Goal: Transaction & Acquisition: Subscribe to service/newsletter

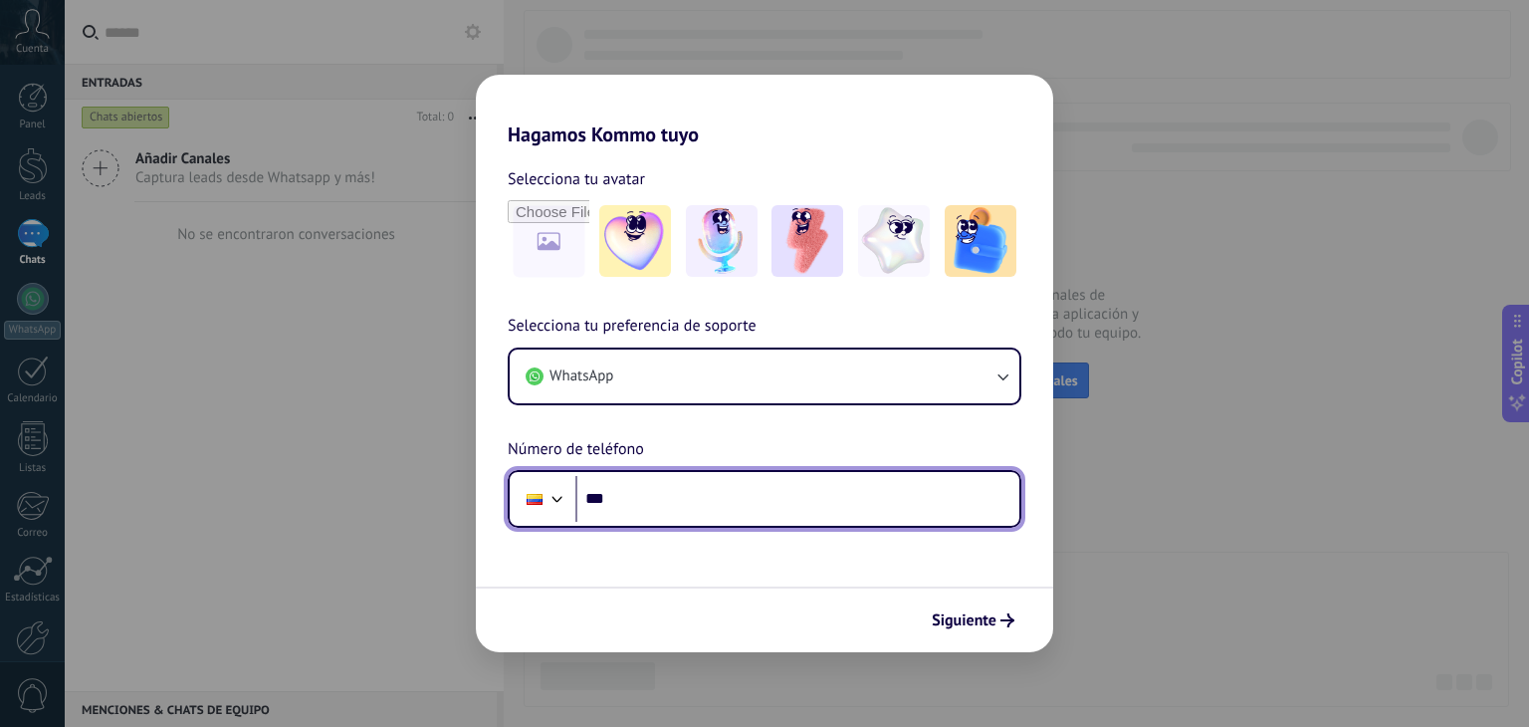
click at [739, 519] on input "***" at bounding box center [797, 499] width 444 height 46
type input "**********"
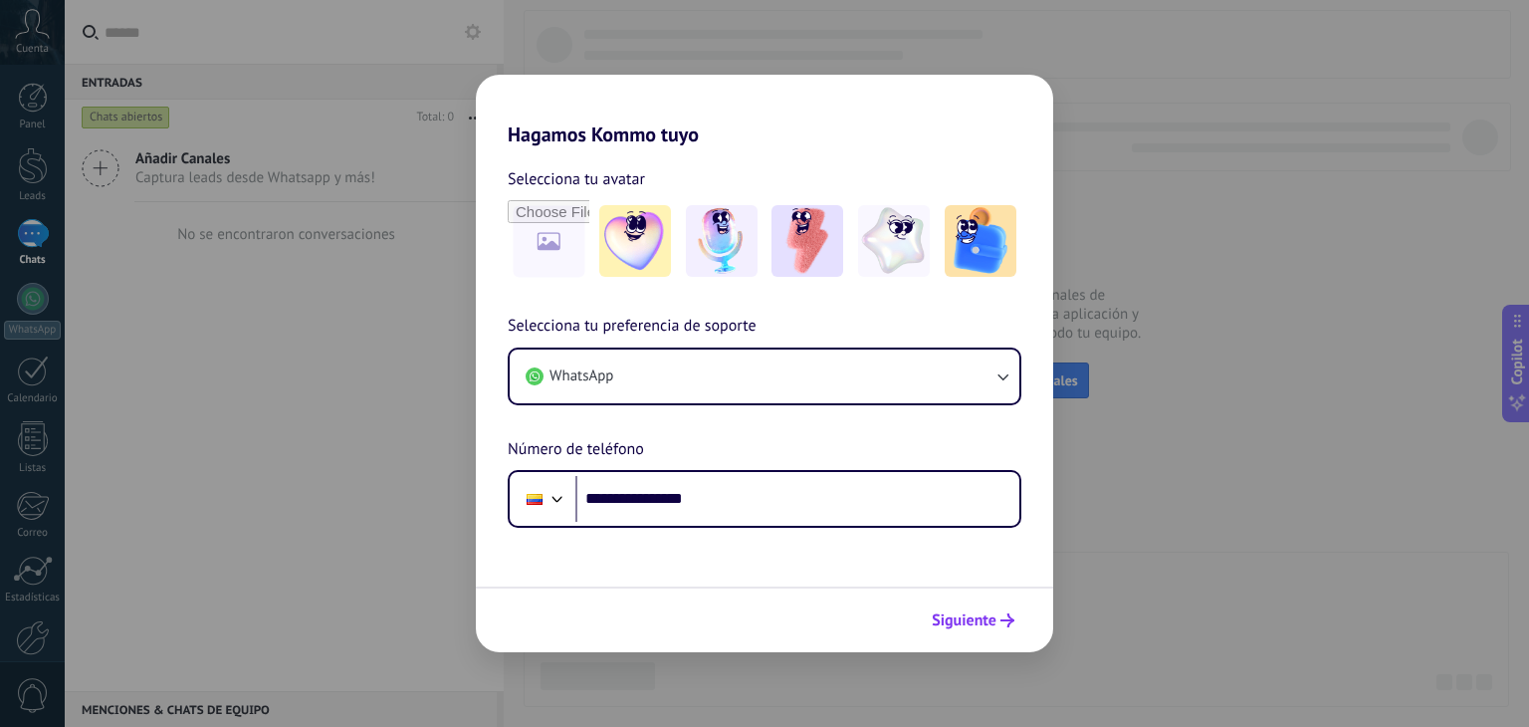
click at [992, 618] on span "Siguiente" at bounding box center [964, 620] width 65 height 14
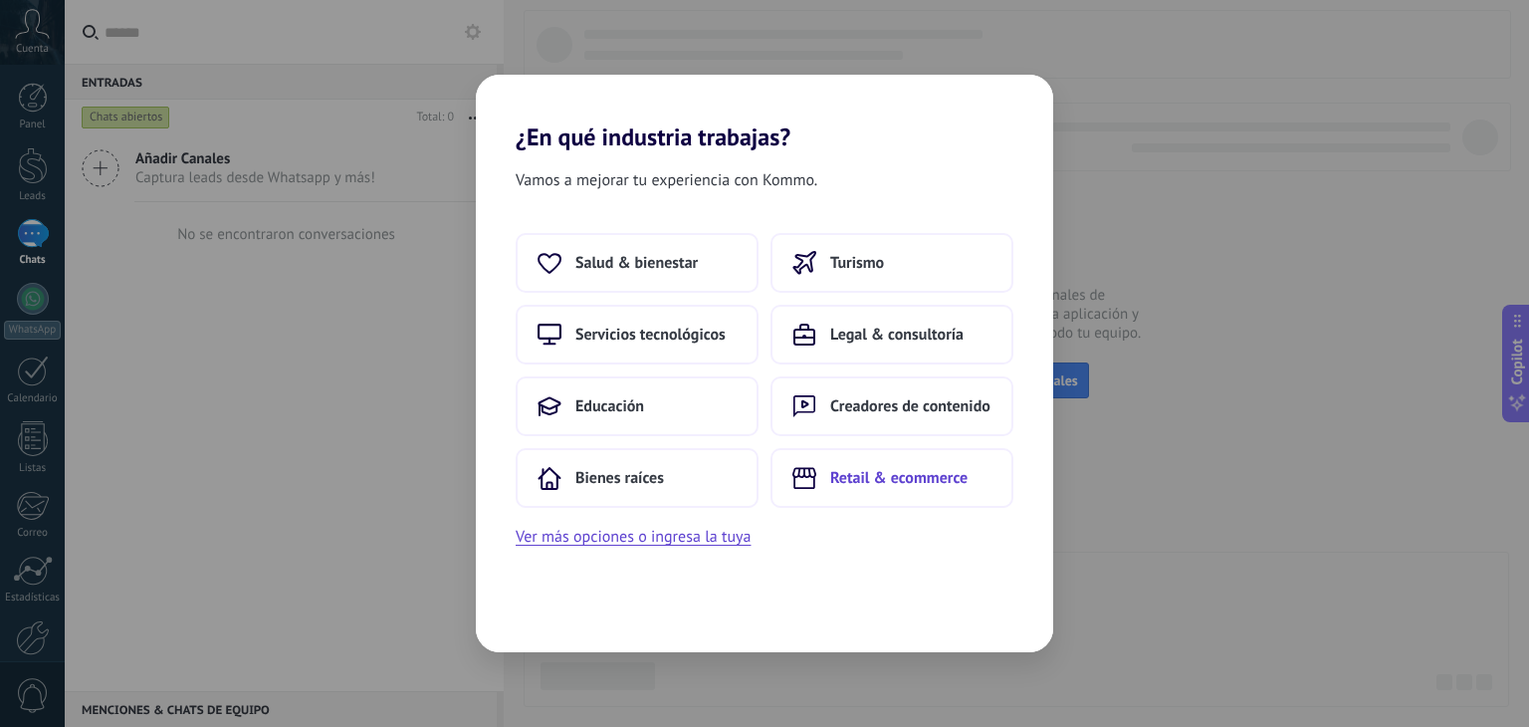
click at [998, 469] on button "Retail & ecommerce" at bounding box center [892, 478] width 243 height 60
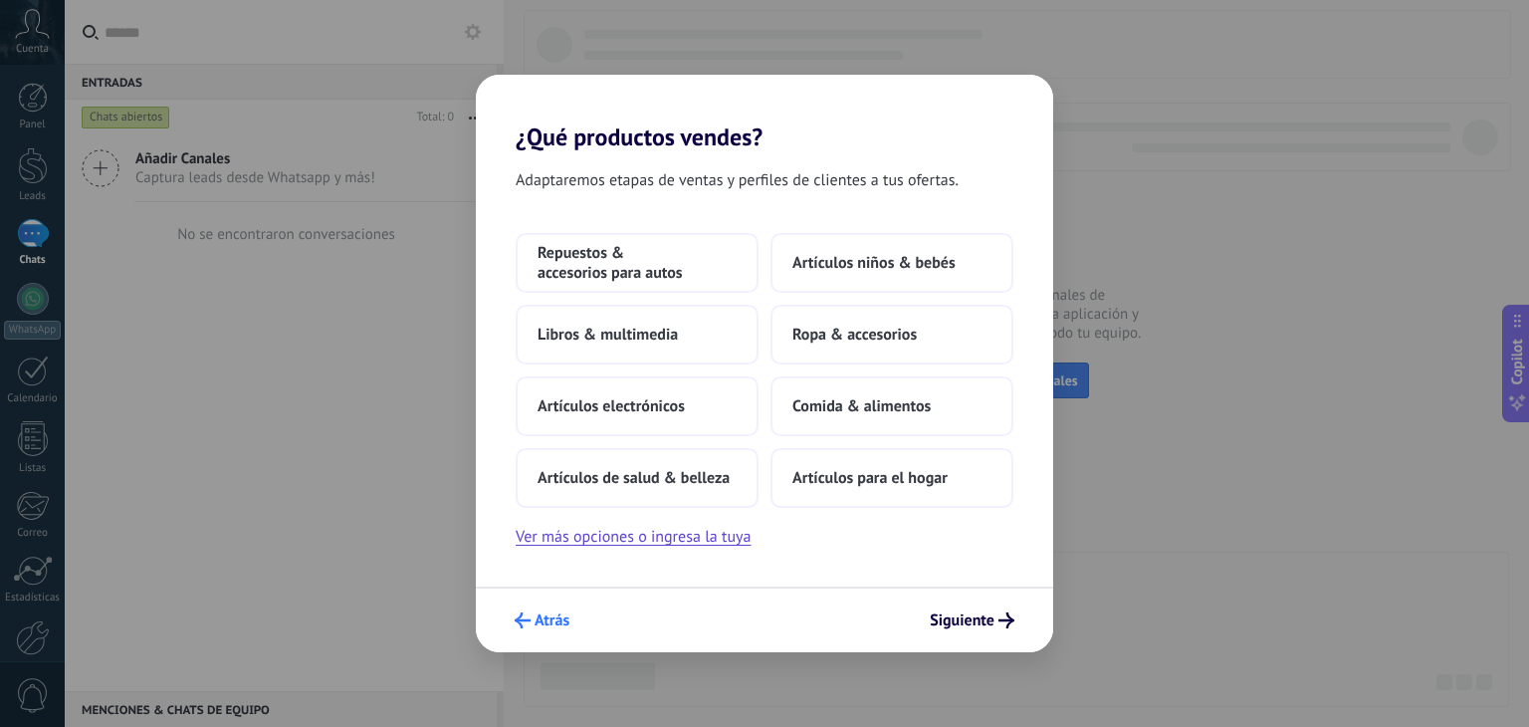
click at [528, 612] on icon "submit" at bounding box center [523, 620] width 16 height 16
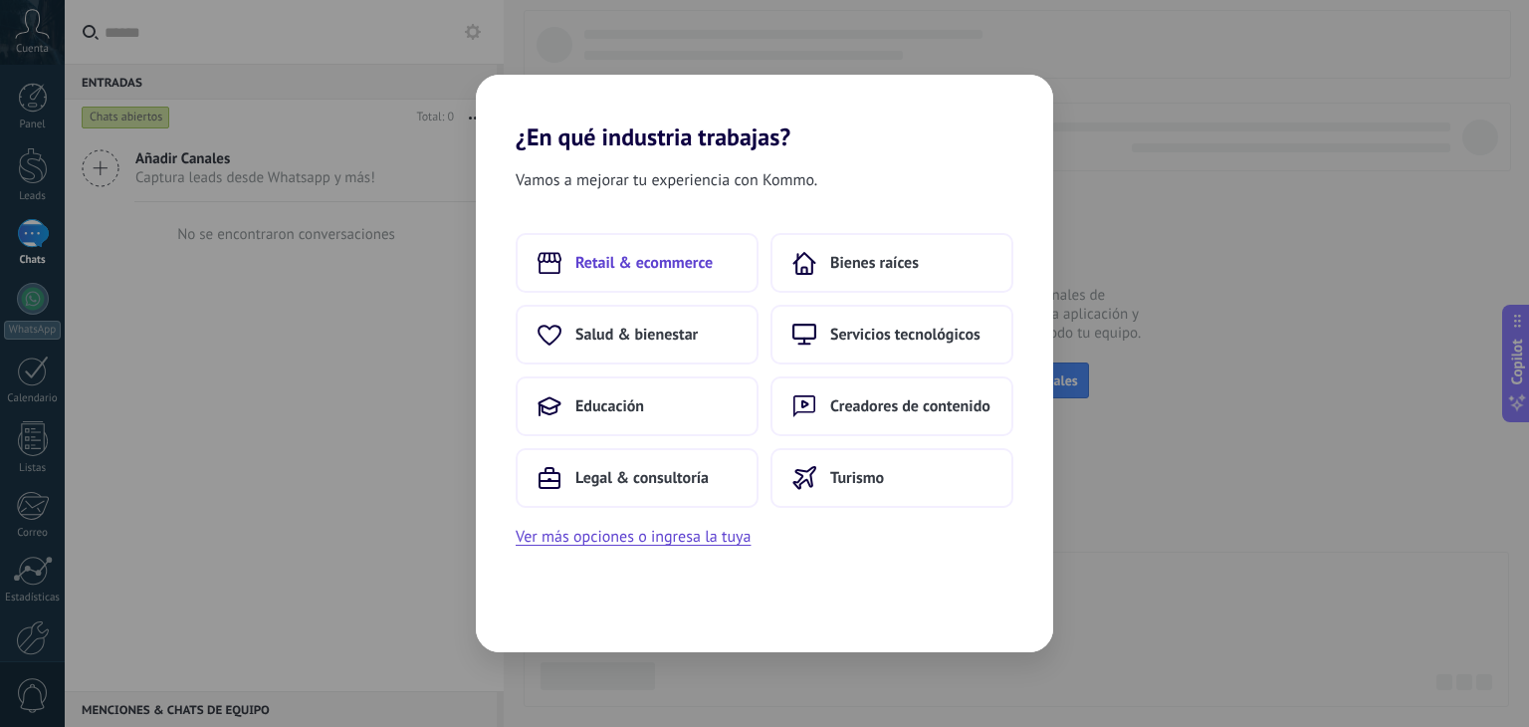
click at [681, 263] on span "Retail & ecommerce" at bounding box center [643, 263] width 137 height 20
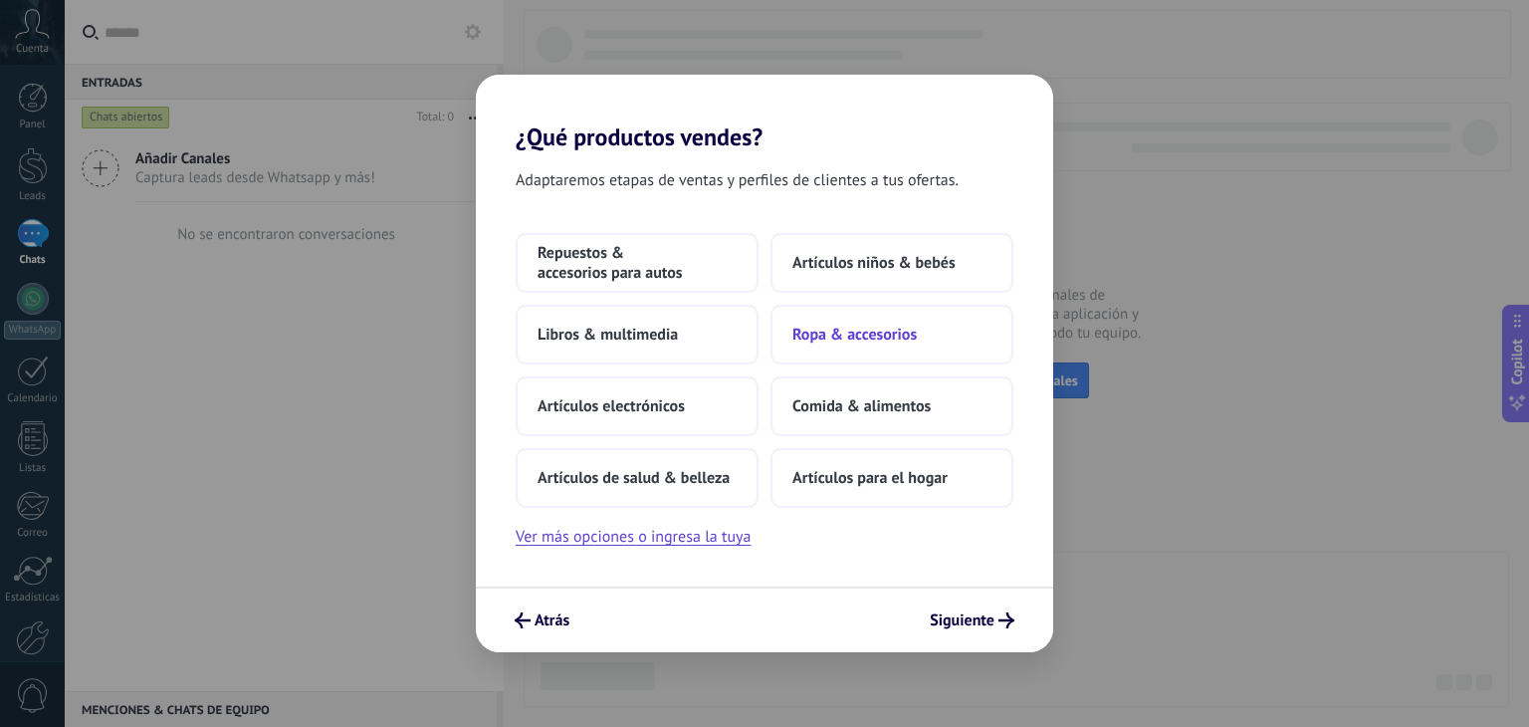
click at [857, 329] on span "Ropa & accesorios" at bounding box center [854, 335] width 124 height 20
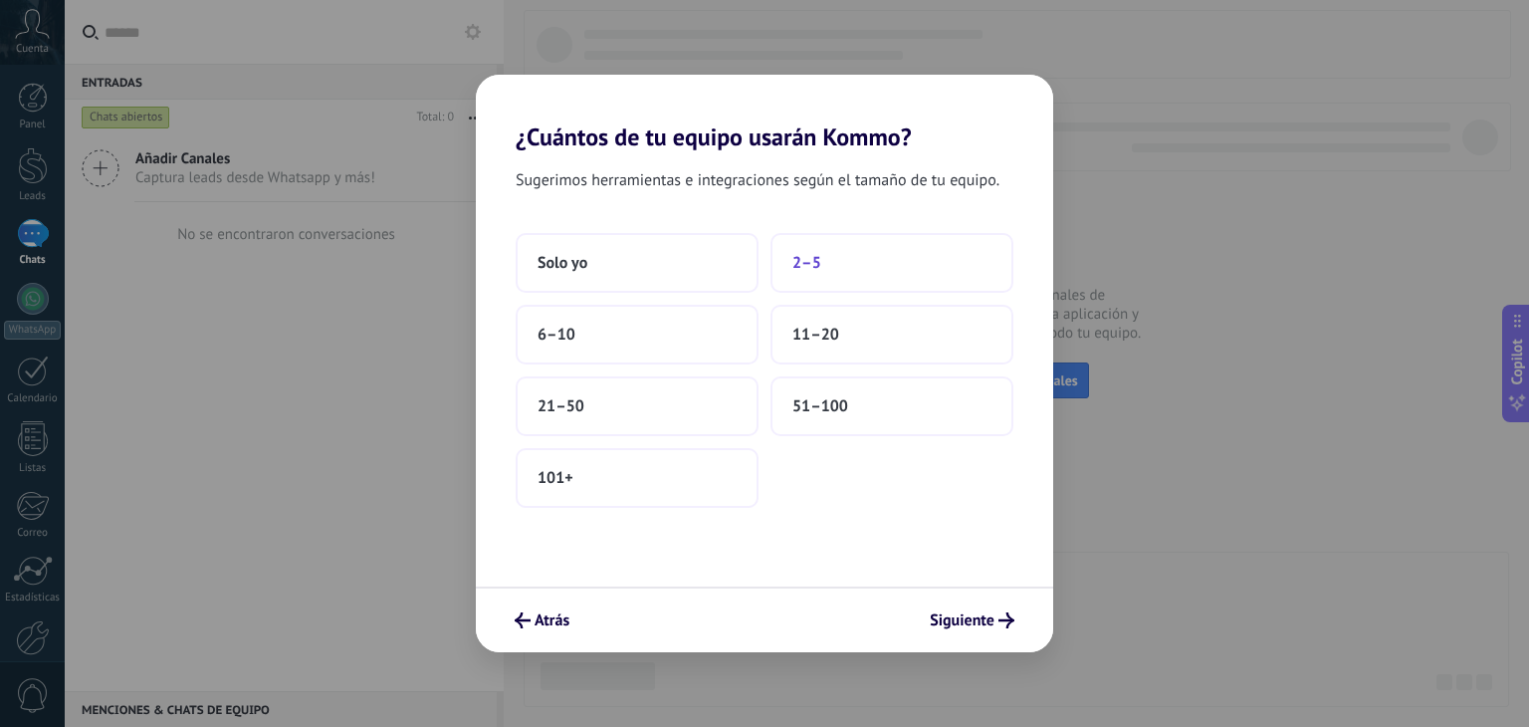
click at [804, 260] on span "2–5" at bounding box center [806, 263] width 29 height 20
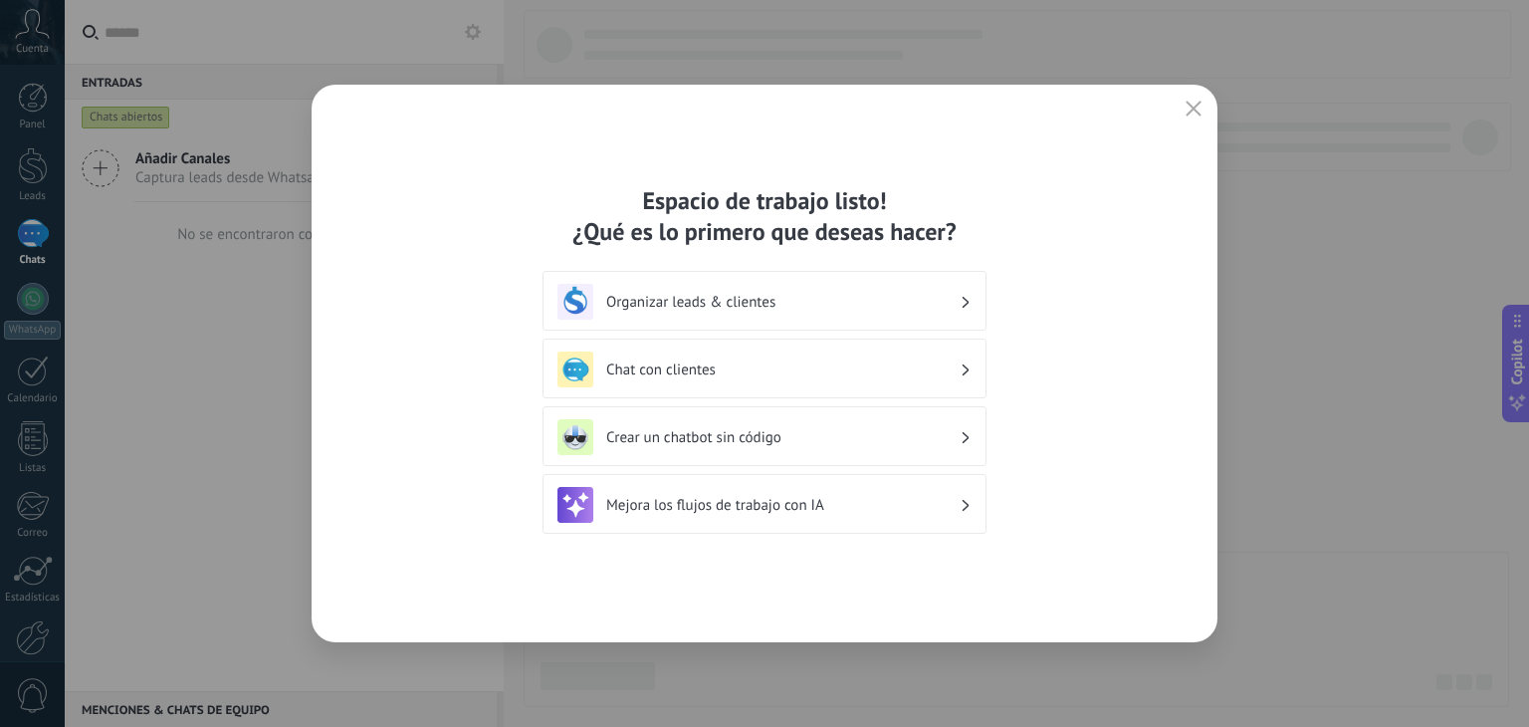
click at [973, 291] on div "Organizar leads & clientes" at bounding box center [765, 301] width 444 height 60
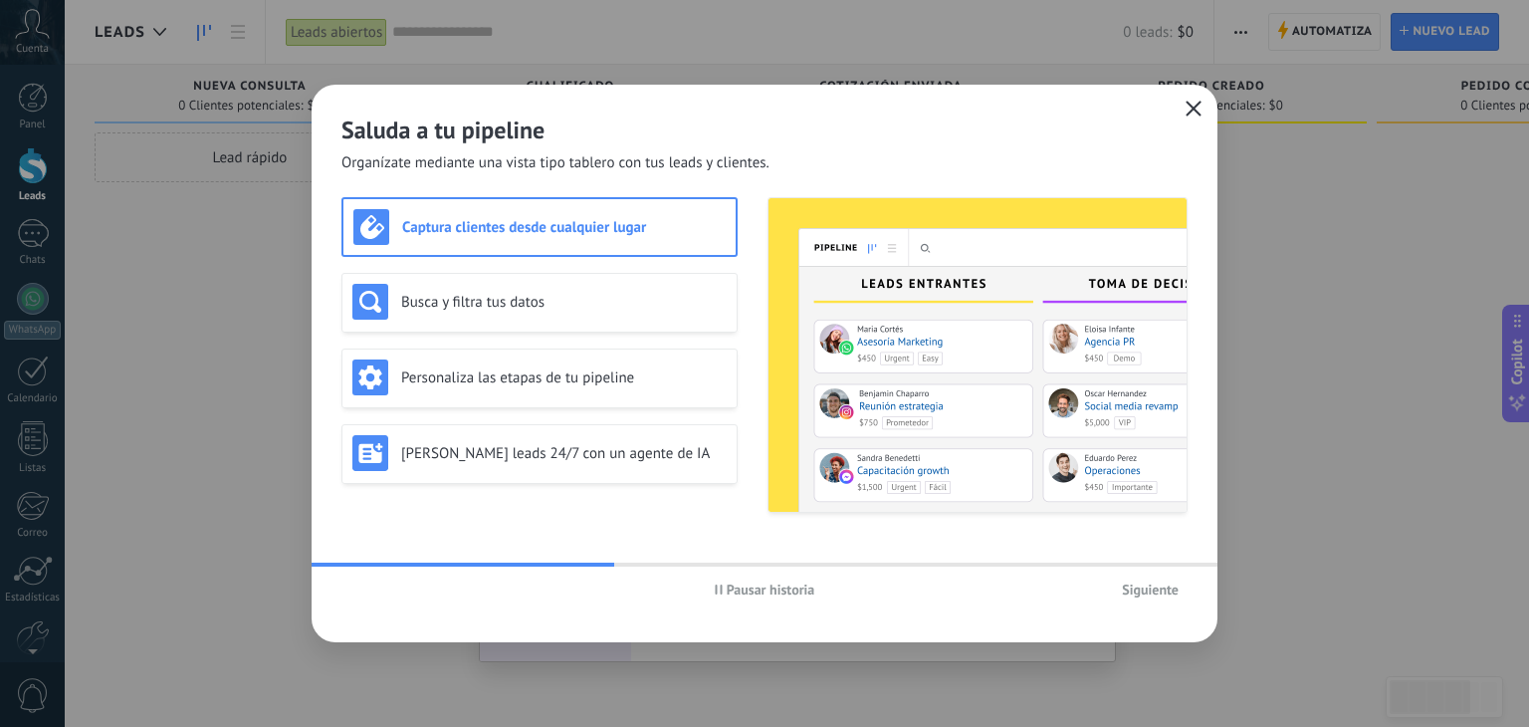
click at [1192, 100] on button "button" at bounding box center [1194, 110] width 26 height 28
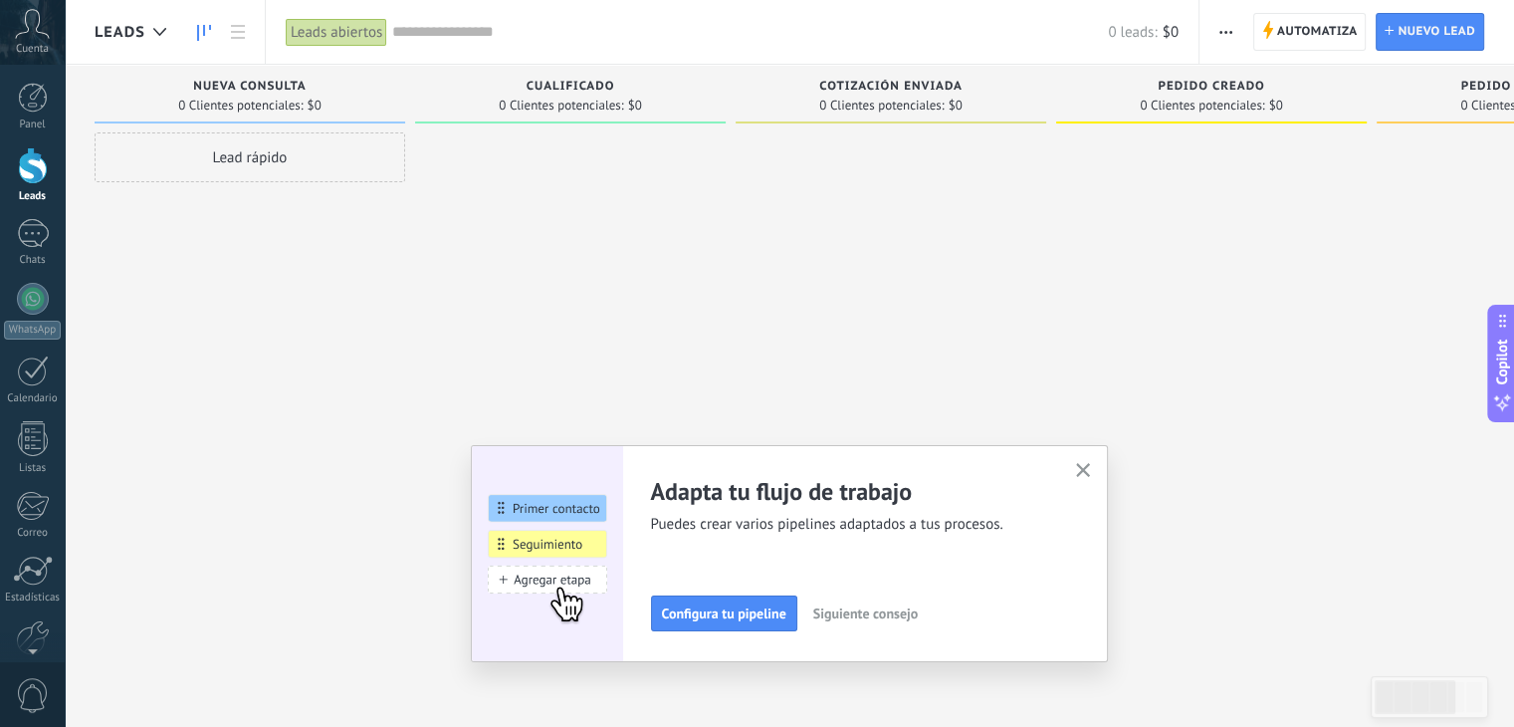
scroll to position [101, 0]
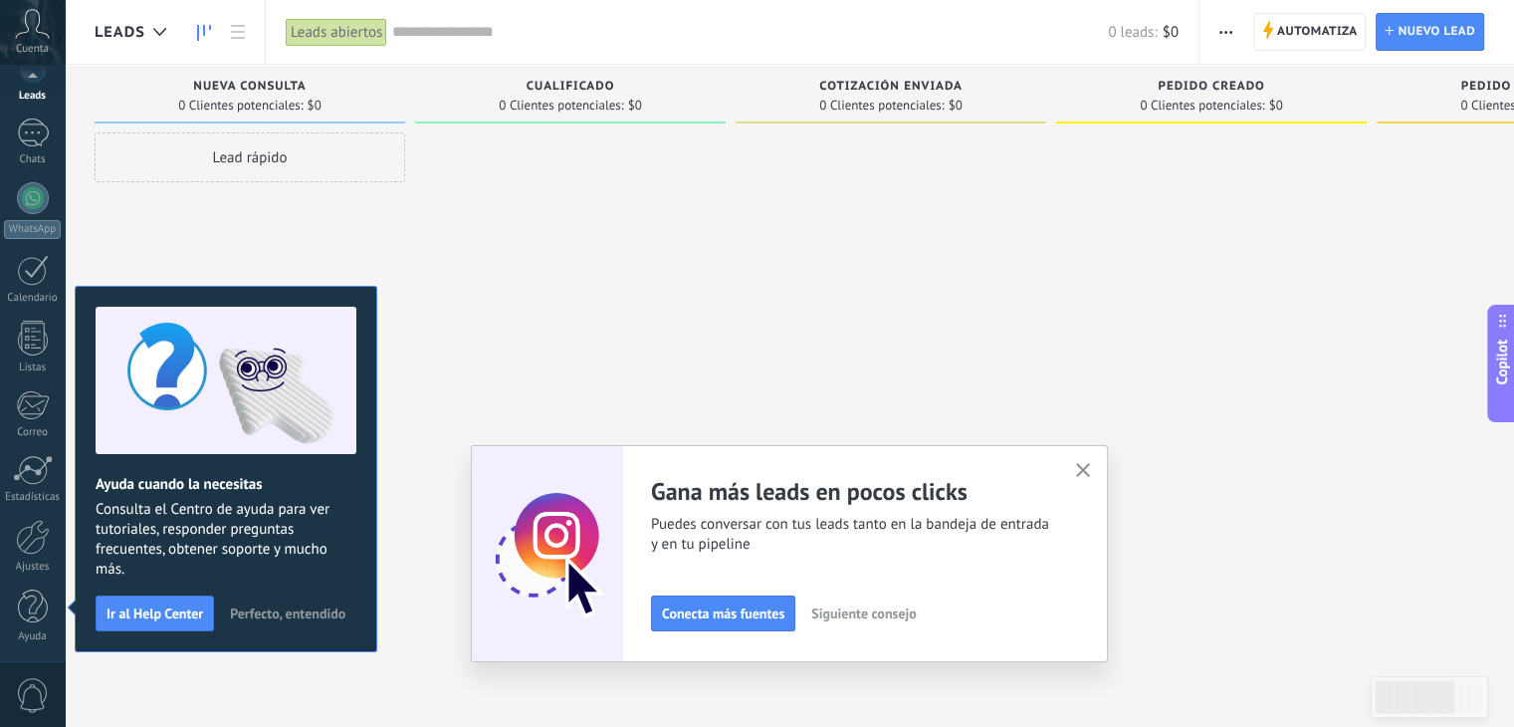
click at [1089, 468] on use "button" at bounding box center [1083, 470] width 15 height 15
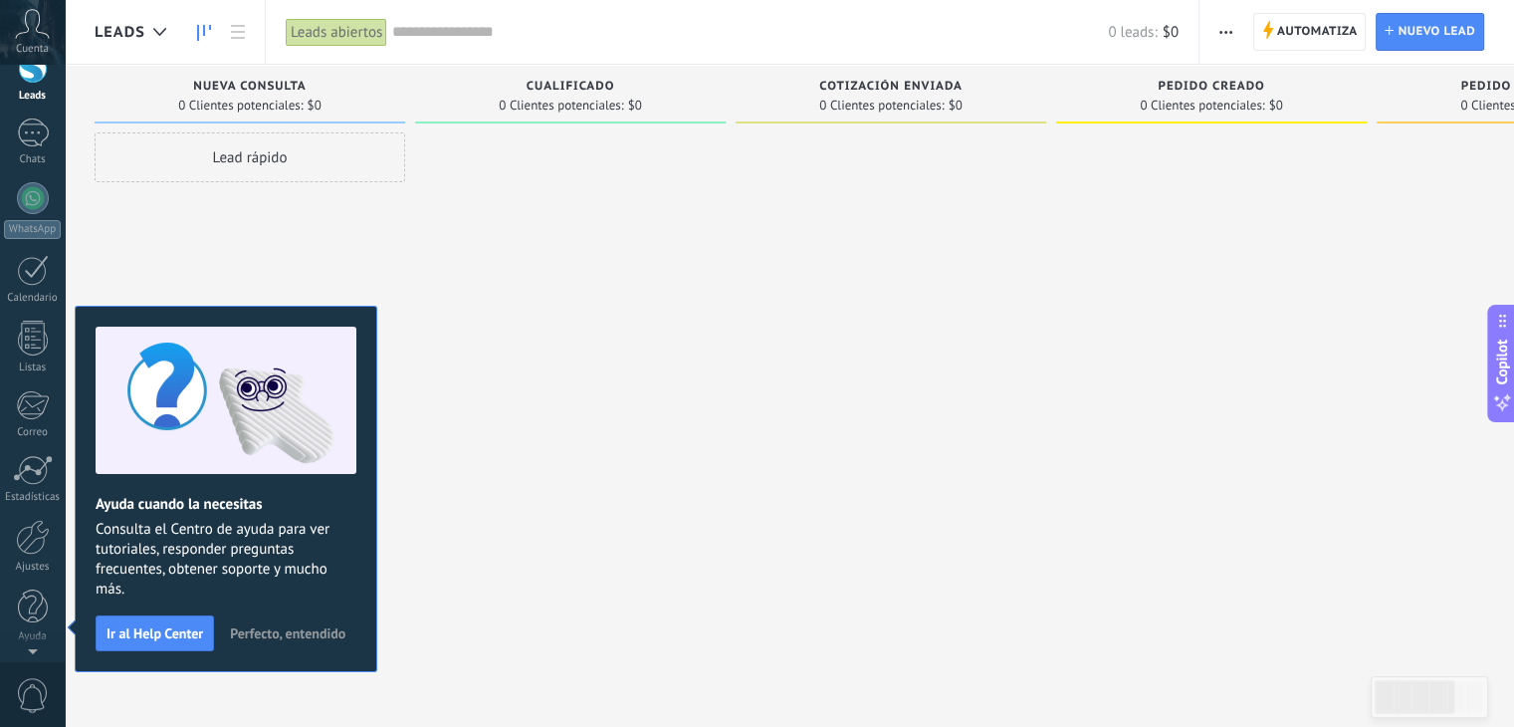
scroll to position [0, 0]
click at [34, 32] on icon at bounding box center [32, 24] width 35 height 30
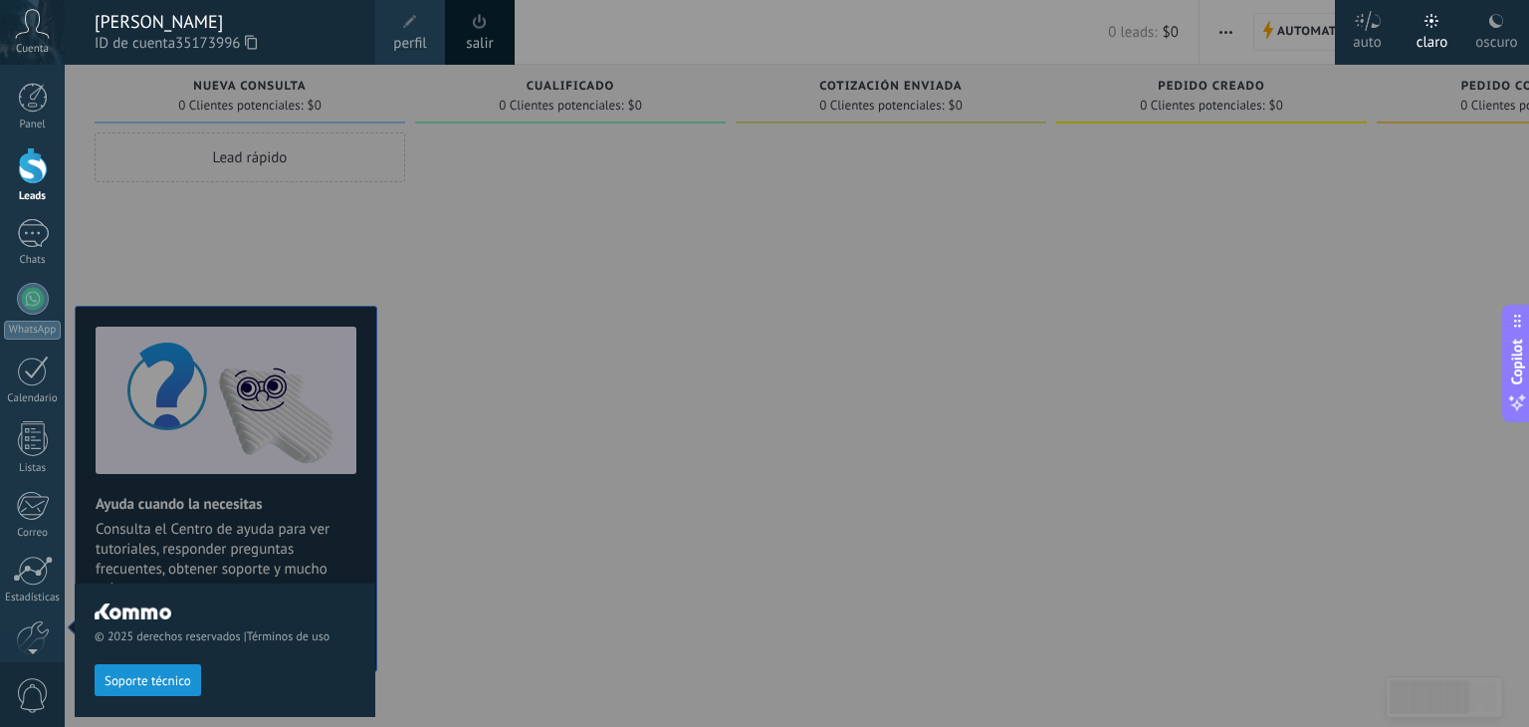
click at [614, 216] on div at bounding box center [829, 363] width 1529 height 727
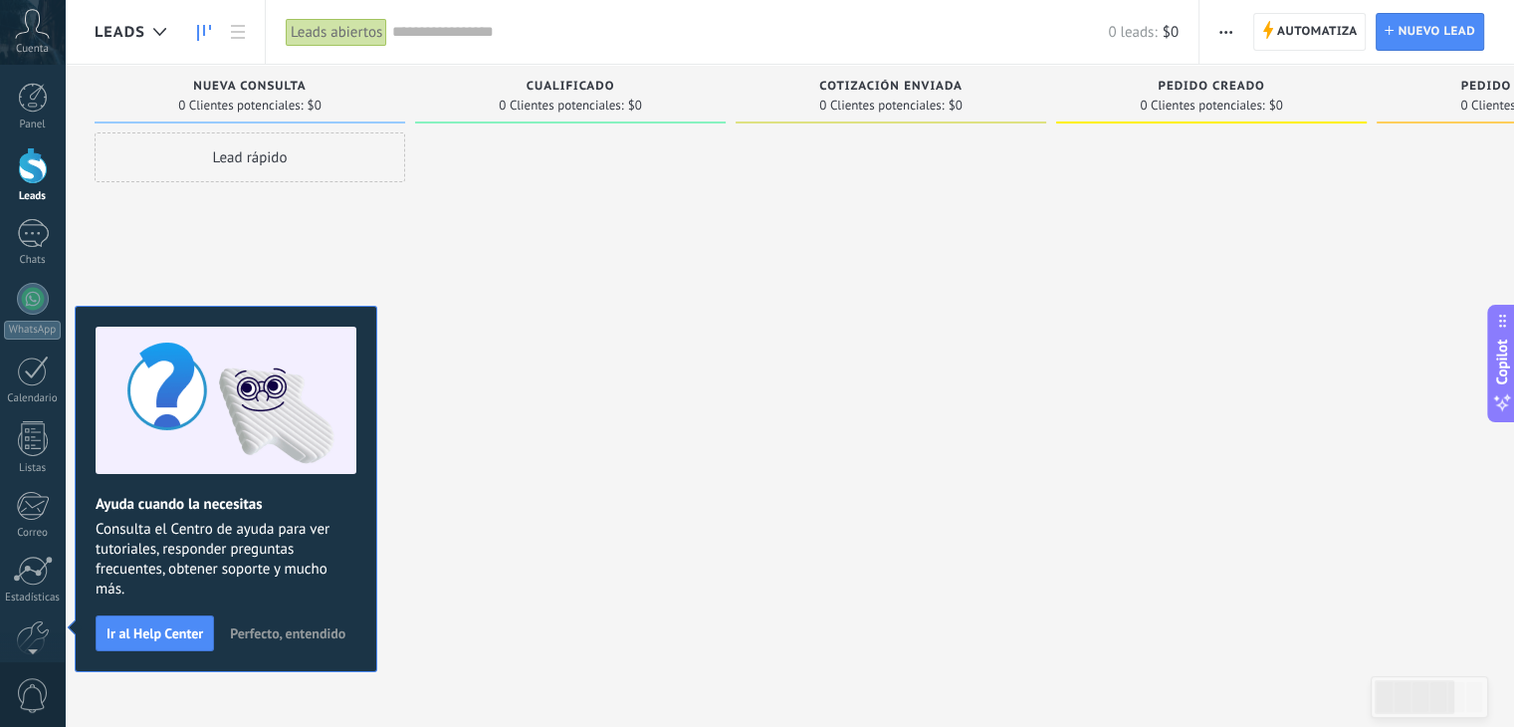
drag, startPoint x: 614, startPoint y: 216, endPoint x: 526, endPoint y: 359, distance: 168.5
click at [526, 359] on div at bounding box center [570, 365] width 311 height 467
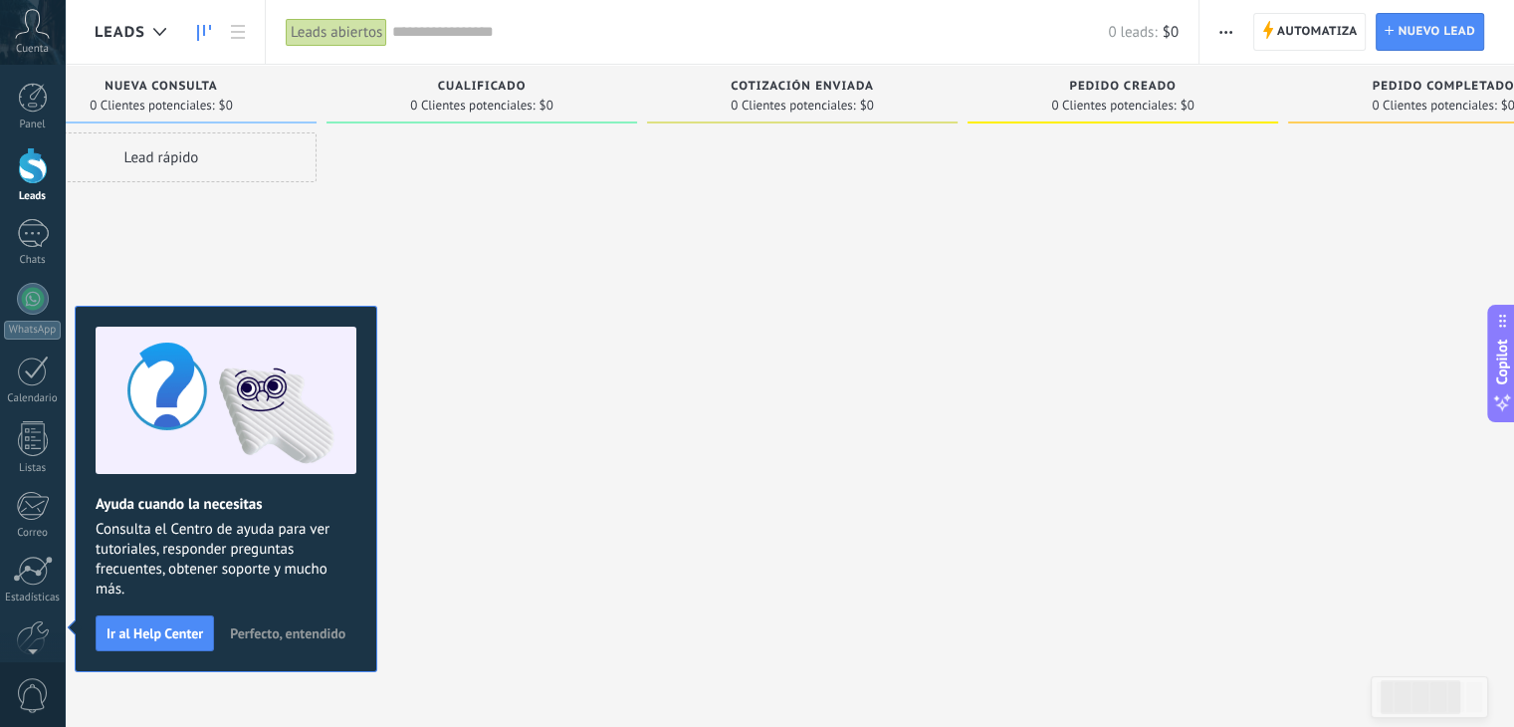
click at [298, 631] on span "Perfecto, entendido" at bounding box center [287, 633] width 115 height 14
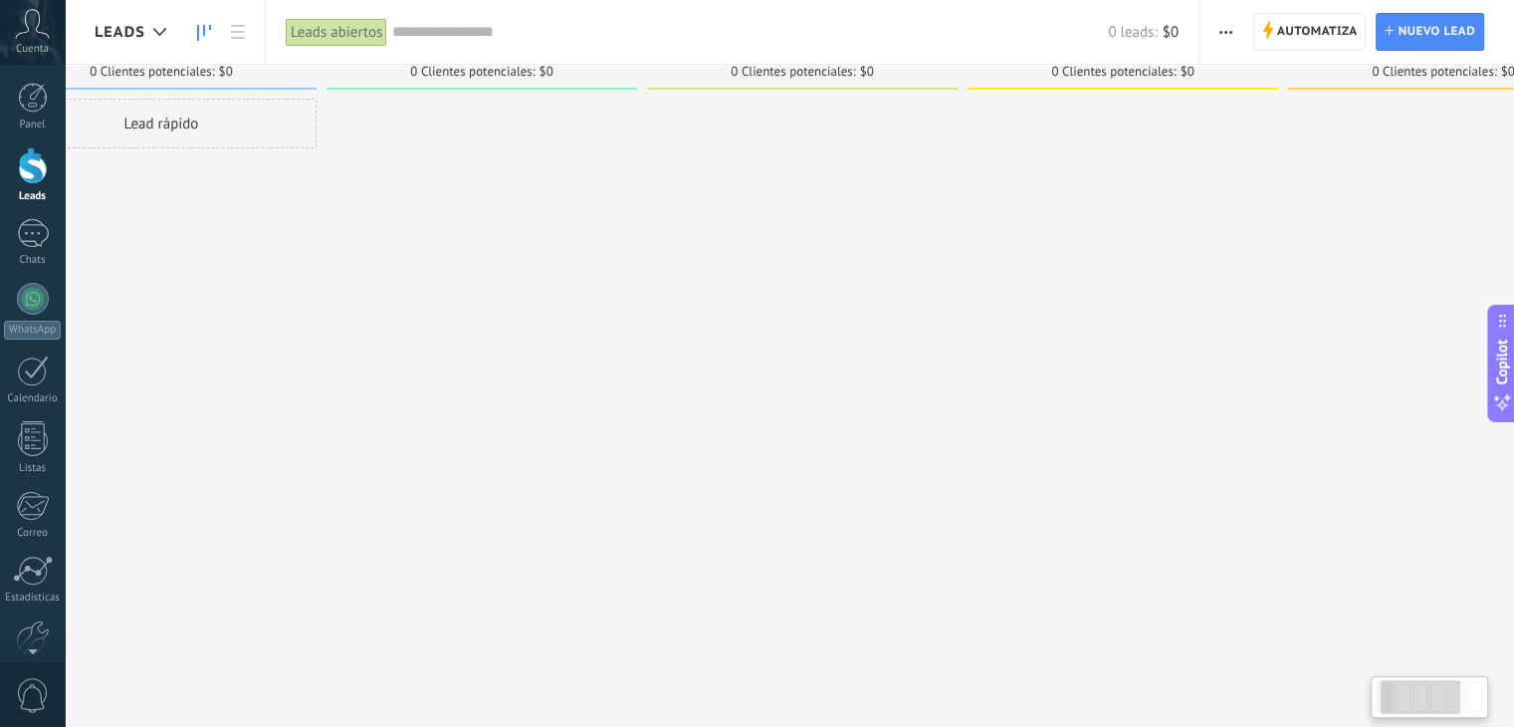
scroll to position [0, 0]
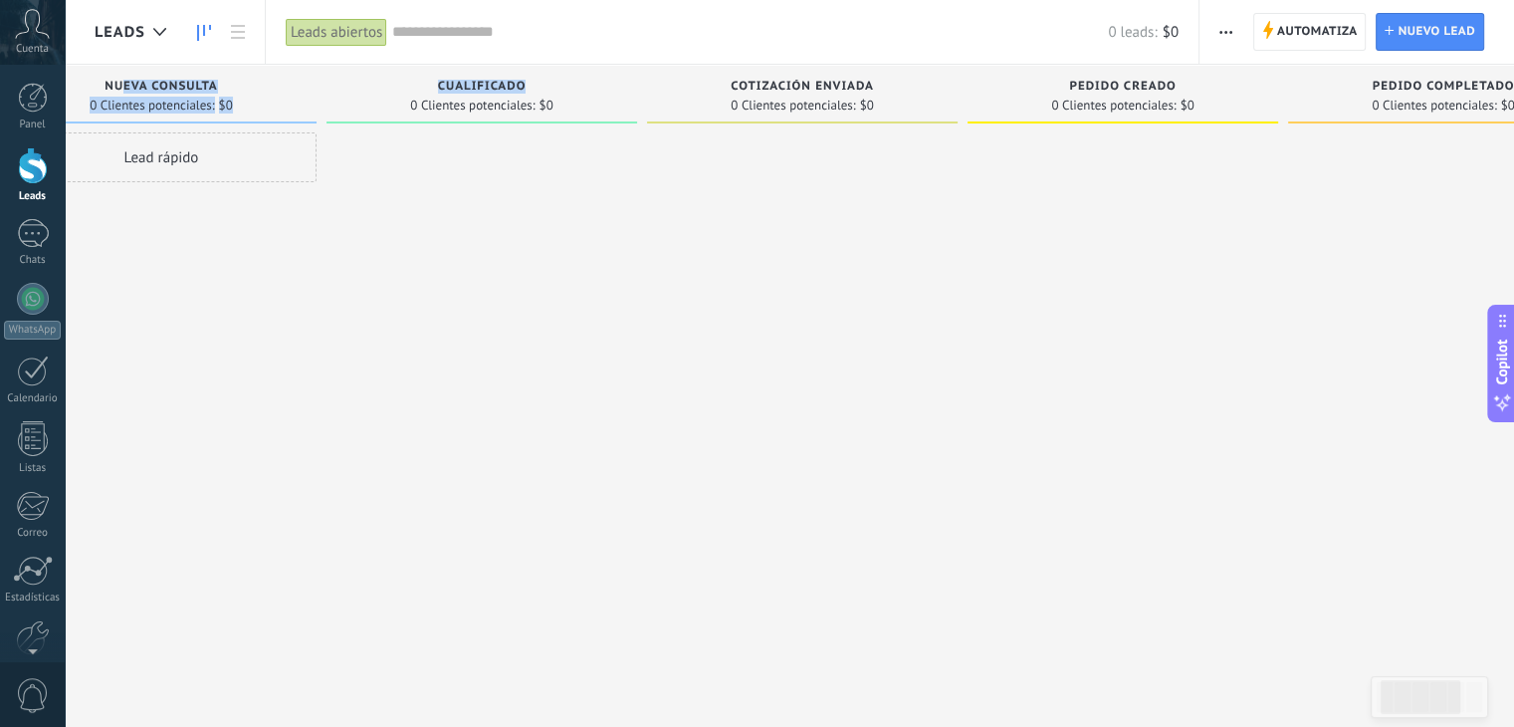
drag, startPoint x: 122, startPoint y: 86, endPoint x: 377, endPoint y: 119, distance: 257.1
click at [377, 119] on div "Leads Entrantes Solicitudes: 0 0 0 0 0 0 0 0 0 Nueva consulta 0 Clientes potenc…" at bounding box center [977, 332] width 1943 height 535
click at [257, 268] on div "Lead rápido" at bounding box center [161, 365] width 311 height 467
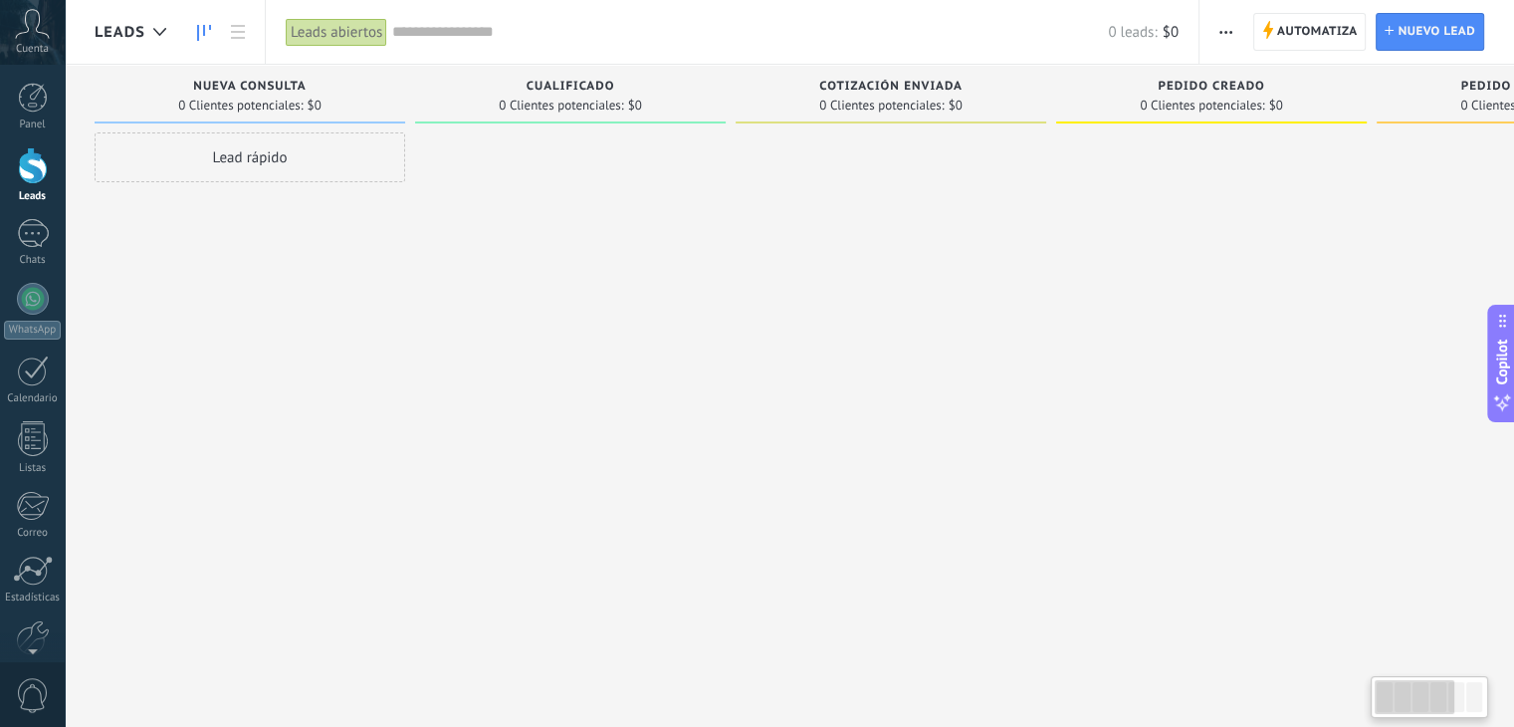
drag, startPoint x: 144, startPoint y: 248, endPoint x: 383, endPoint y: 300, distance: 244.5
click at [383, 300] on div "Lead rápido" at bounding box center [250, 365] width 311 height 467
click at [37, 242] on div at bounding box center [33, 233] width 32 height 29
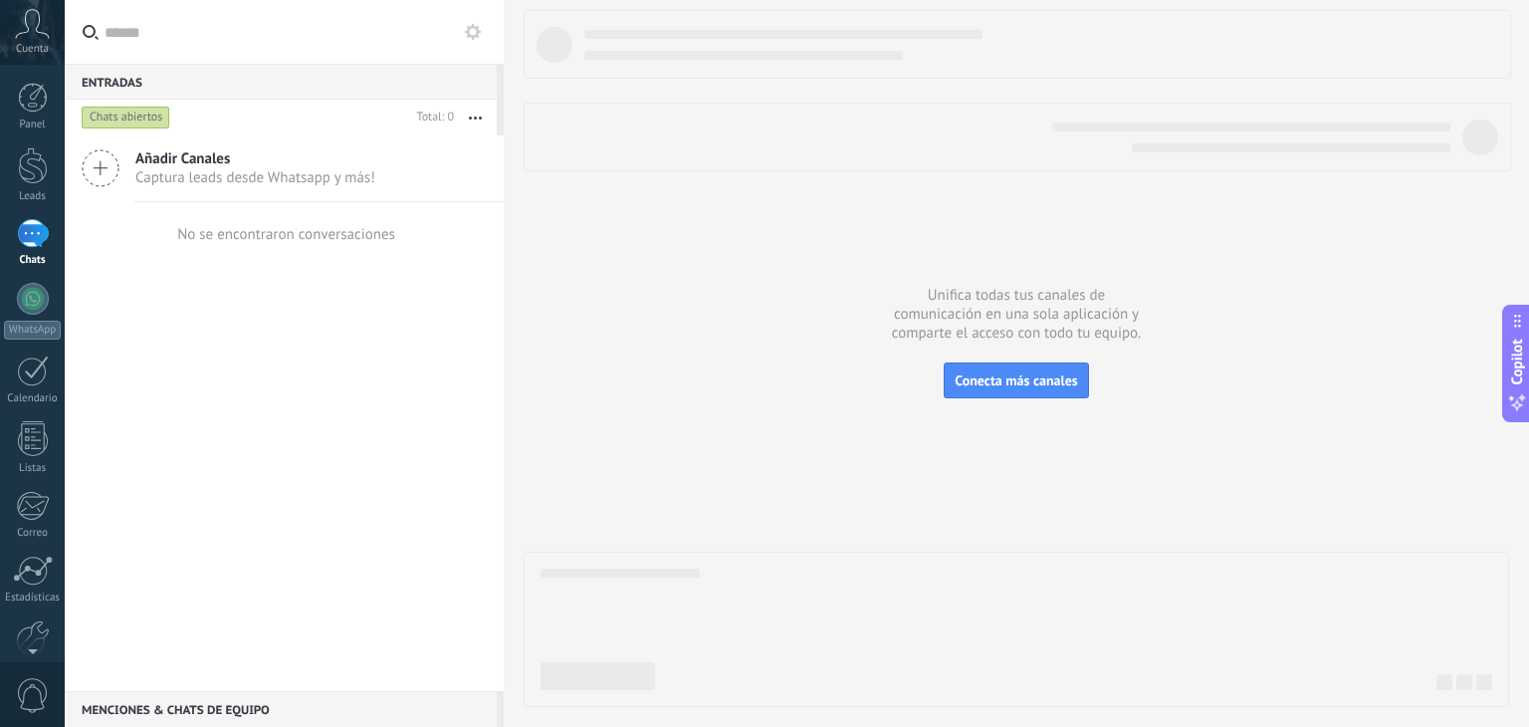
click at [123, 163] on div "Añadir Canales Captura leads desde Whatsapp y más!" at bounding box center [284, 168] width 439 height 67
click at [108, 167] on div "Entradas 0 Chats abiertos Total: 0 Silenciar Acciones múltiples Ordenar Más rec…" at bounding box center [284, 363] width 439 height 727
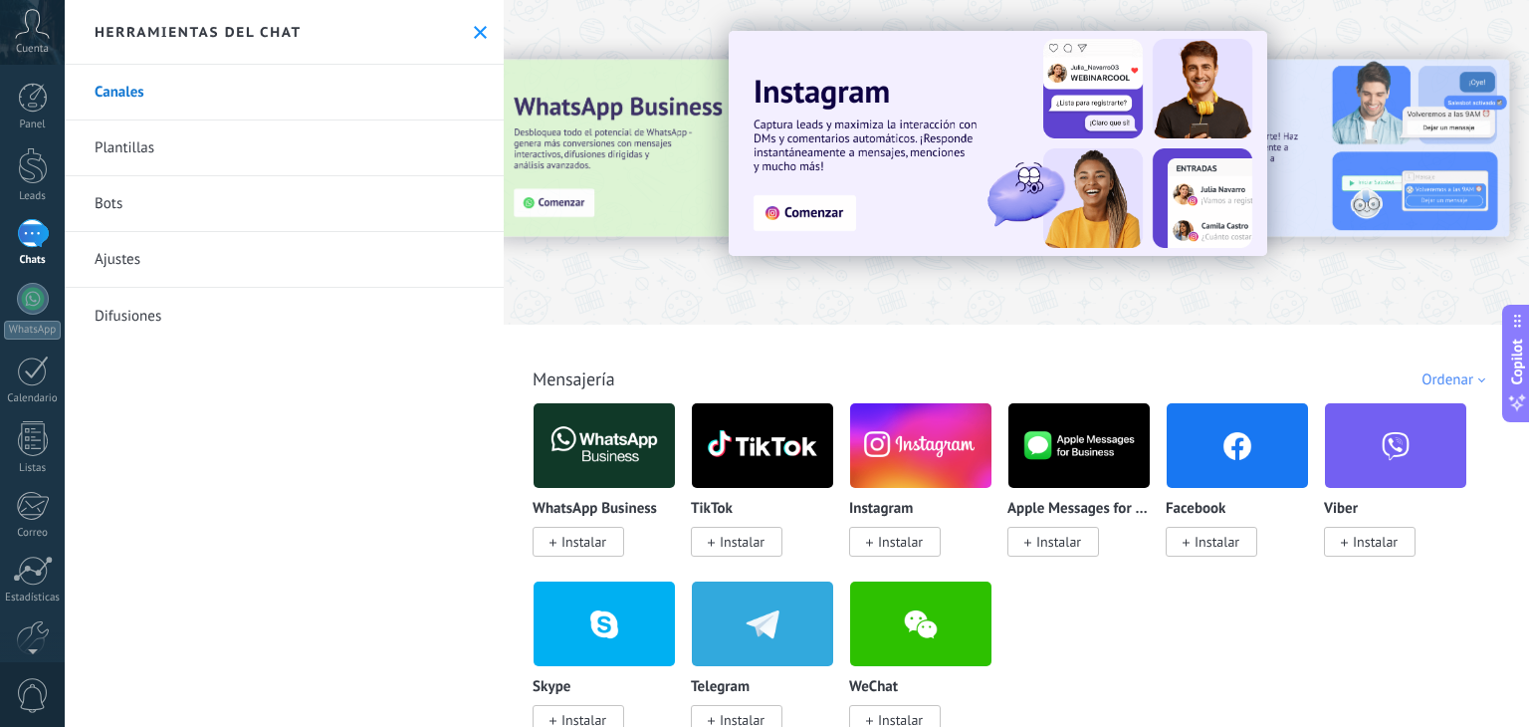
click at [183, 96] on link "Canales" at bounding box center [284, 93] width 439 height 56
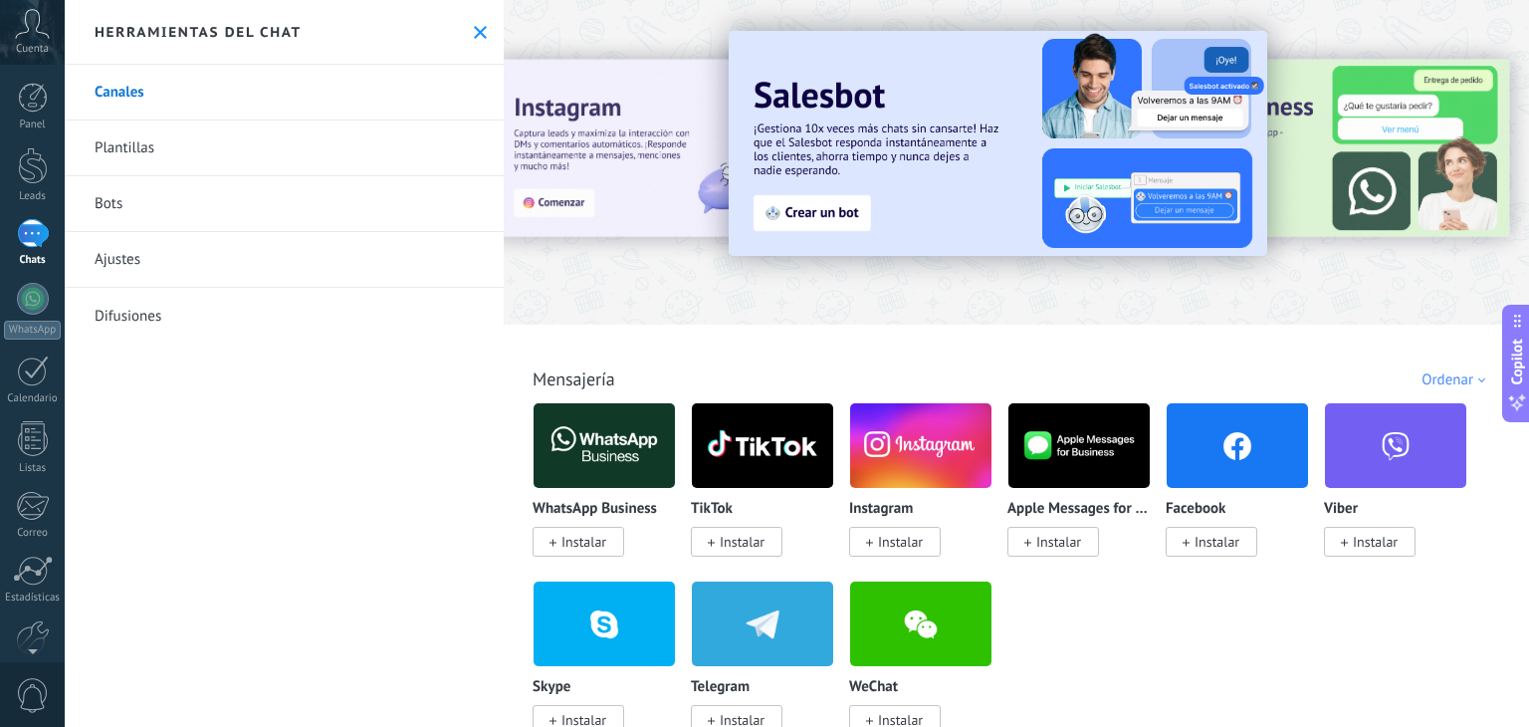
click at [183, 96] on link "Canales" at bounding box center [284, 93] width 439 height 56
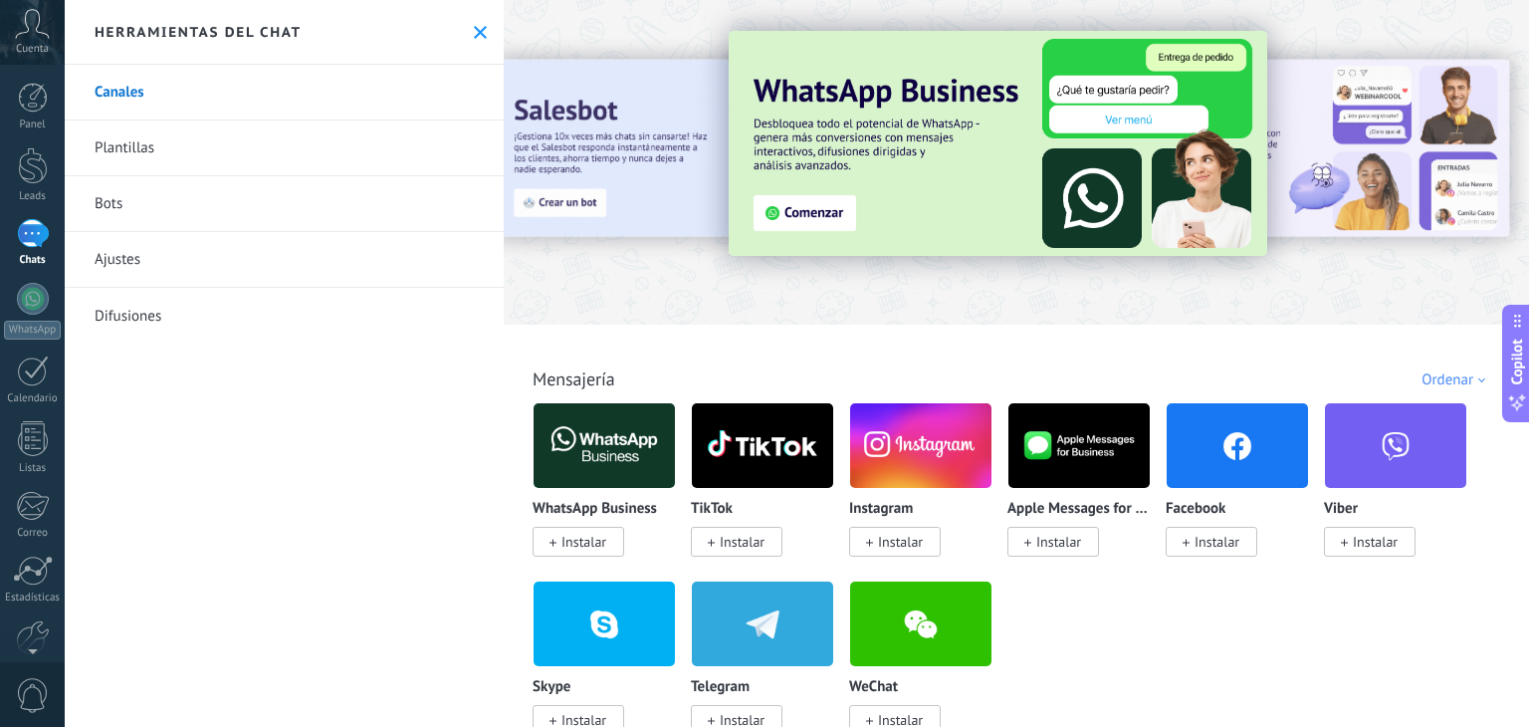
click at [183, 96] on link "Canales" at bounding box center [284, 93] width 439 height 56
click at [163, 92] on link "Canales" at bounding box center [284, 93] width 439 height 56
click at [800, 220] on img at bounding box center [998, 143] width 539 height 225
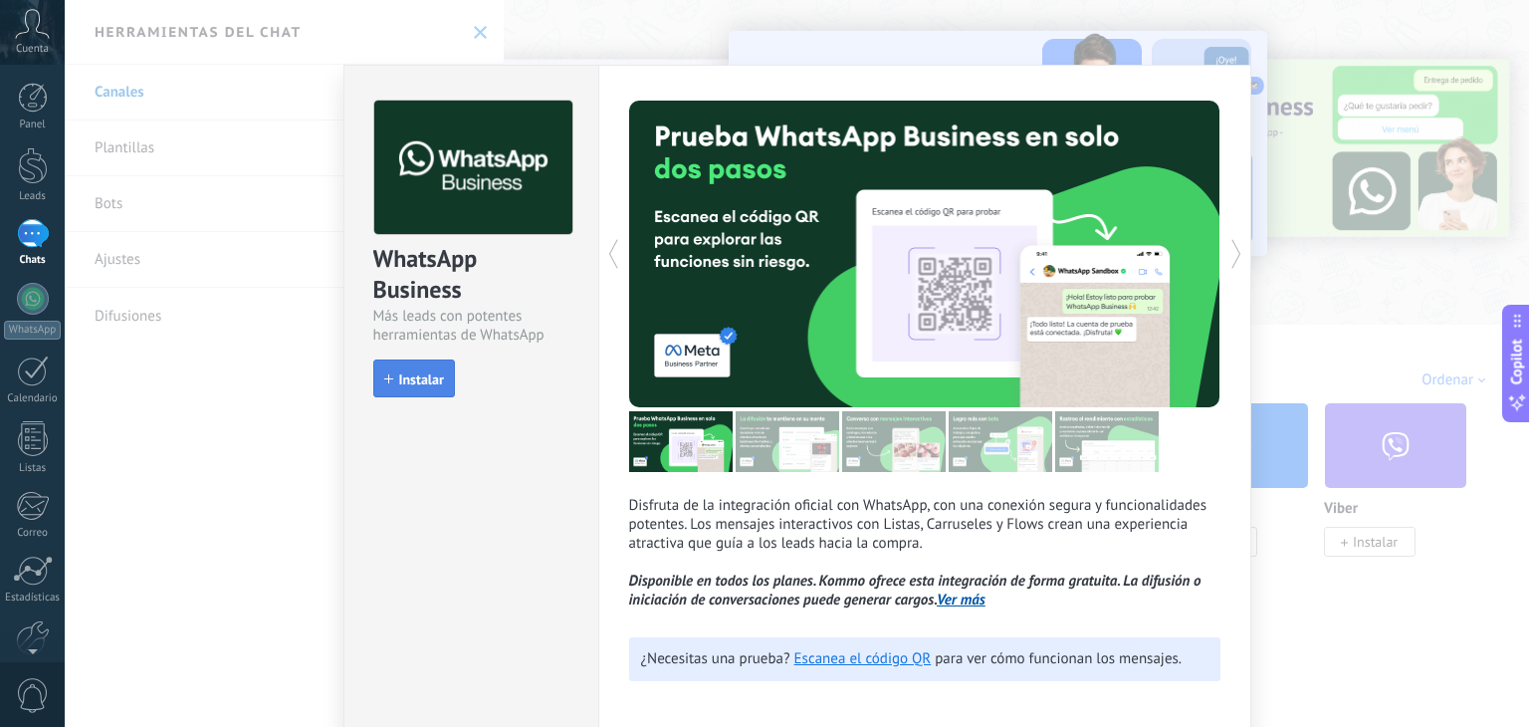
click at [419, 372] on span "Instalar" at bounding box center [421, 379] width 45 height 14
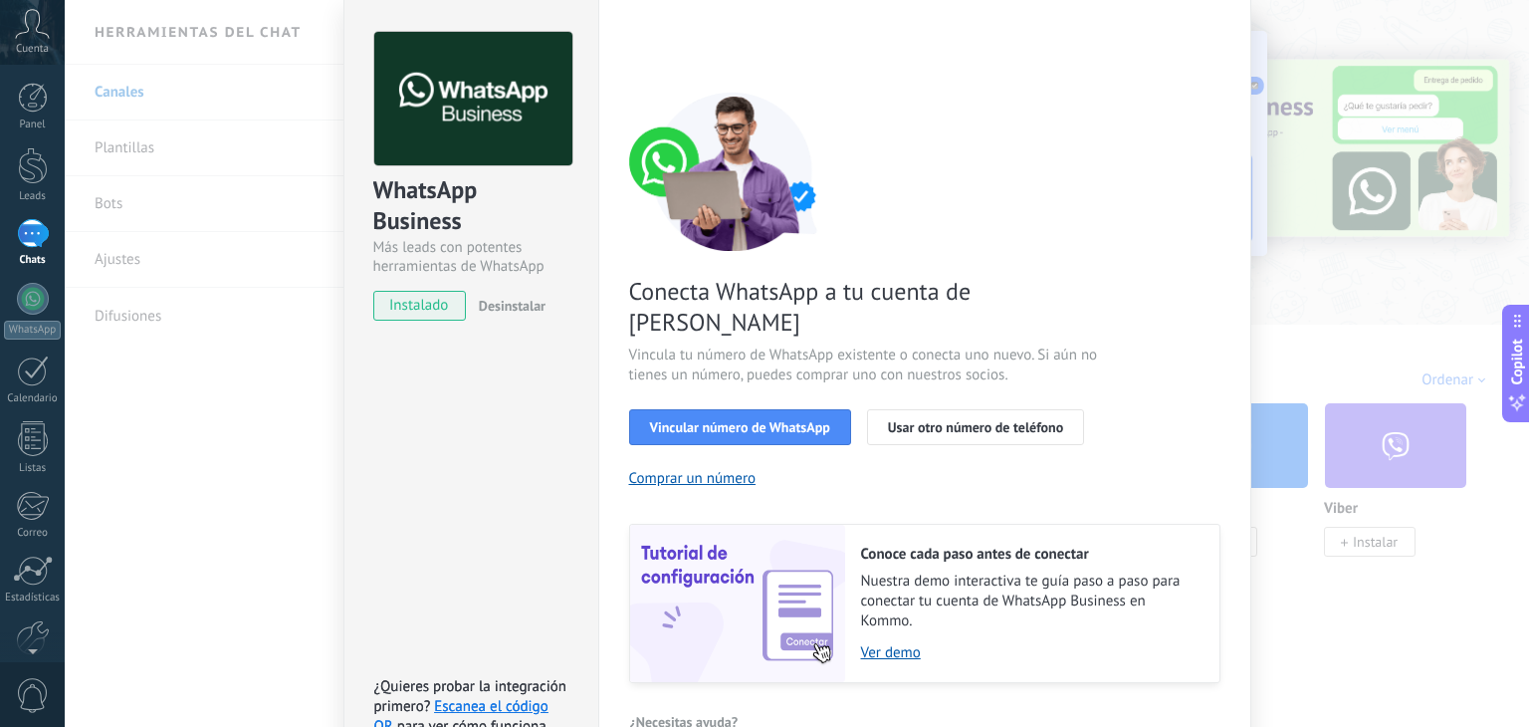
scroll to position [72, 0]
click at [817, 420] on span "Vincular número de WhatsApp" at bounding box center [740, 427] width 180 height 14
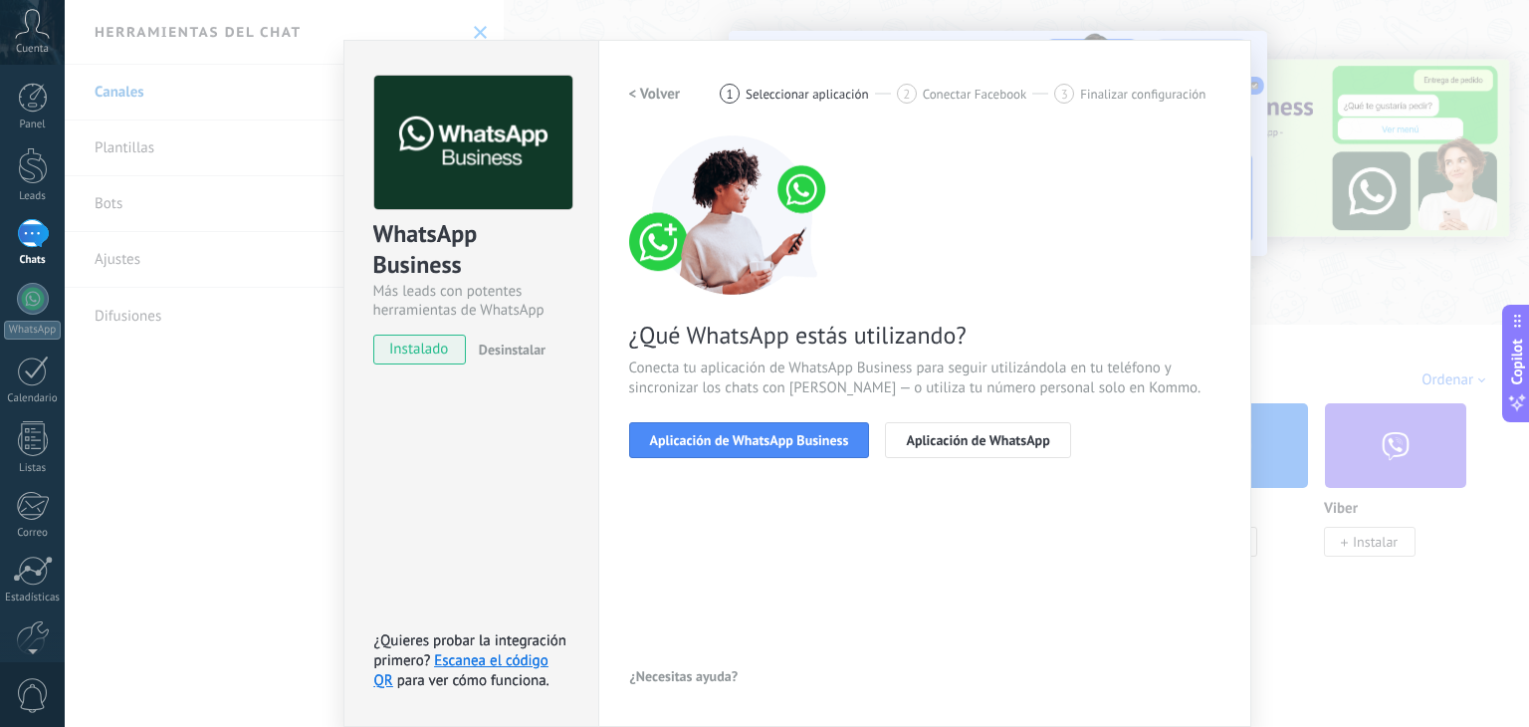
scroll to position [28, 0]
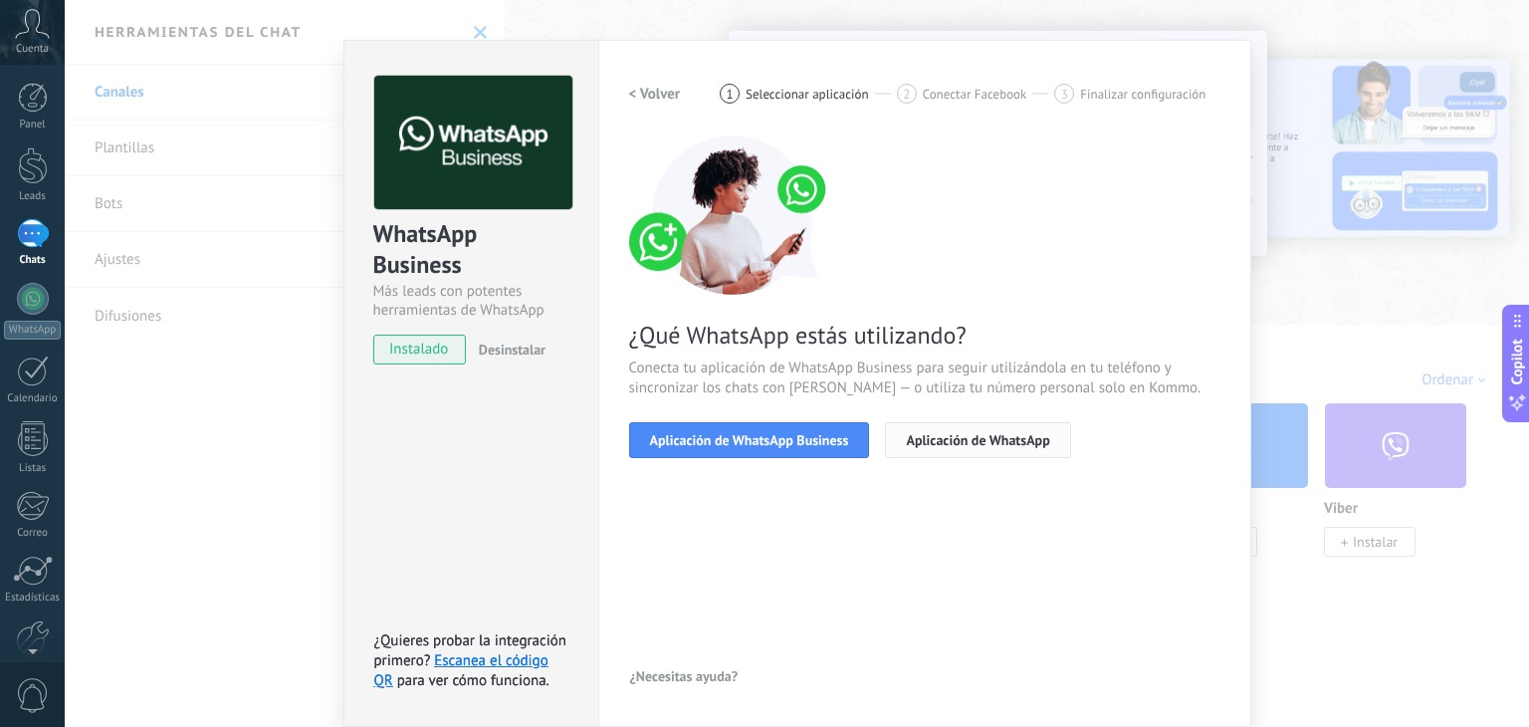
click at [906, 436] on span "Aplicación de WhatsApp" at bounding box center [977, 440] width 143 height 14
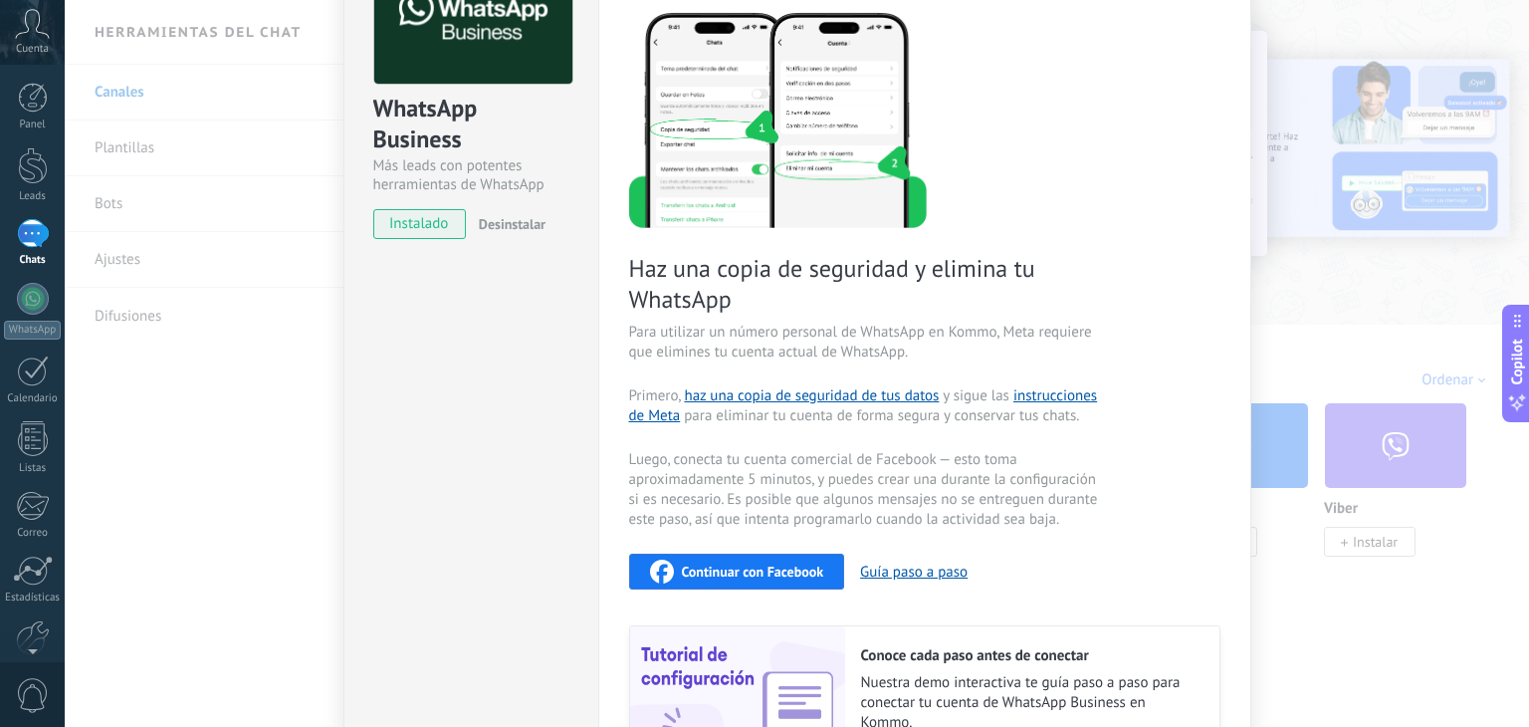
scroll to position [198, 0]
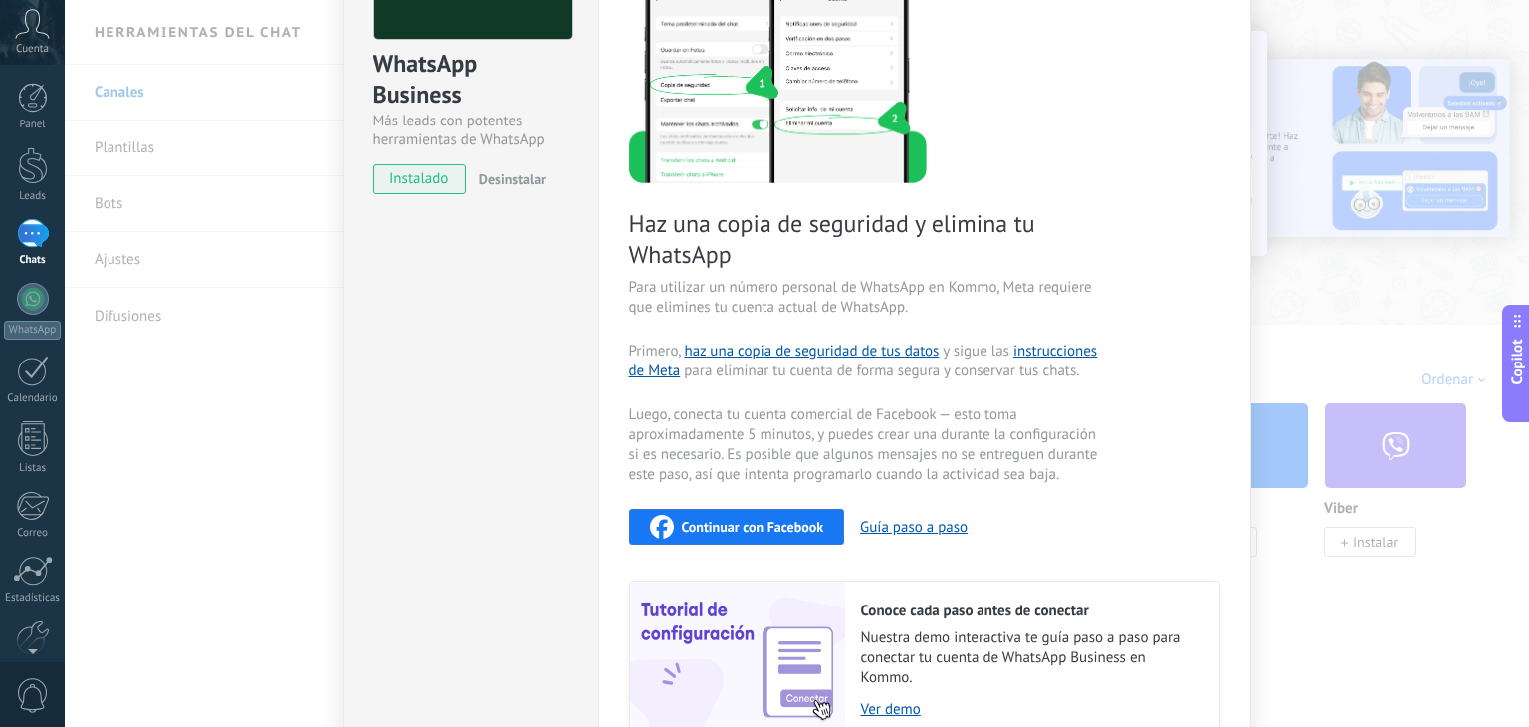
click at [715, 523] on span "Continuar con Facebook" at bounding box center [753, 527] width 142 height 14
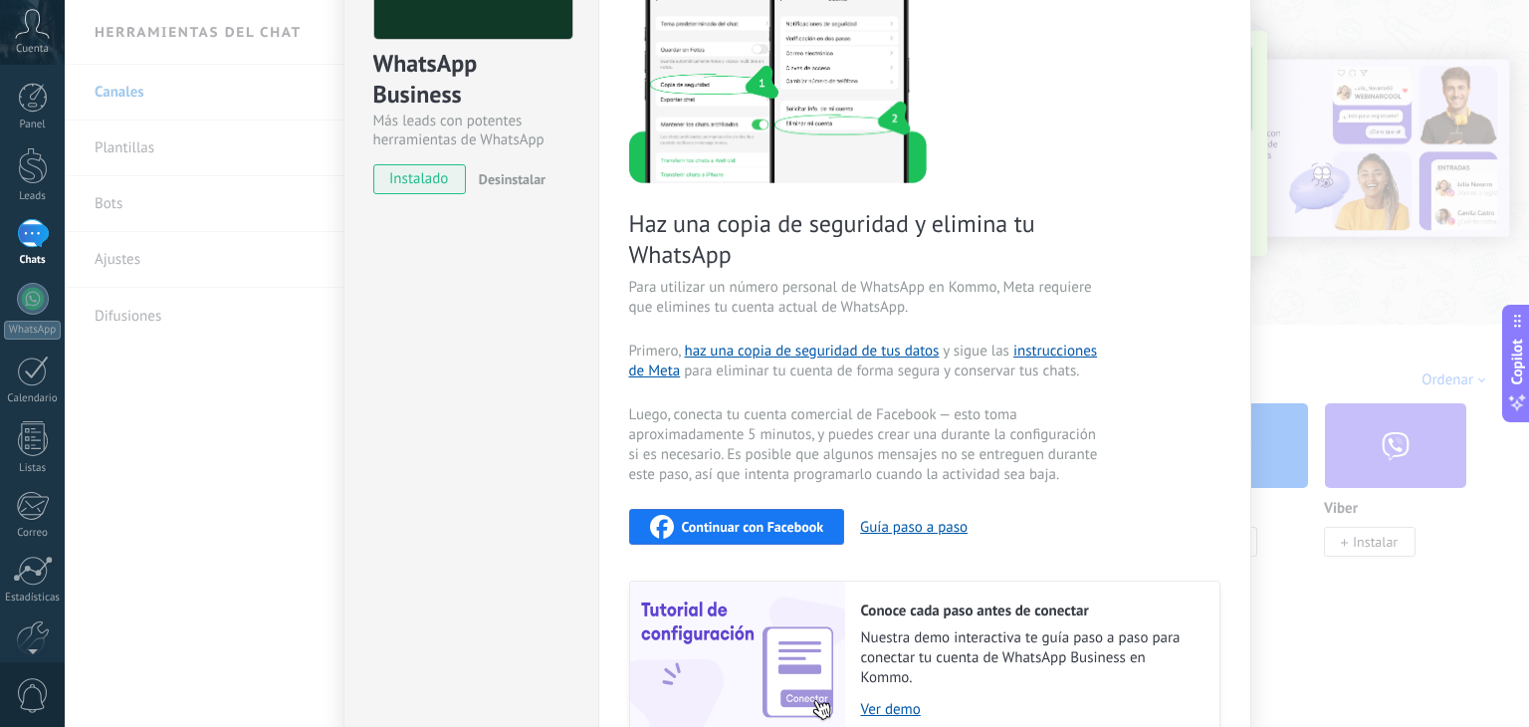
scroll to position [299, 0]
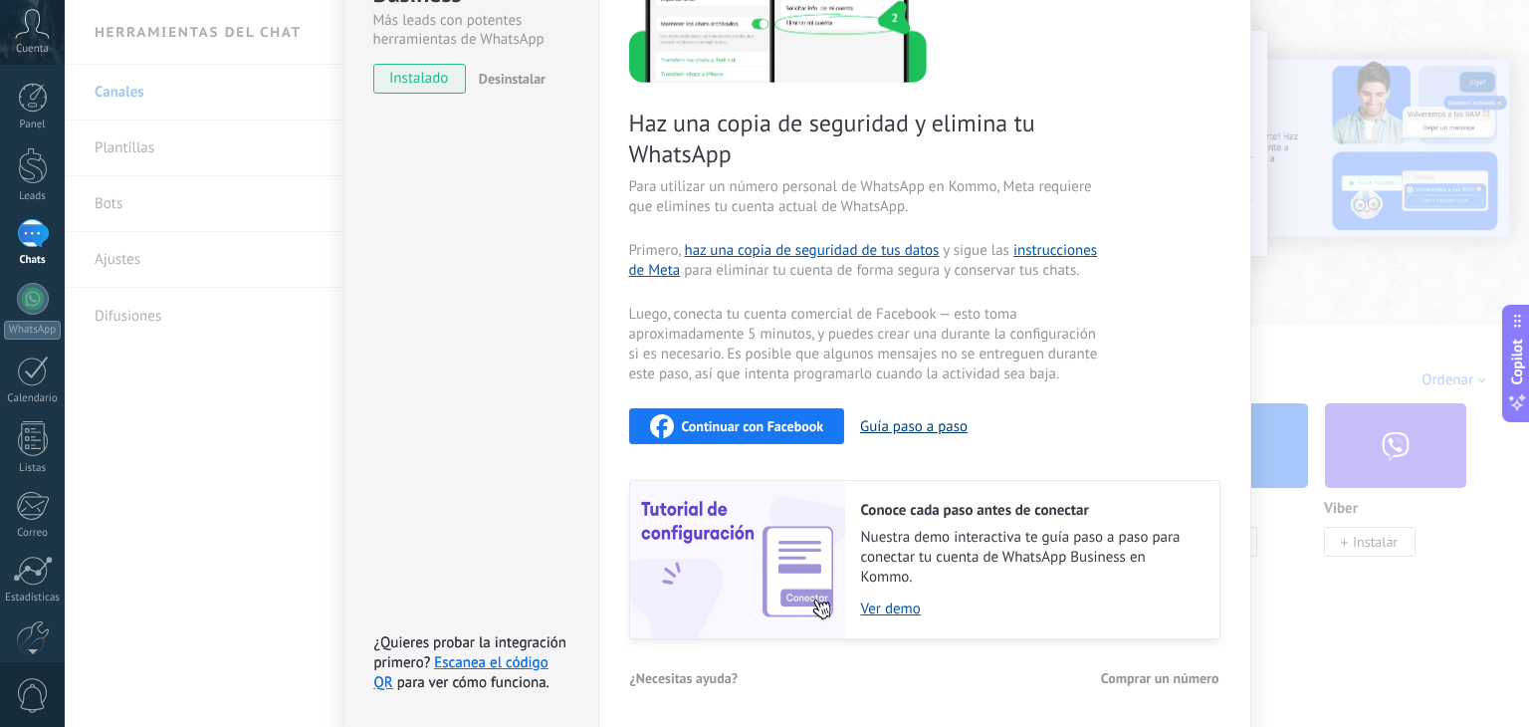
click at [884, 424] on button "Guía paso a paso" at bounding box center [914, 426] width 108 height 19
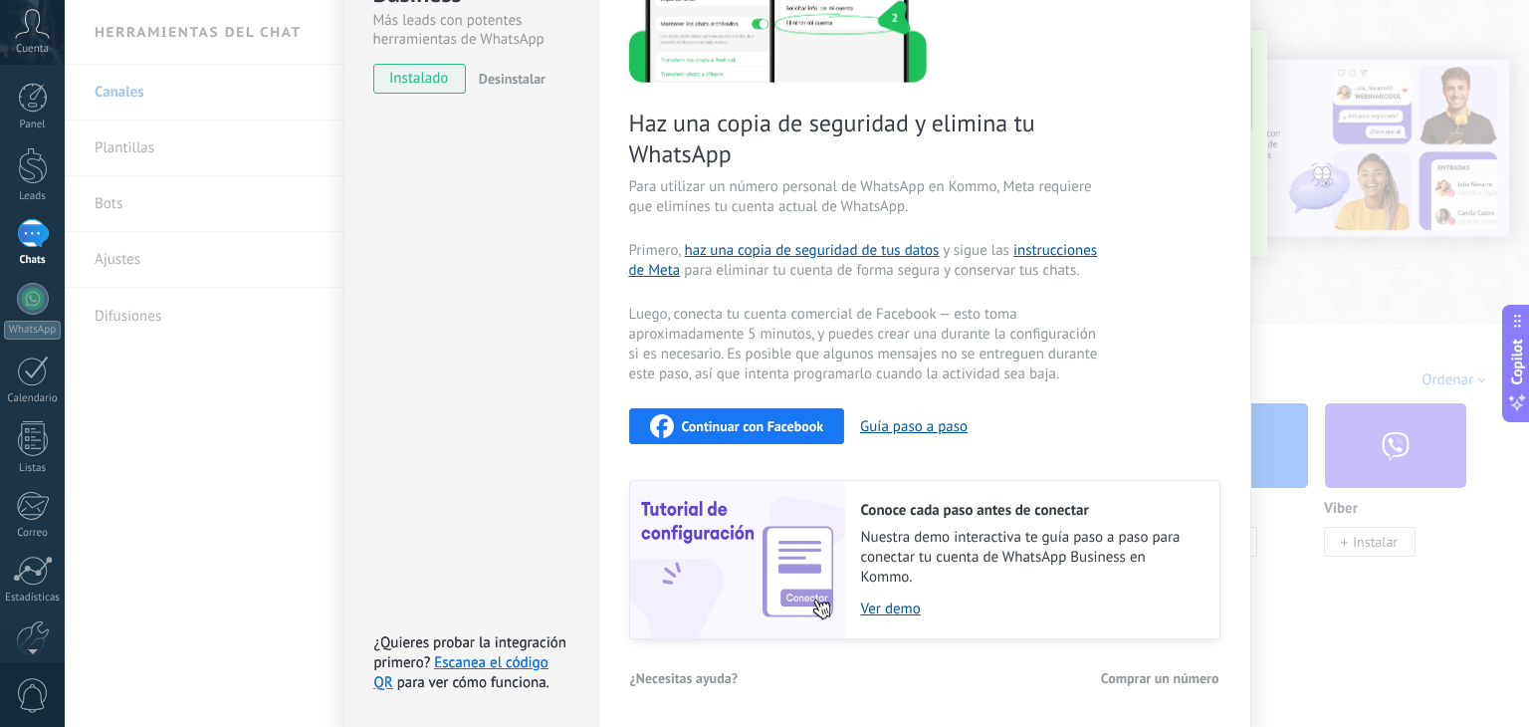
click at [755, 423] on span "Continuar con Facebook" at bounding box center [753, 426] width 142 height 14
click at [917, 419] on button "Guía paso a paso" at bounding box center [914, 426] width 108 height 19
click at [768, 427] on span "Continuar con Facebook" at bounding box center [753, 426] width 142 height 14
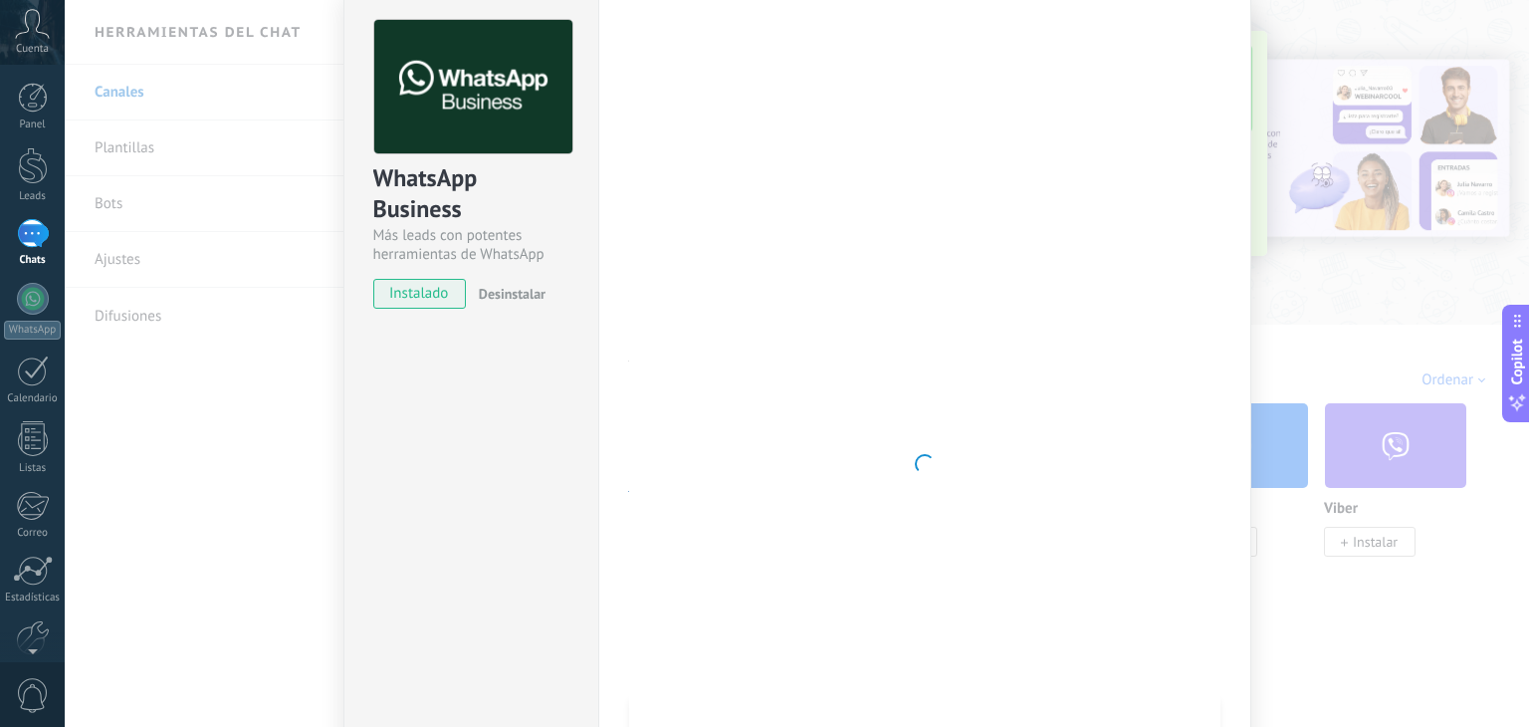
scroll to position [86, 0]
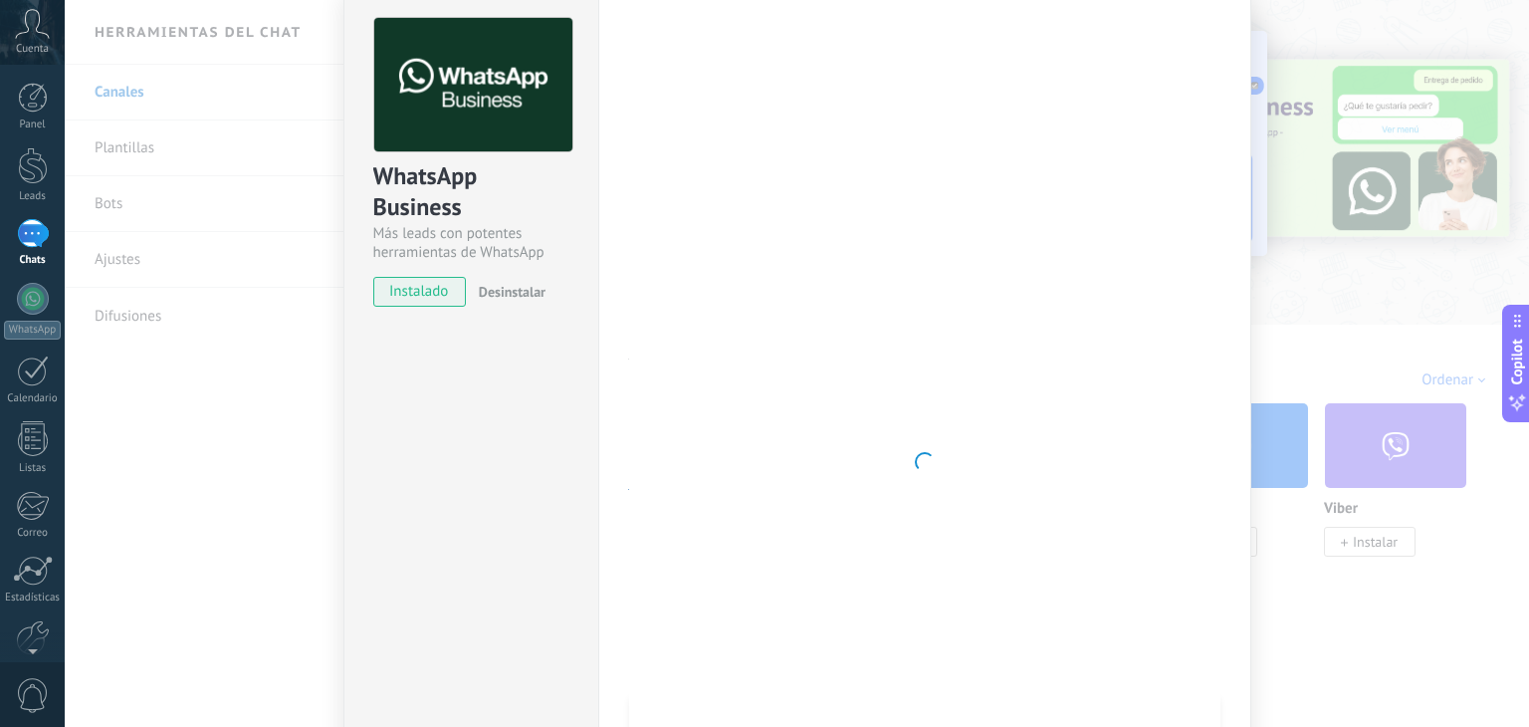
click at [1231, 230] on div "Configuraciones Autorizaciones Esta pestaña registra a los usuarios que han con…" at bounding box center [924, 462] width 653 height 960
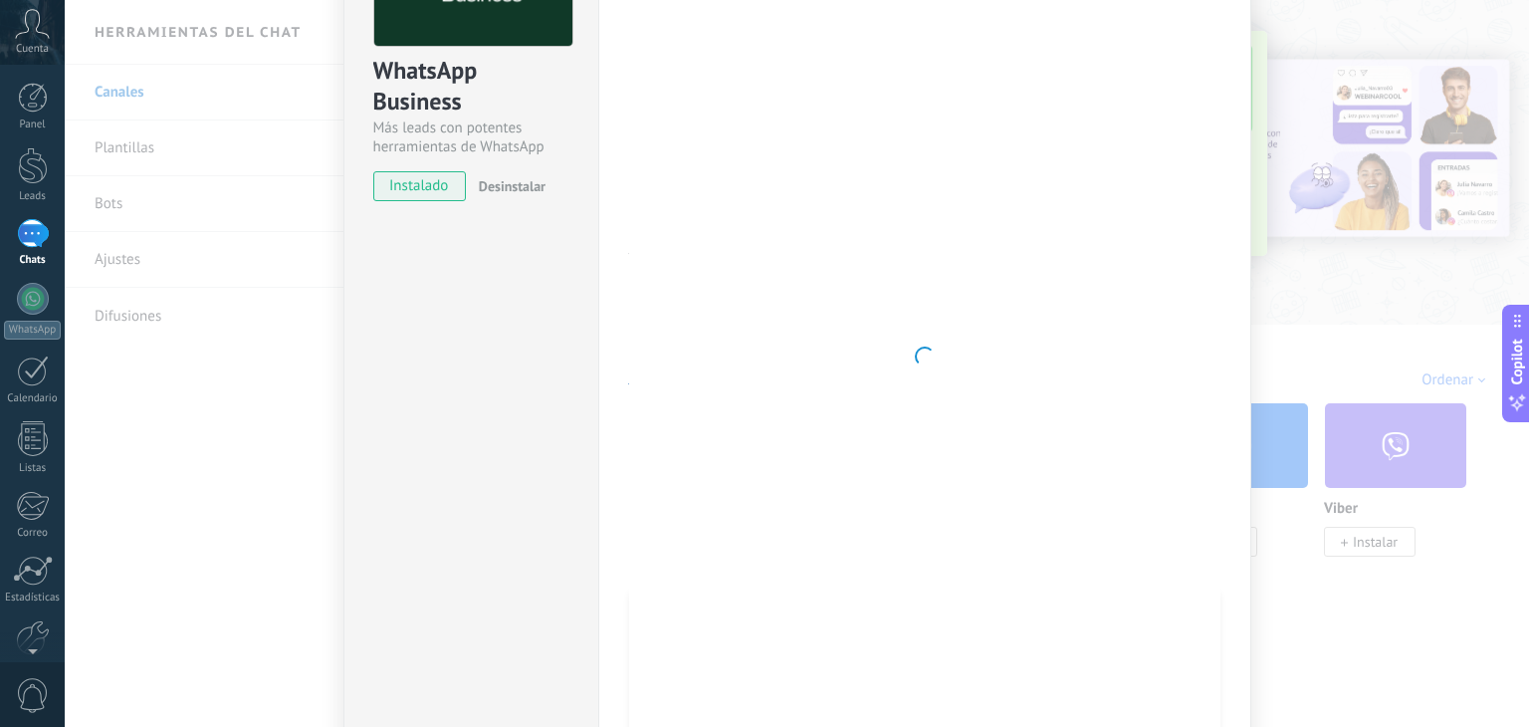
scroll to position [296, 0]
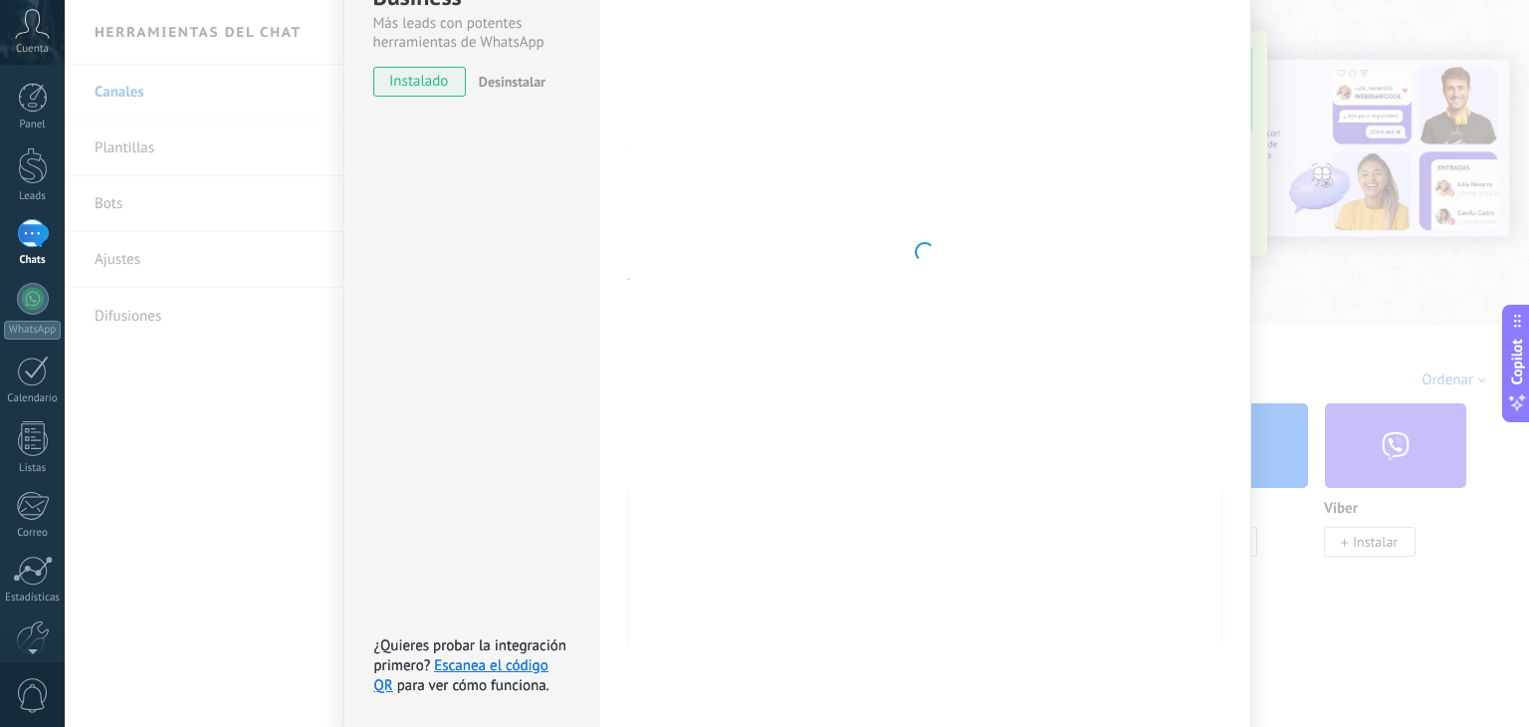
drag, startPoint x: 1090, startPoint y: 233, endPoint x: 803, endPoint y: 590, distance: 458.2
click at [803, 590] on div at bounding box center [924, 252] width 591 height 888
click at [471, 656] on link "Escanea el código QR" at bounding box center [461, 675] width 174 height 39
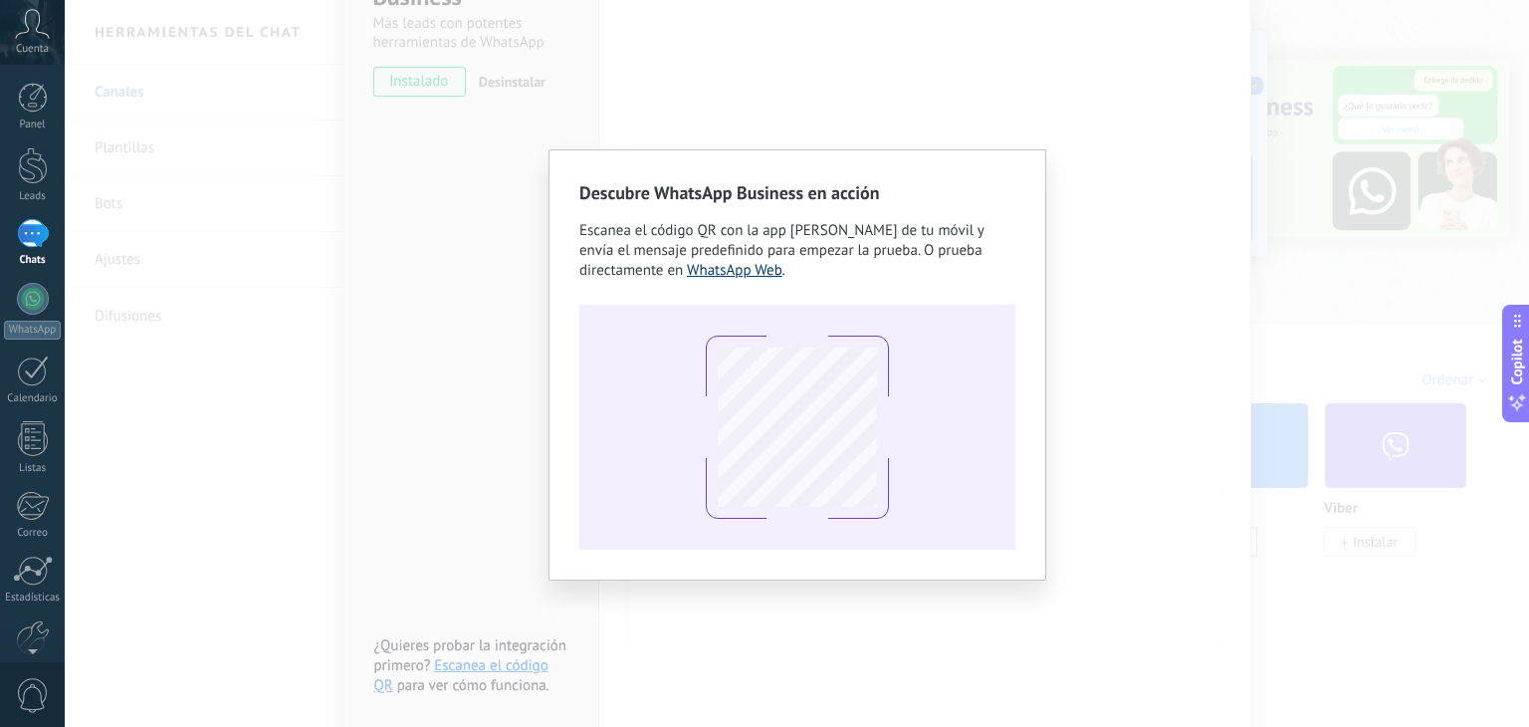
click at [719, 261] on link "WhatsApp Web" at bounding box center [735, 270] width 96 height 19
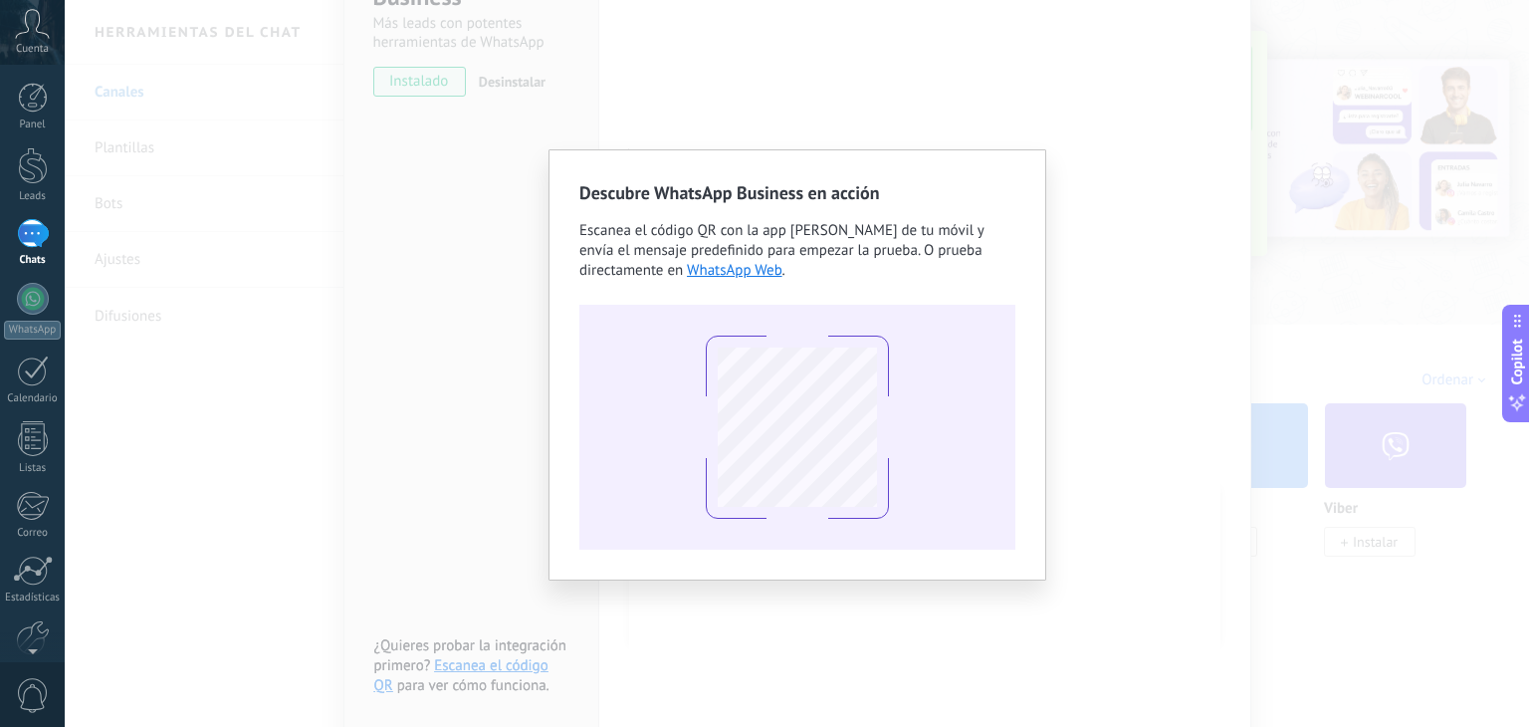
click at [319, 186] on div "Descubre WhatsApp Business en acción Escanea el código QR con la app [PERSON_NA…" at bounding box center [797, 363] width 1464 height 727
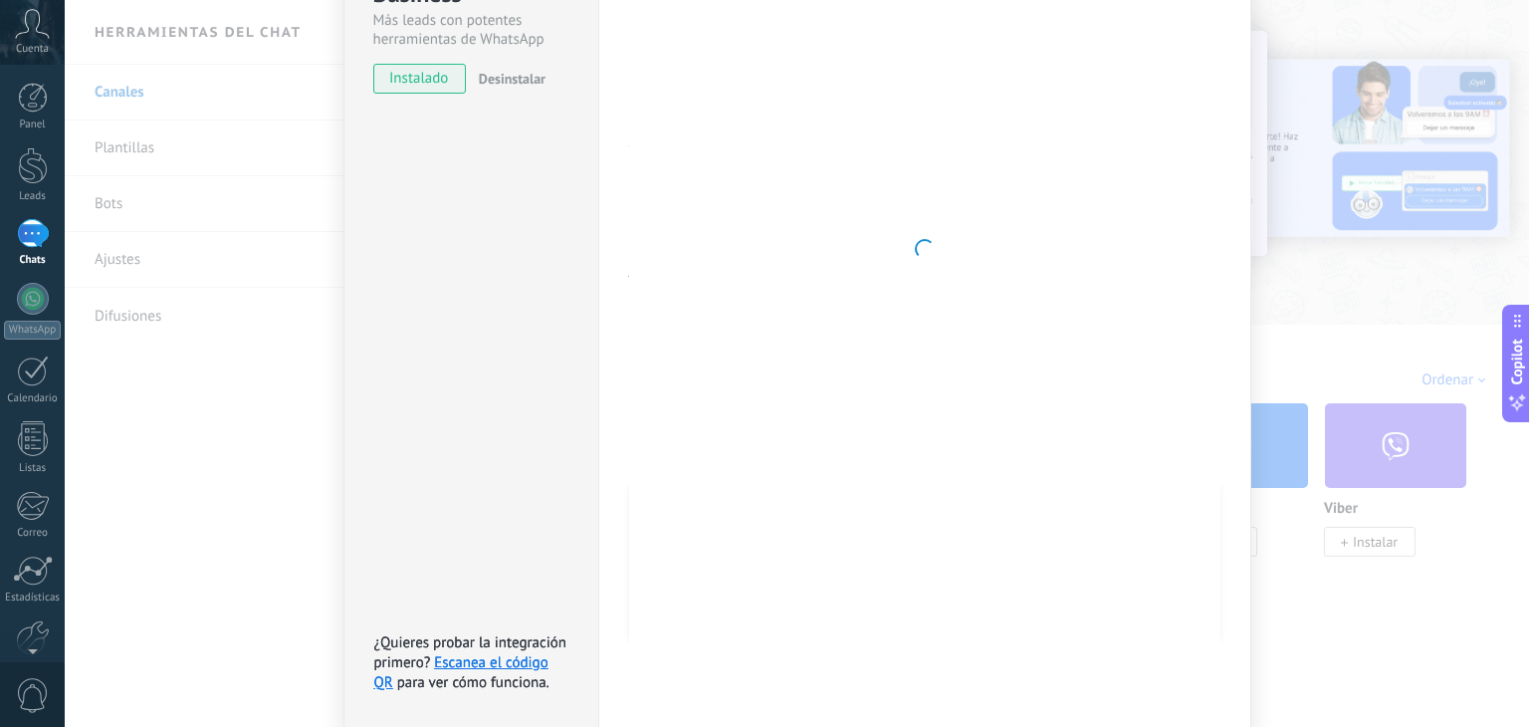
scroll to position [0, 0]
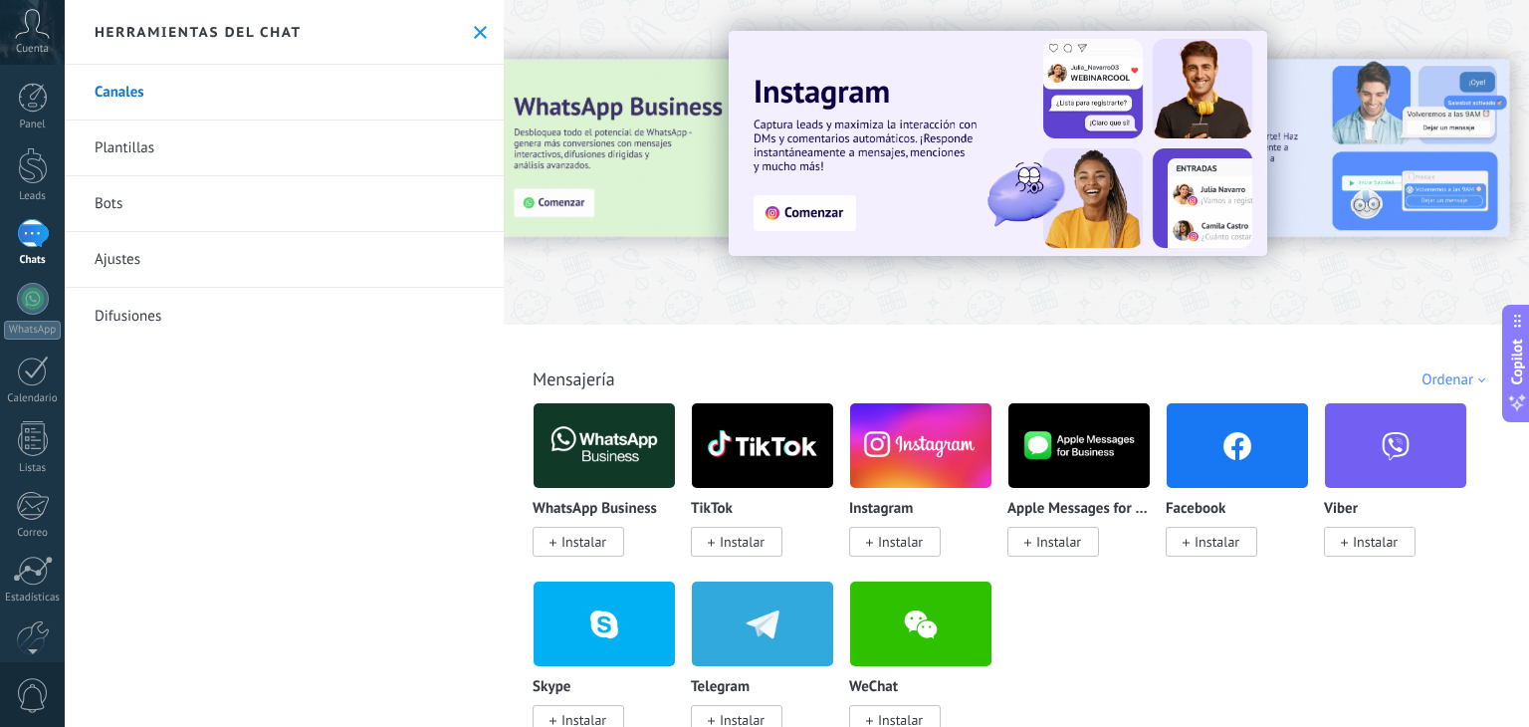
click at [549, 202] on div at bounding box center [529, 161] width 436 height 179
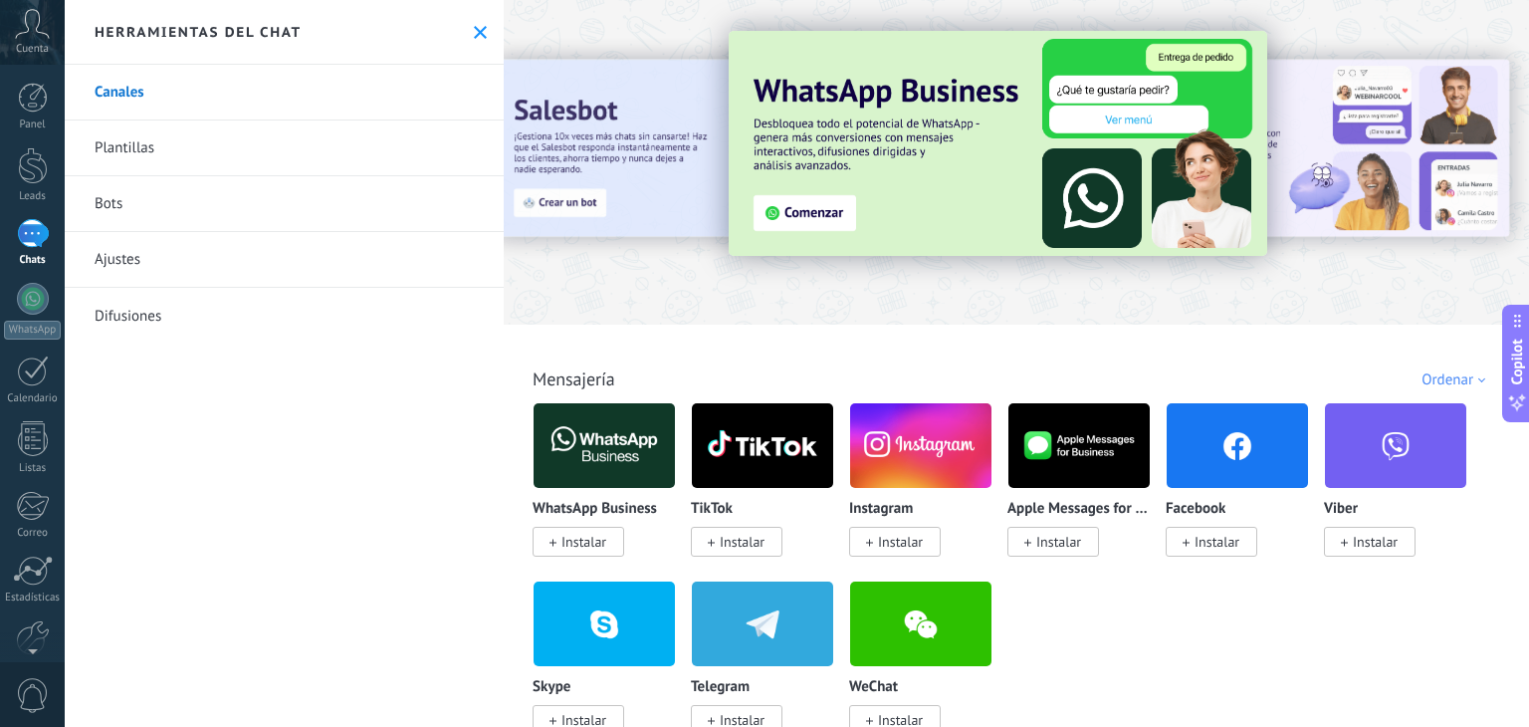
click at [824, 216] on img at bounding box center [998, 143] width 539 height 225
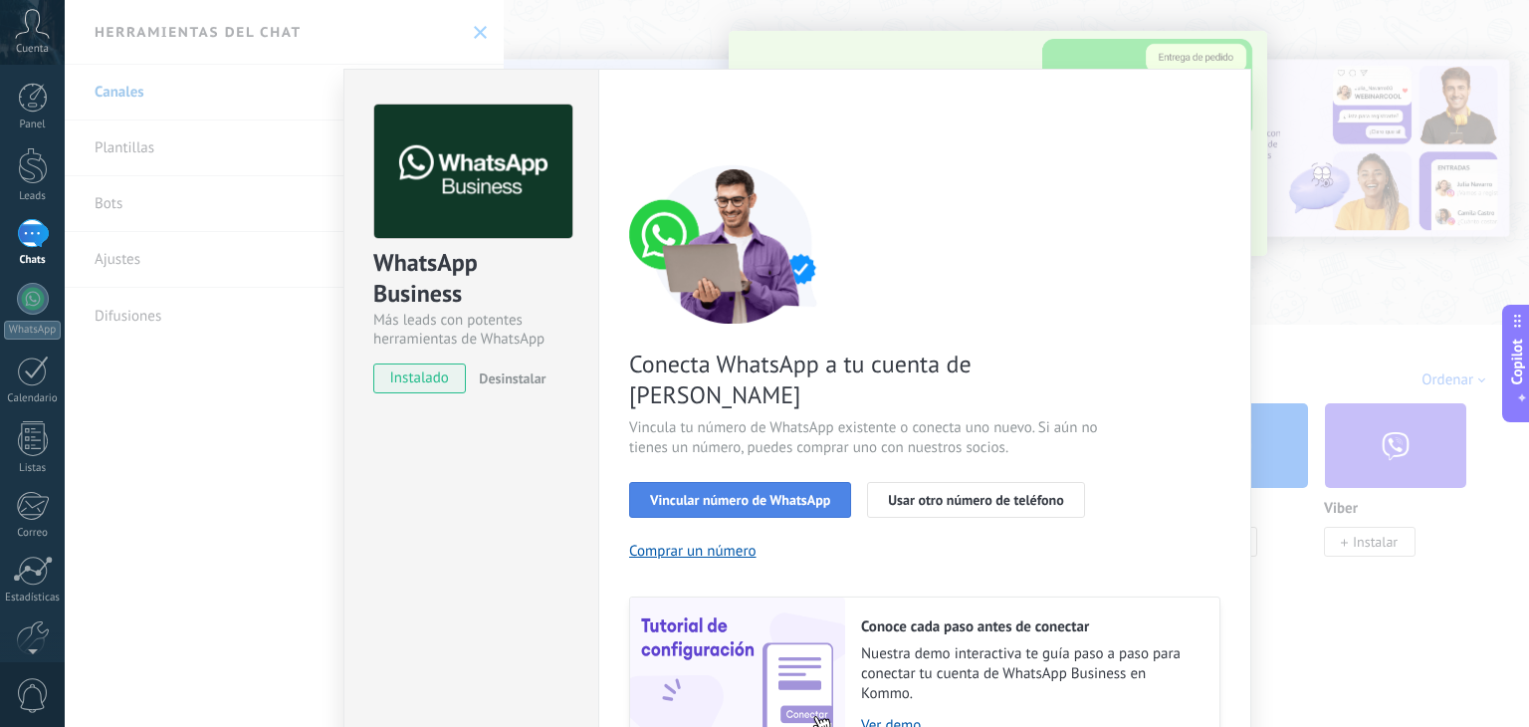
click at [741, 493] on span "Vincular número de WhatsApp" at bounding box center [740, 500] width 180 height 14
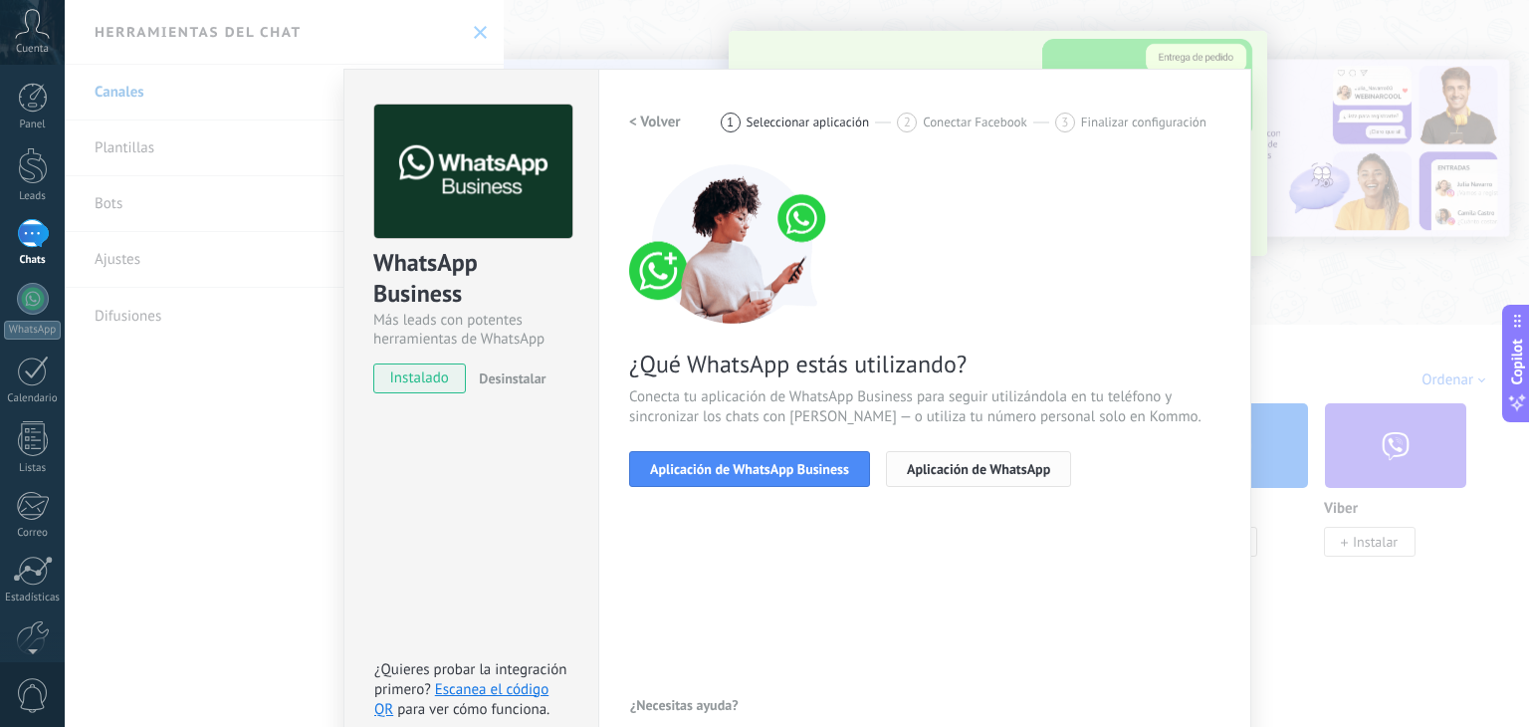
click at [932, 462] on span "Aplicación de WhatsApp" at bounding box center [978, 469] width 143 height 14
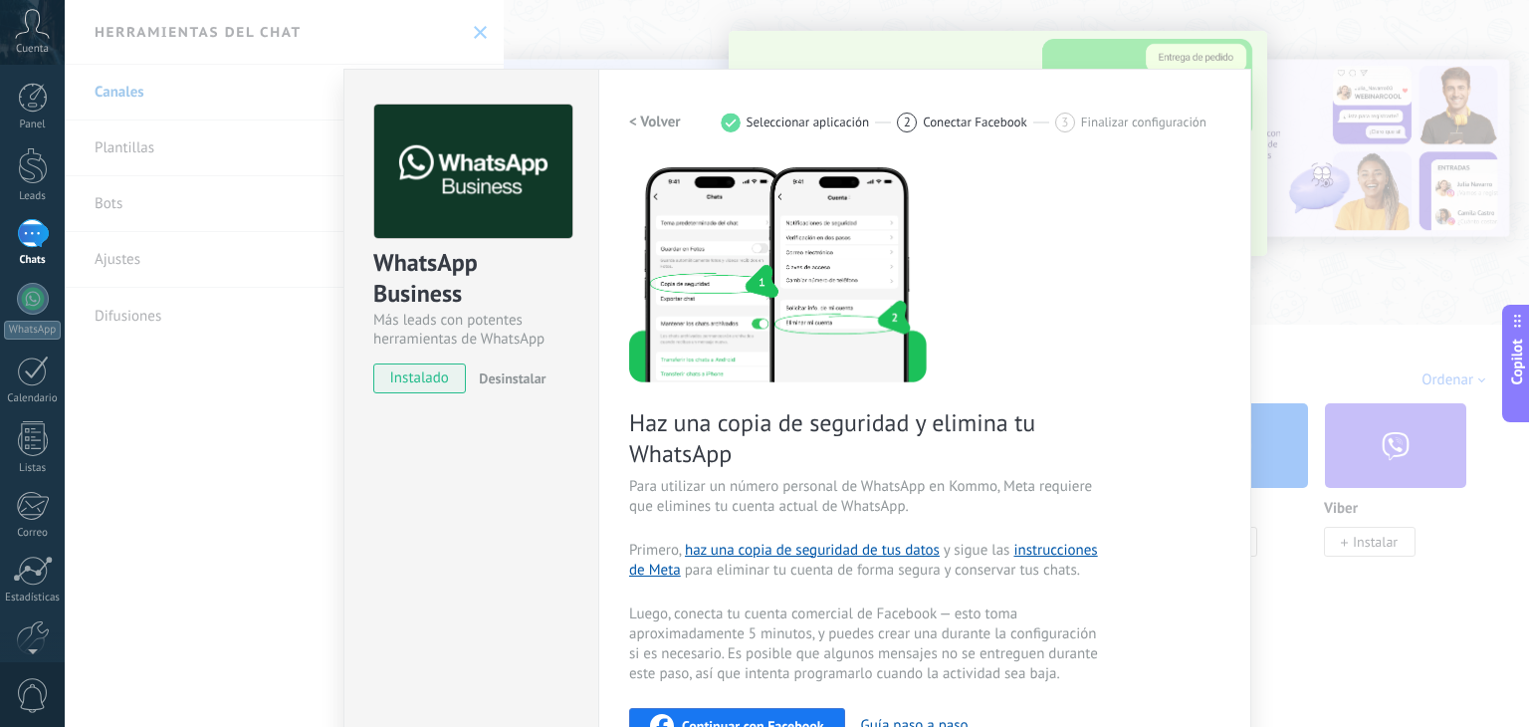
scroll to position [299, 0]
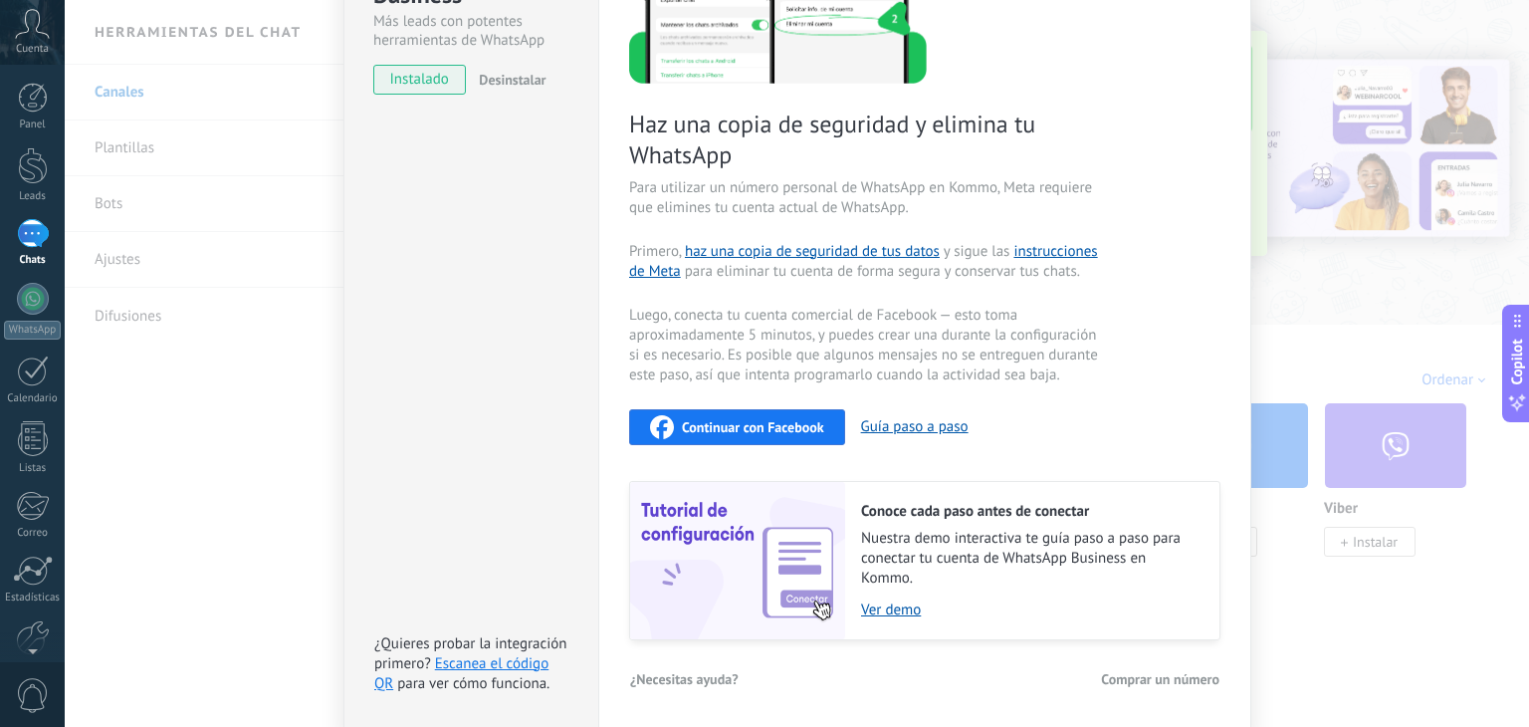
click at [746, 415] on div "Continuar con Facebook" at bounding box center [737, 427] width 174 height 24
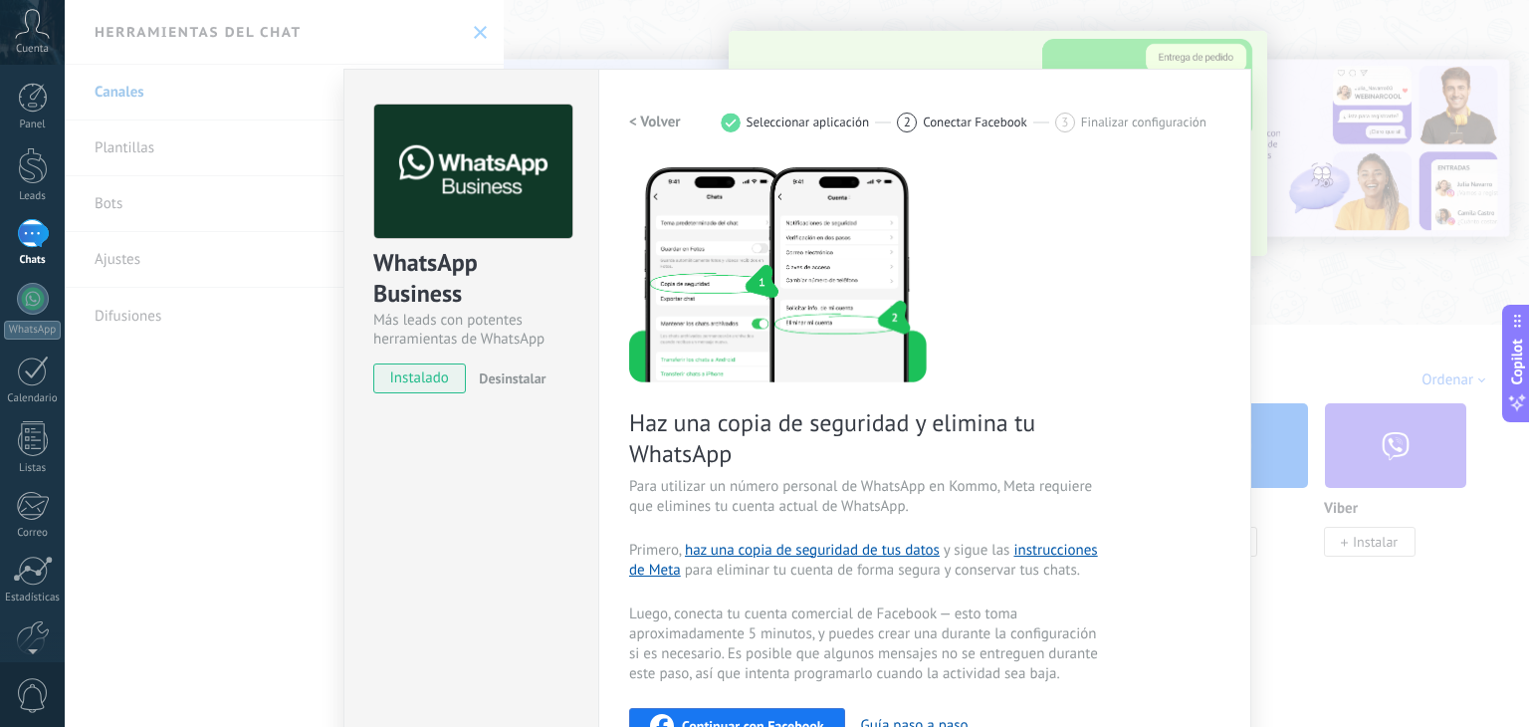
click at [1386, 294] on div "WhatsApp Business Más leads con potentes herramientas de WhatsApp instalado Des…" at bounding box center [797, 363] width 1464 height 727
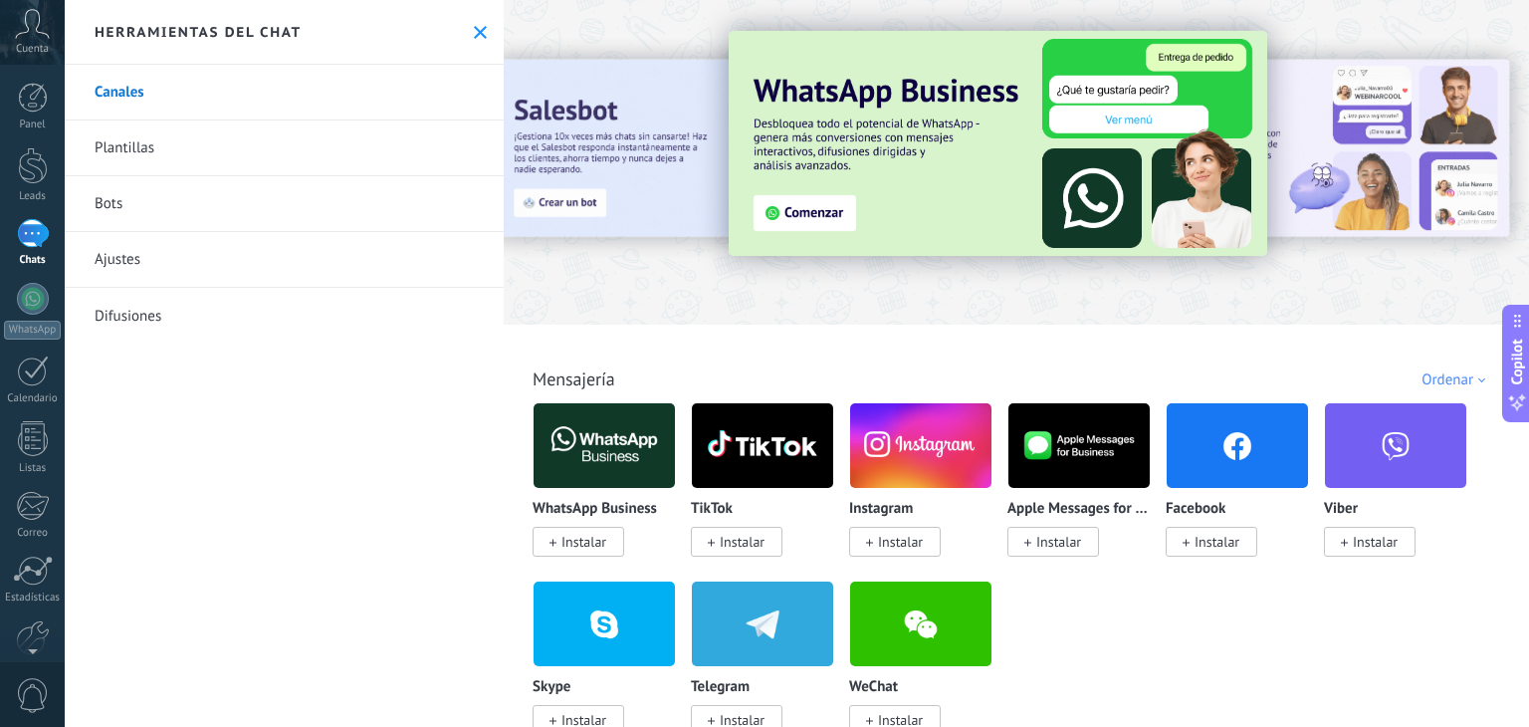
click at [797, 215] on img at bounding box center [998, 143] width 539 height 225
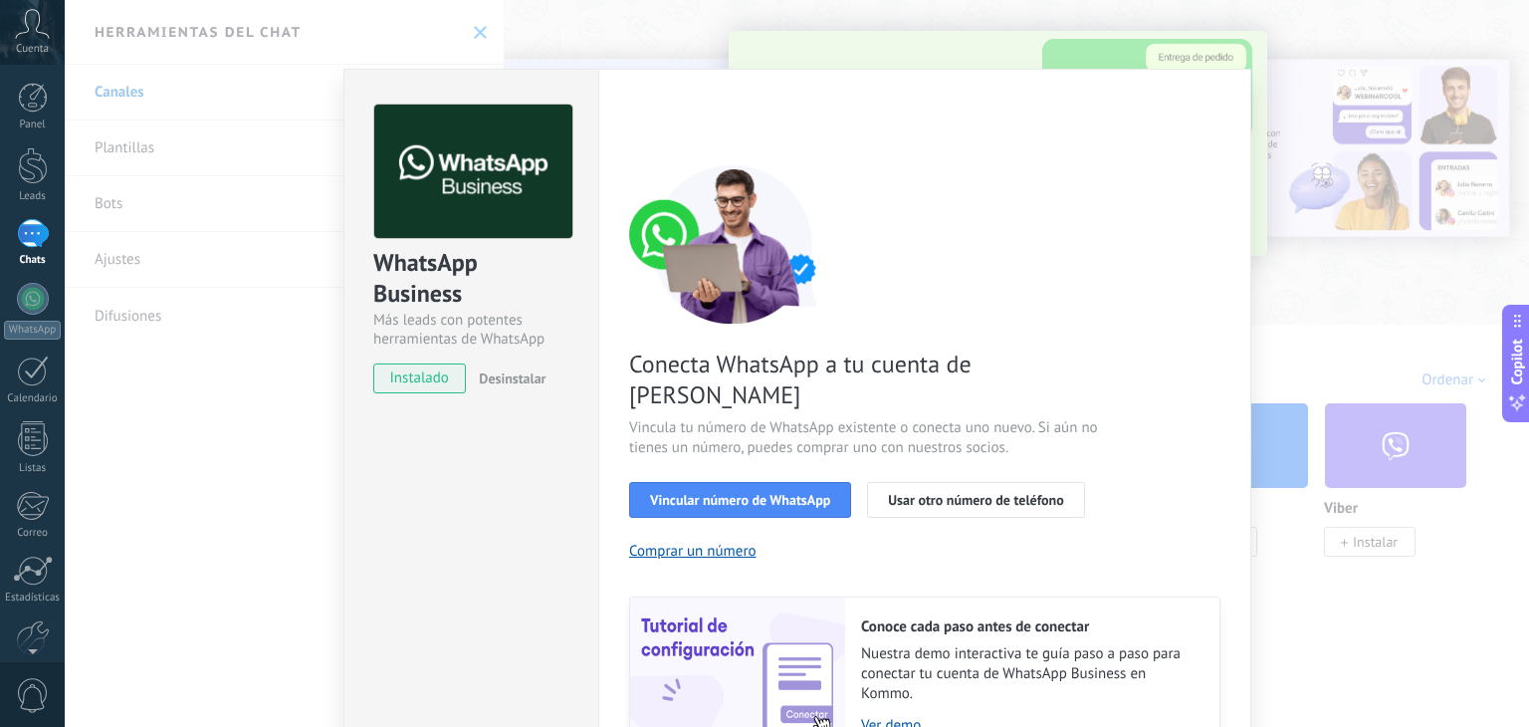
scroll to position [86, 0]
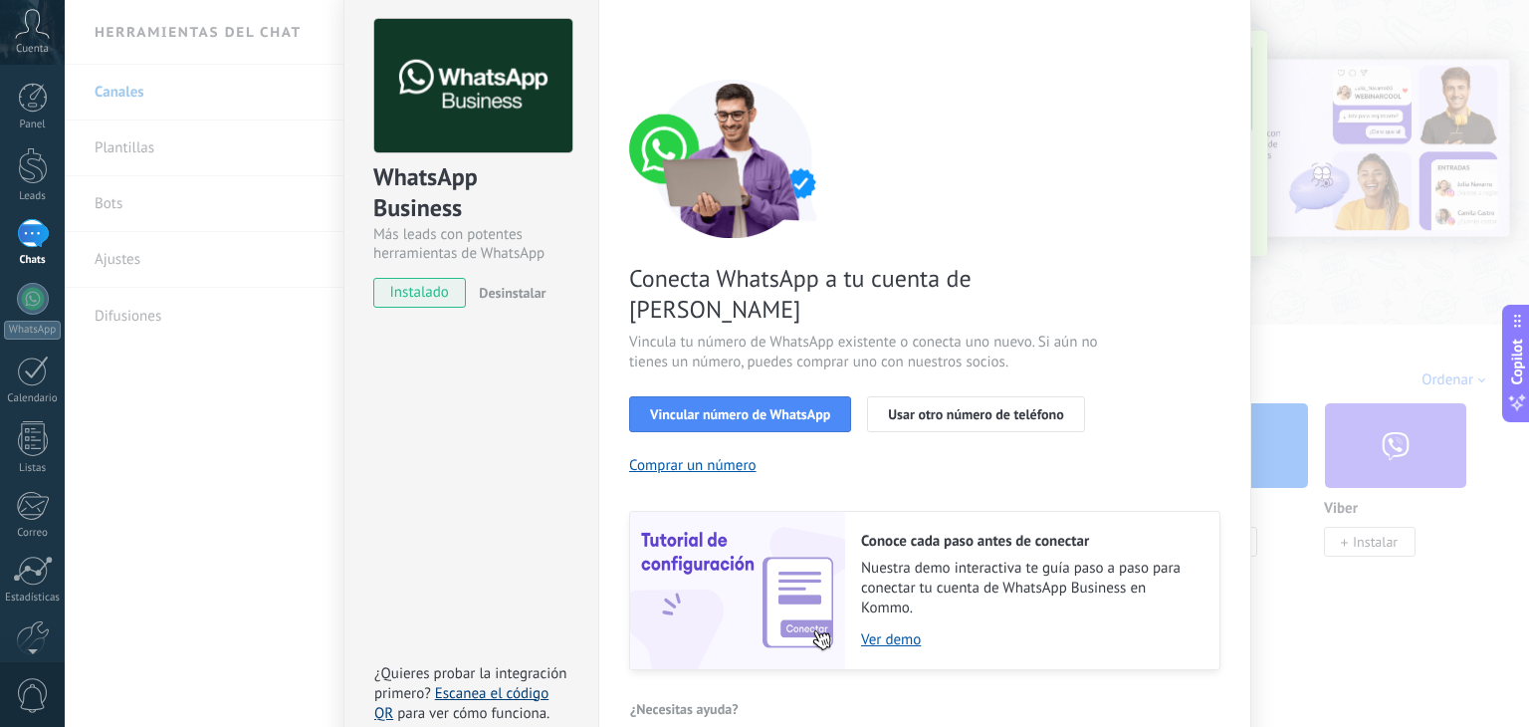
click at [496, 684] on link "Escanea el código QR" at bounding box center [461, 703] width 174 height 39
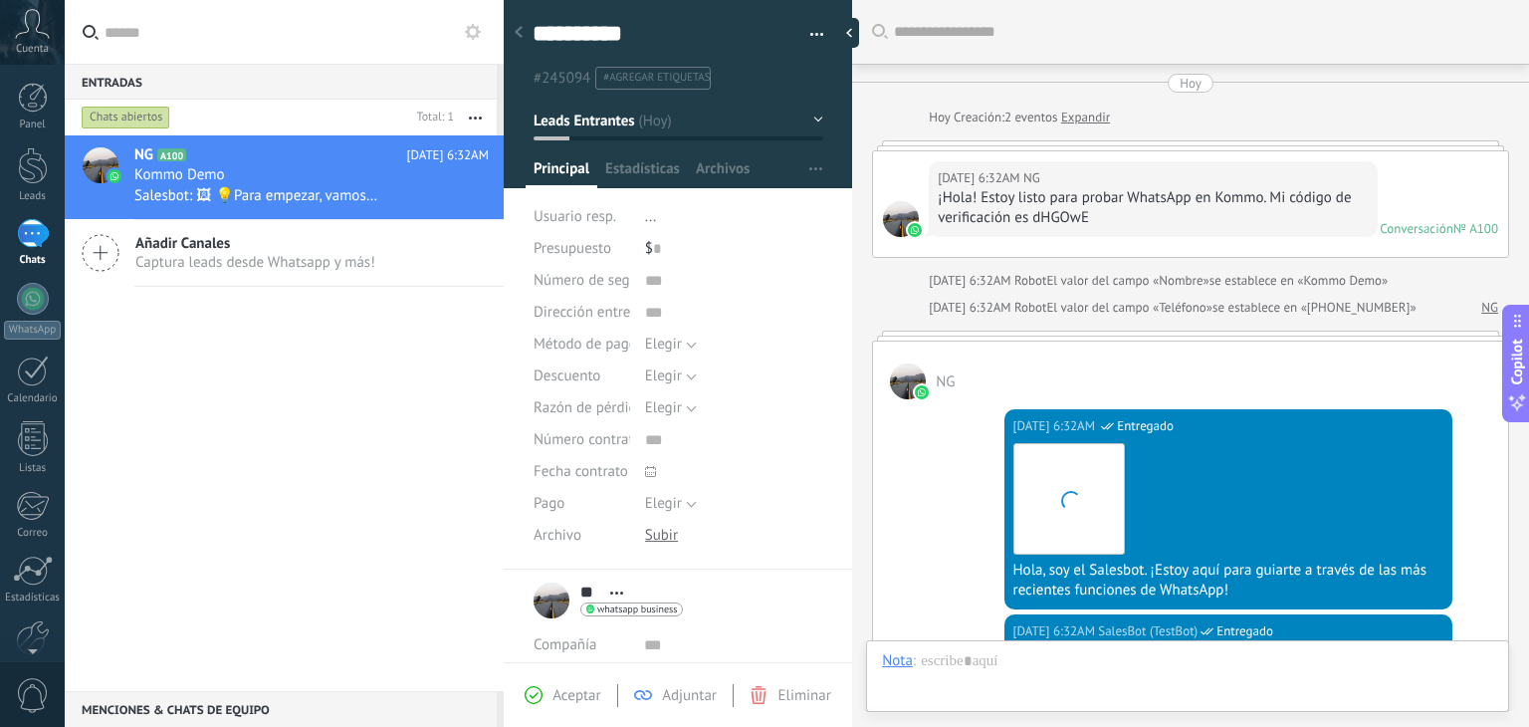
scroll to position [725, 0]
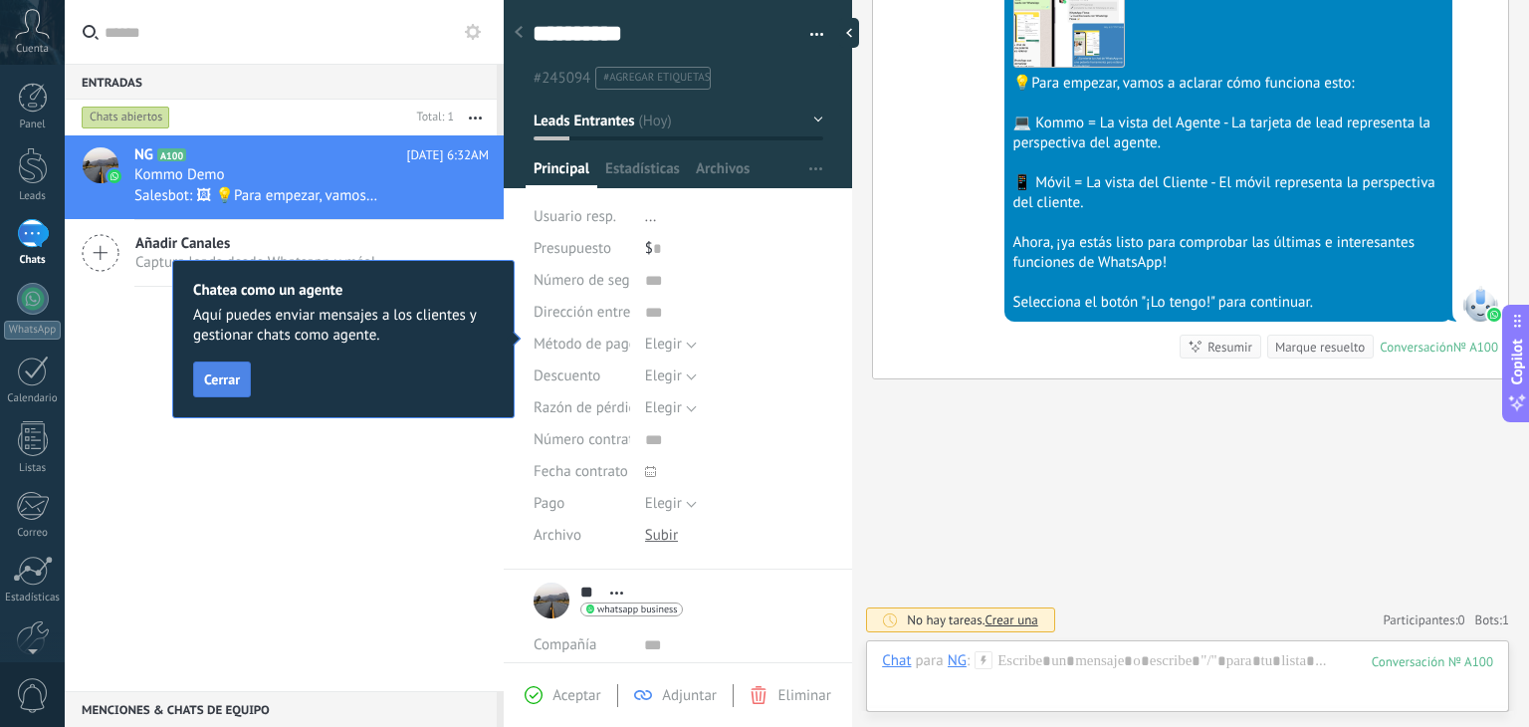
click at [234, 379] on span "Cerrar" at bounding box center [222, 379] width 36 height 14
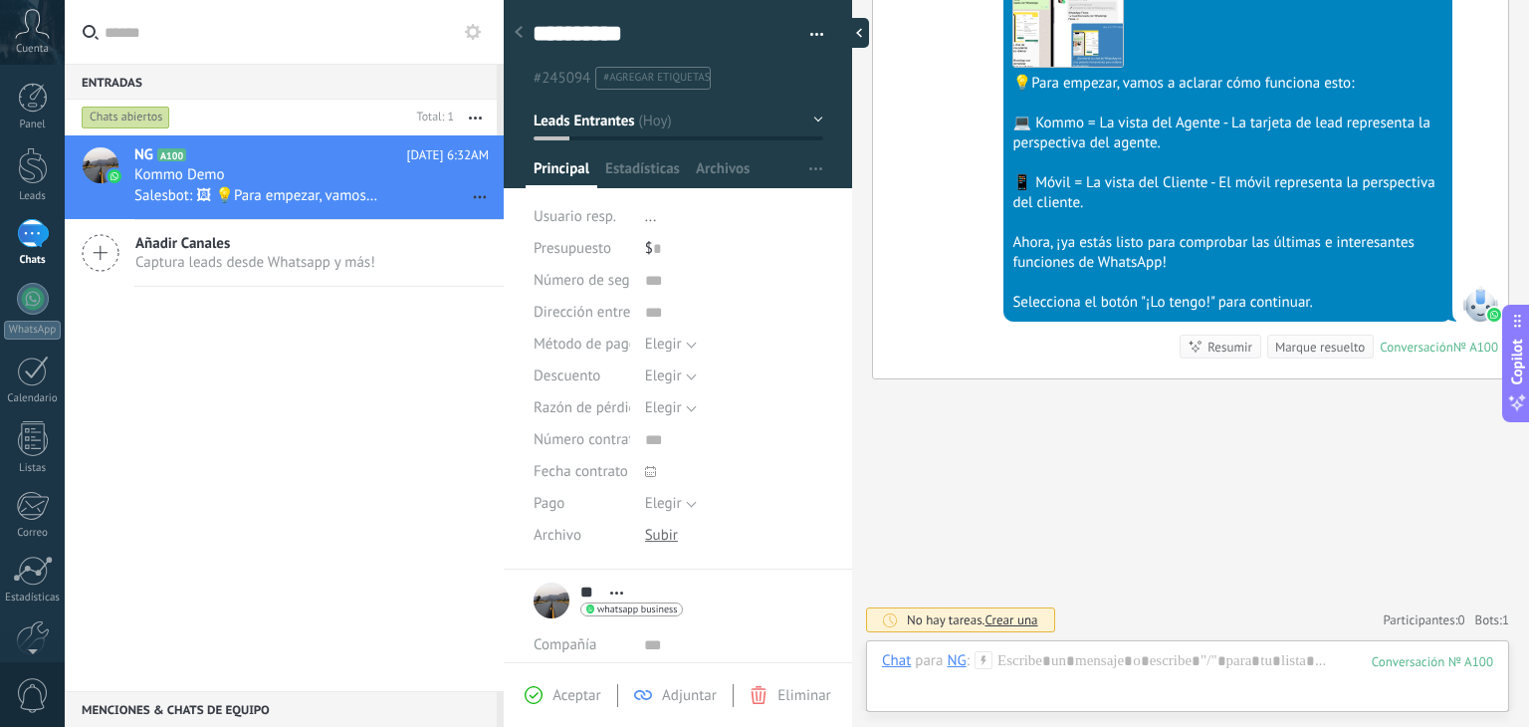
click at [860, 29] on div at bounding box center [854, 33] width 30 height 30
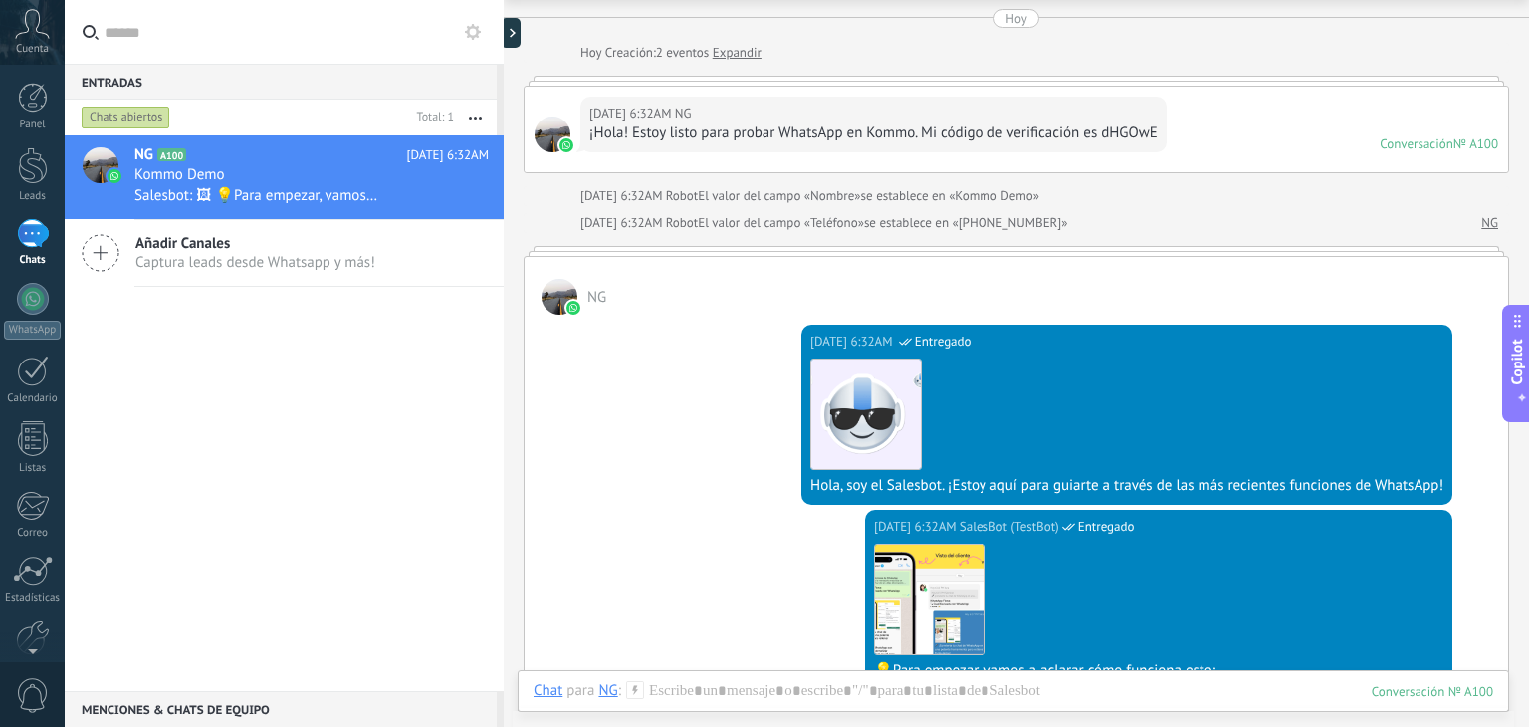
scroll to position [0, 0]
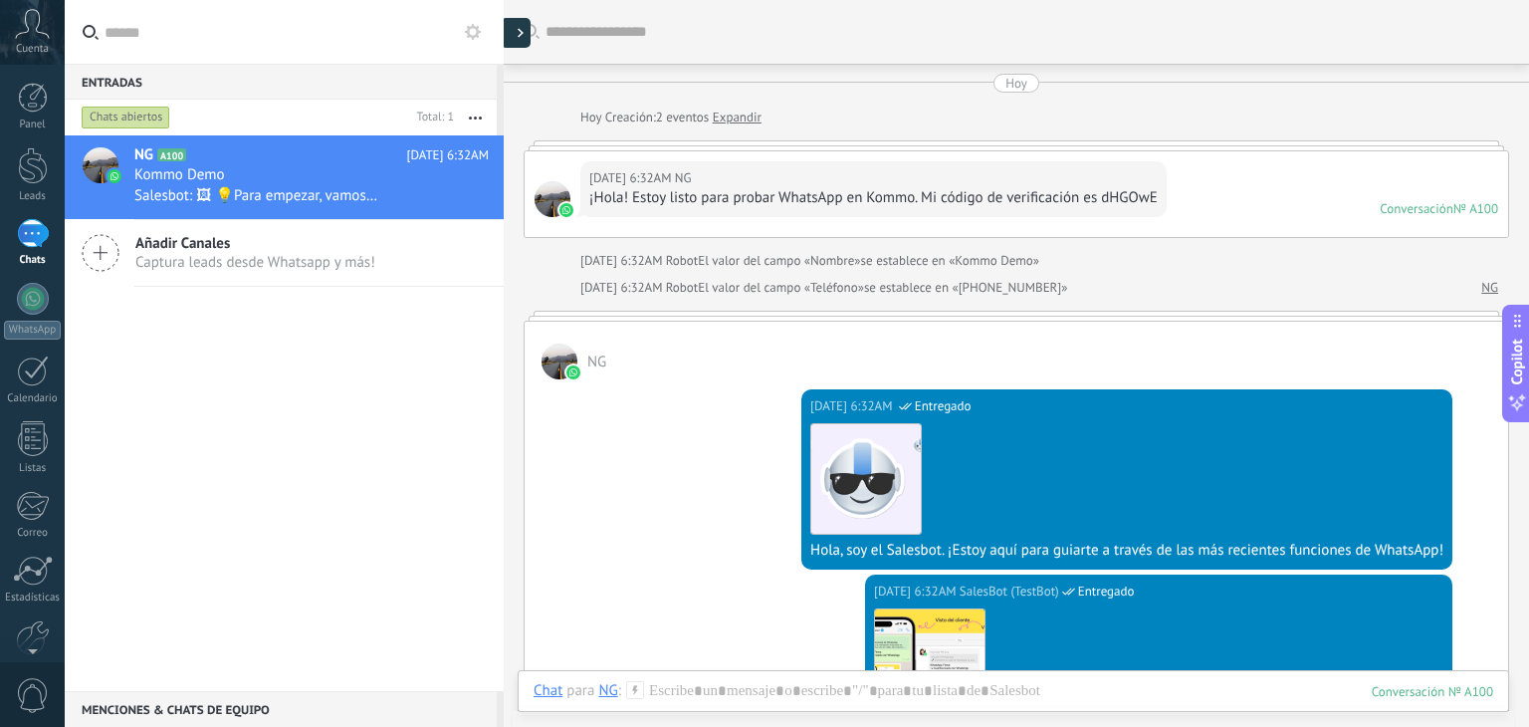
click at [514, 31] on div at bounding box center [516, 33] width 30 height 30
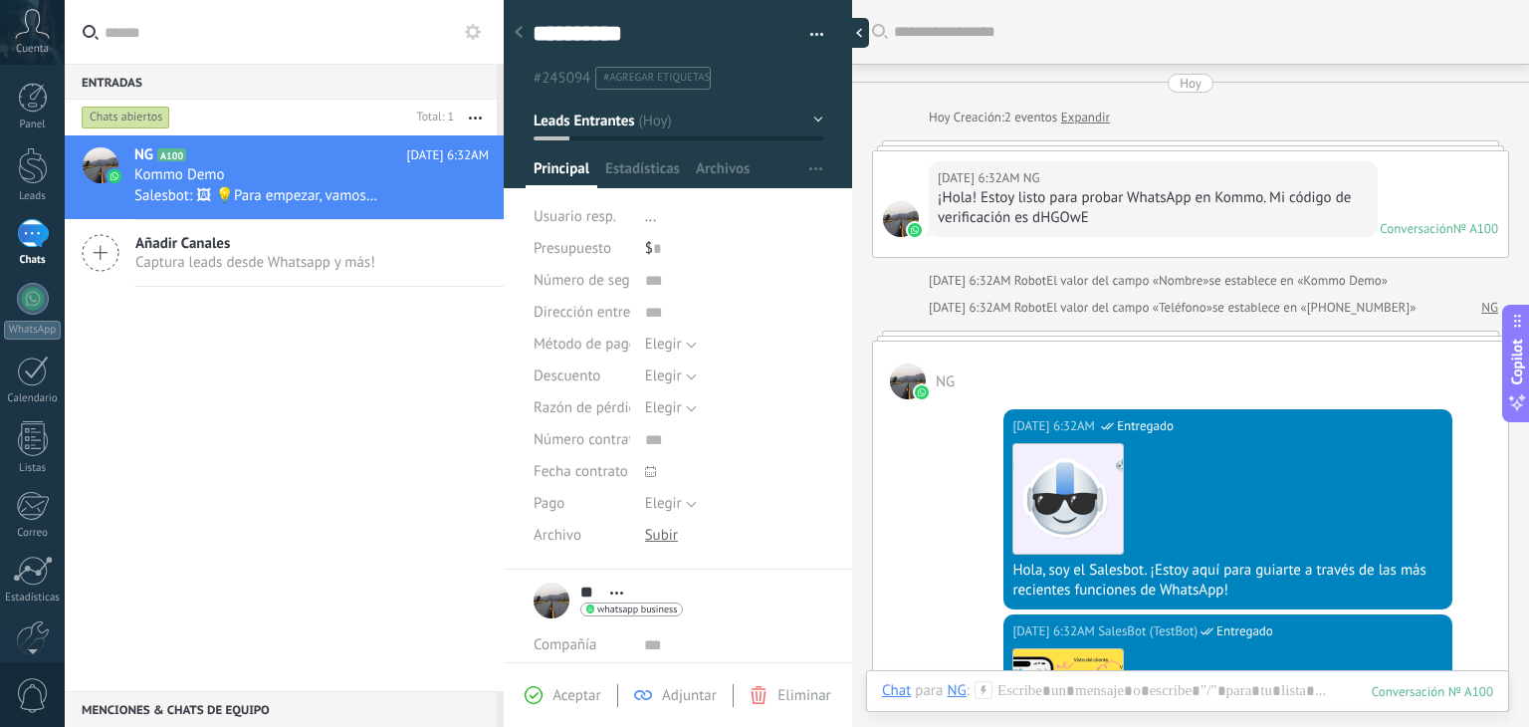
scroll to position [29, 0]
click at [36, 226] on div "1" at bounding box center [33, 233] width 32 height 29
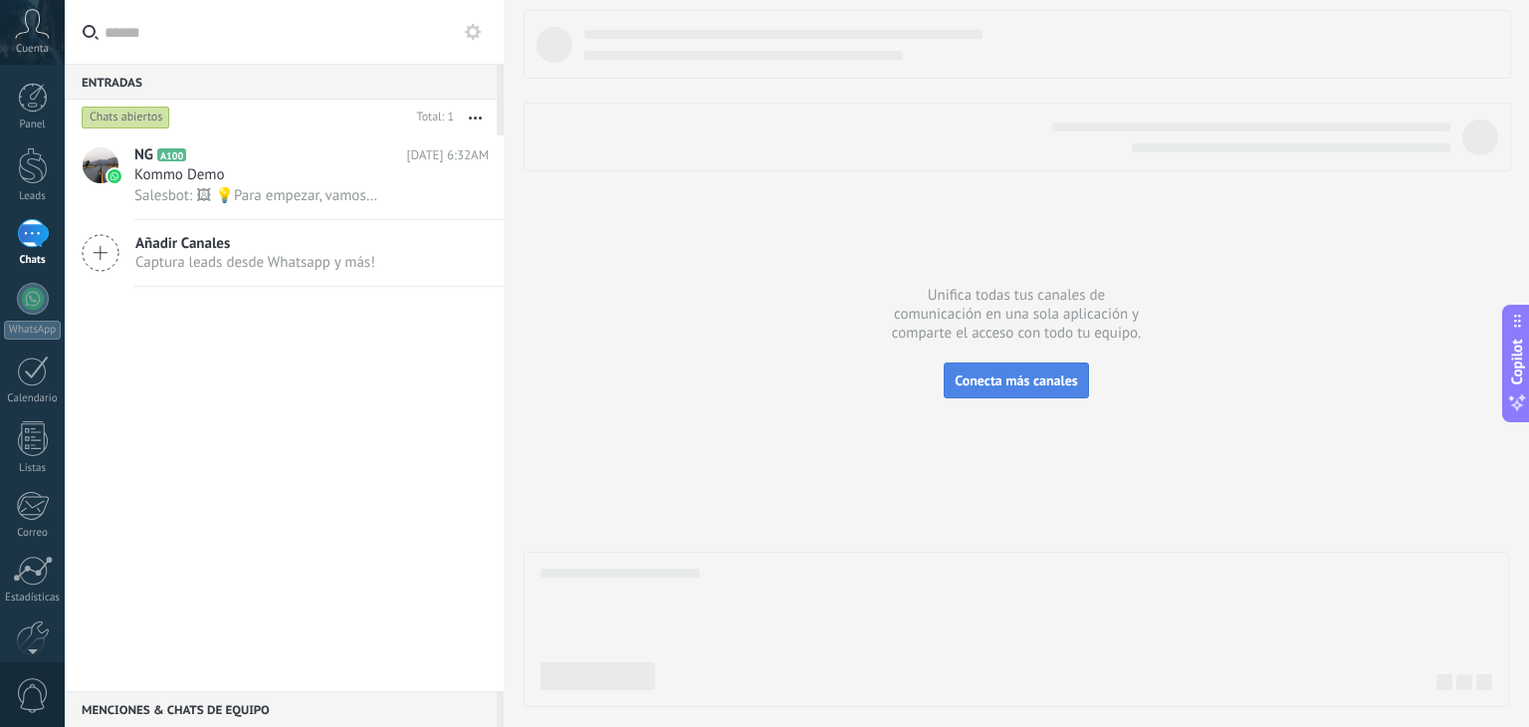
click at [983, 379] on span "Conecta más canales" at bounding box center [1016, 380] width 122 height 18
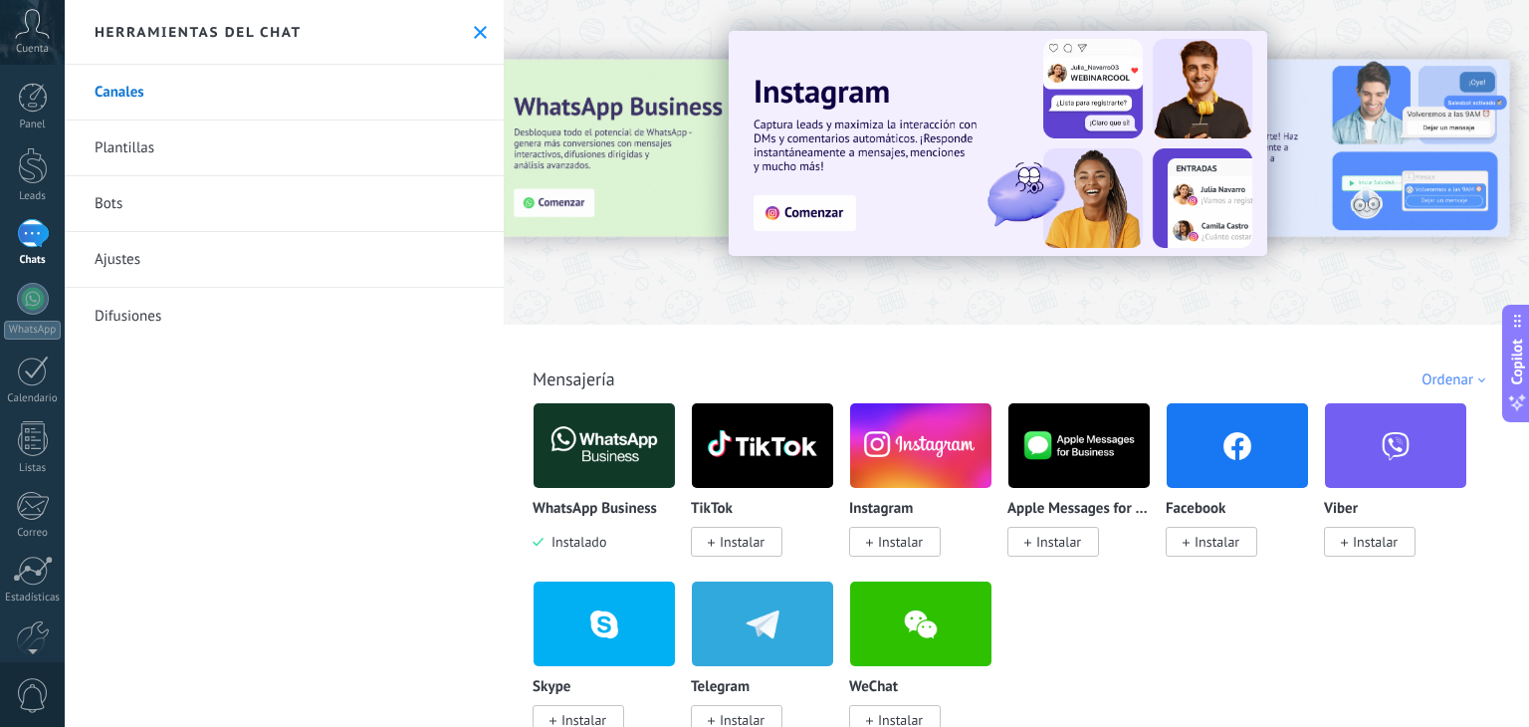
click at [1213, 545] on span "Instalar" at bounding box center [1217, 542] width 45 height 18
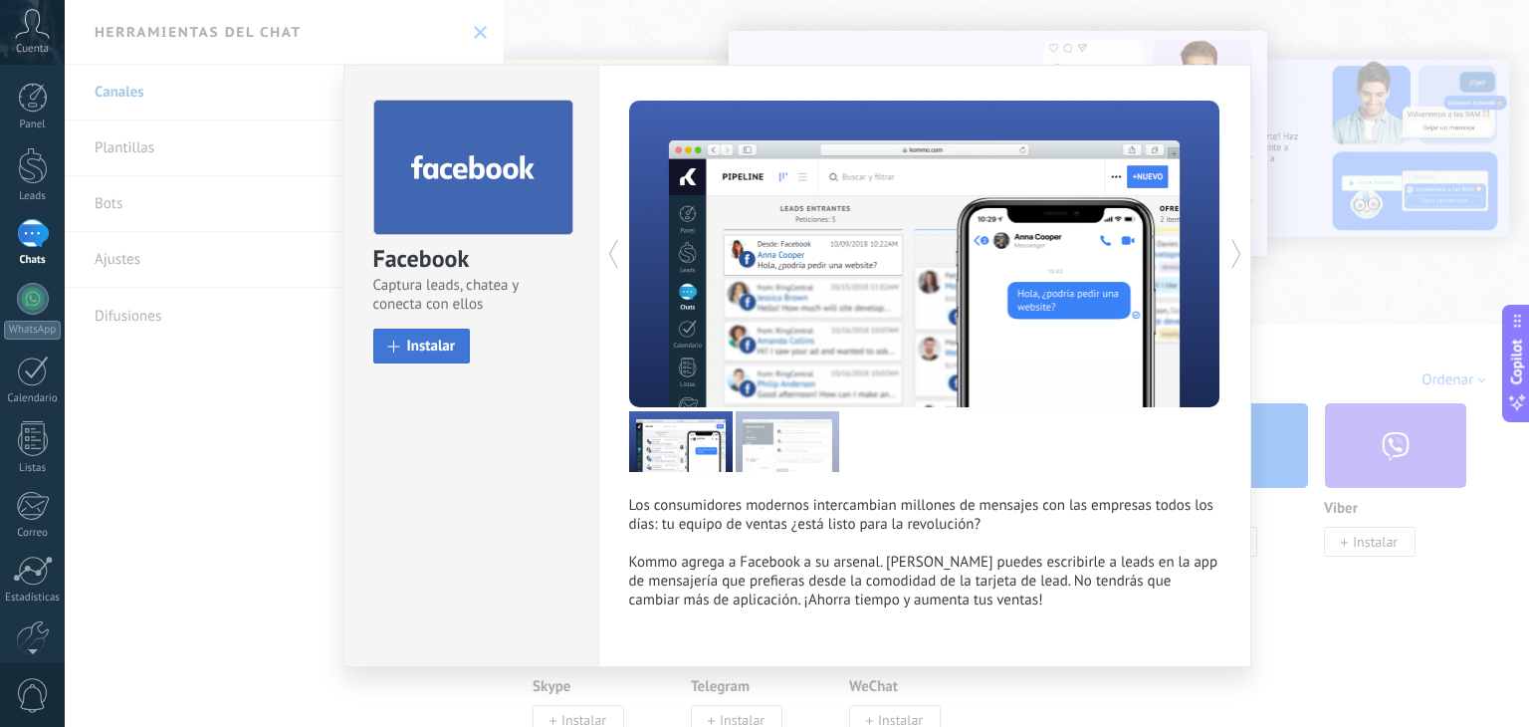
click at [412, 338] on span "Instalar" at bounding box center [431, 345] width 49 height 15
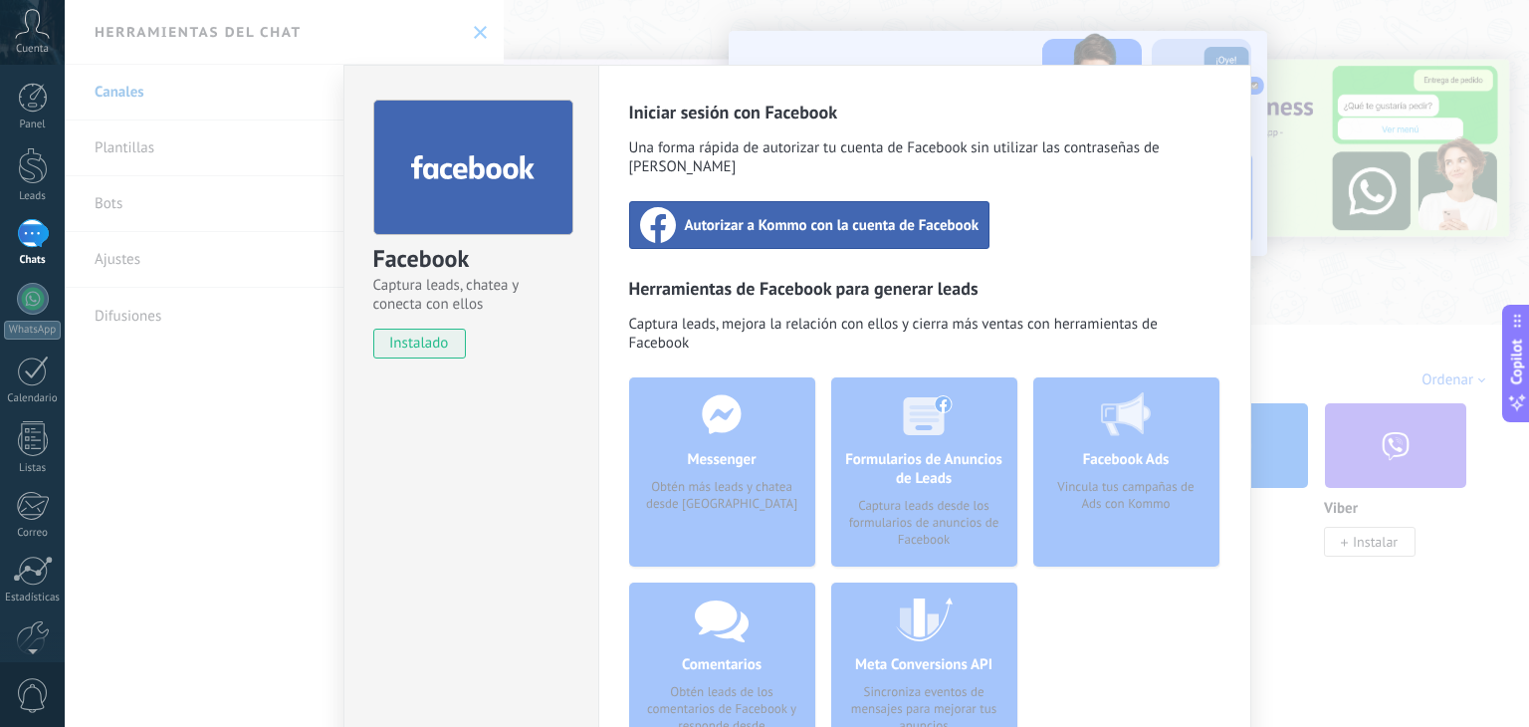
click at [769, 215] on span "Autorizar a Kommo con la cuenta de Facebook" at bounding box center [832, 225] width 295 height 20
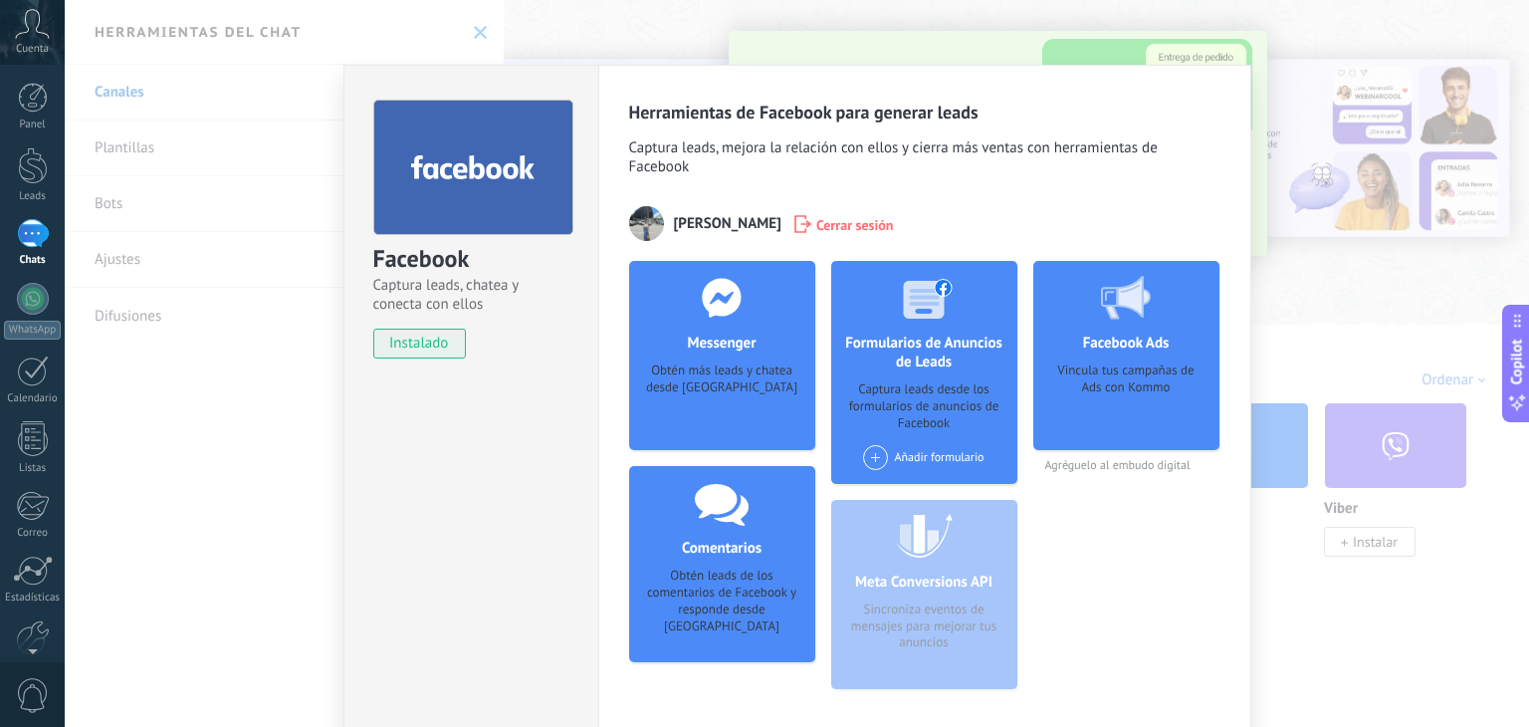
scroll to position [111, 0]
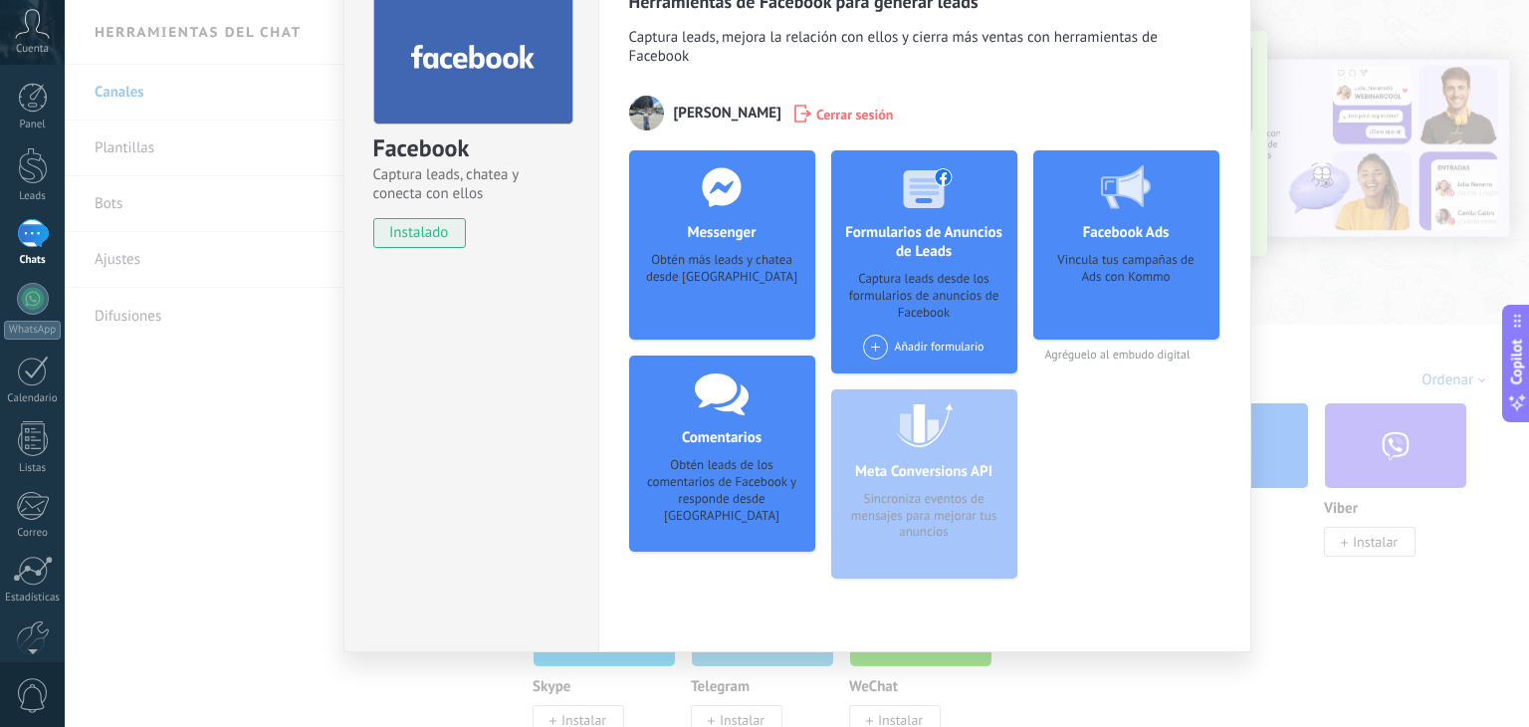
click at [1388, 345] on div "Facebook Captura leads, chatea y conecta con ellos instalado Desinstalar Herram…" at bounding box center [797, 363] width 1464 height 727
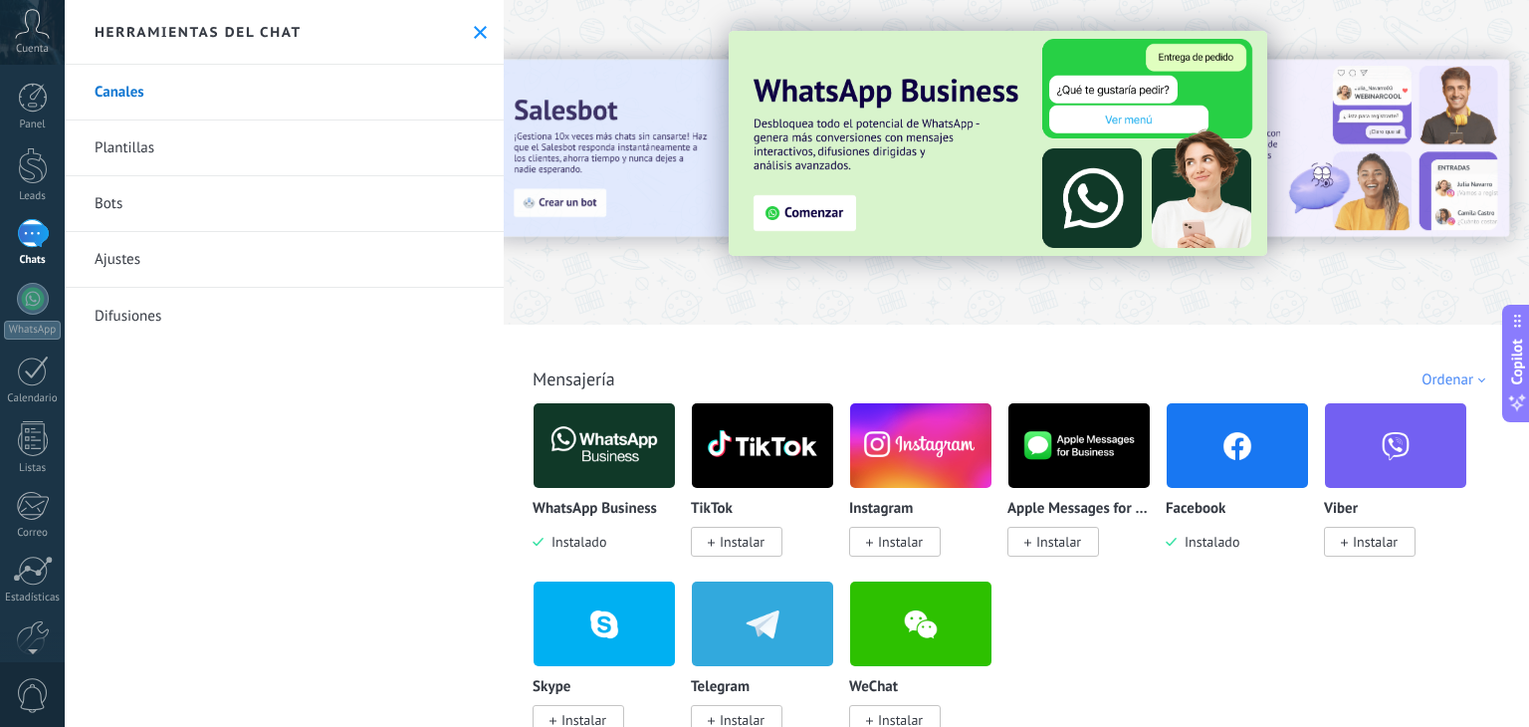
click at [475, 21] on div "Herramientas del chat" at bounding box center [284, 32] width 439 height 65
click at [474, 33] on use at bounding box center [480, 32] width 13 height 13
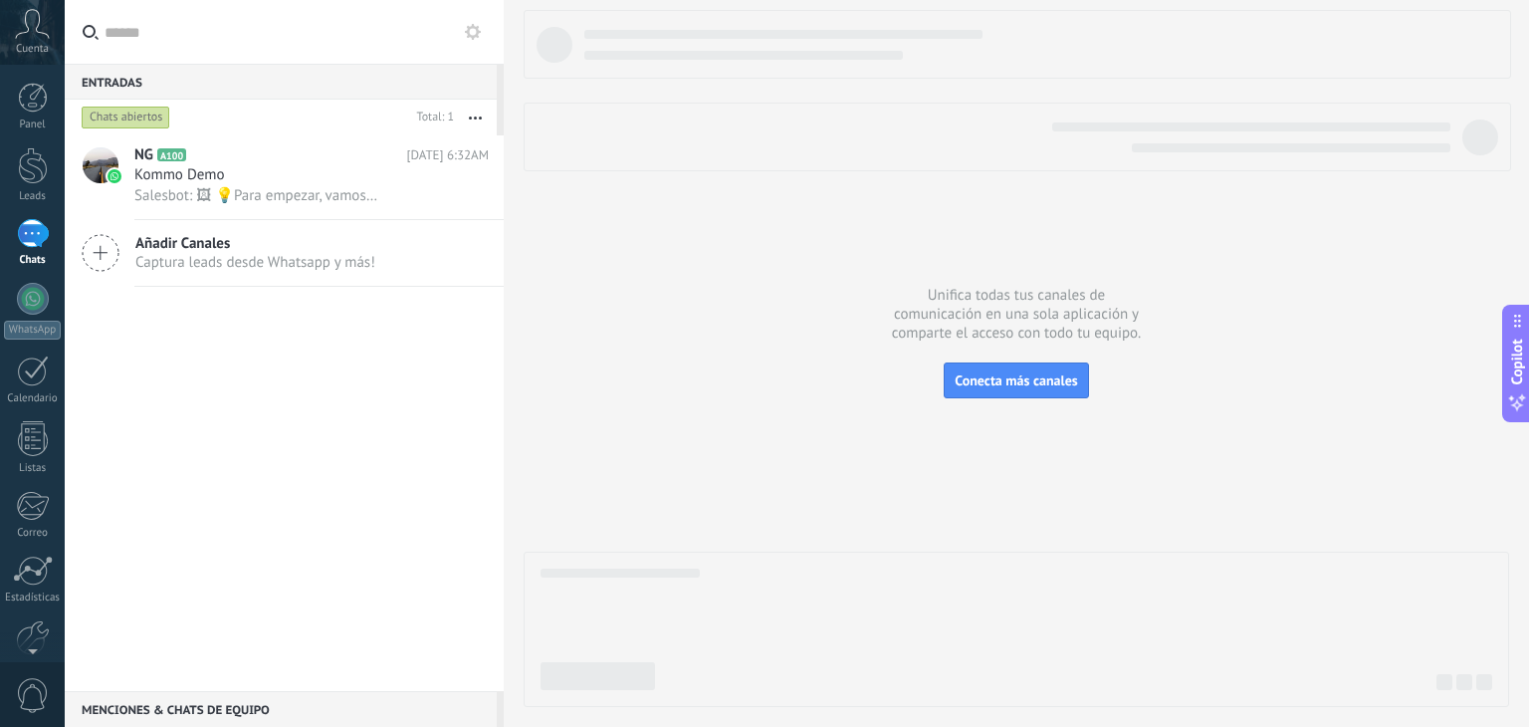
click at [116, 254] on icon at bounding box center [101, 253] width 38 height 38
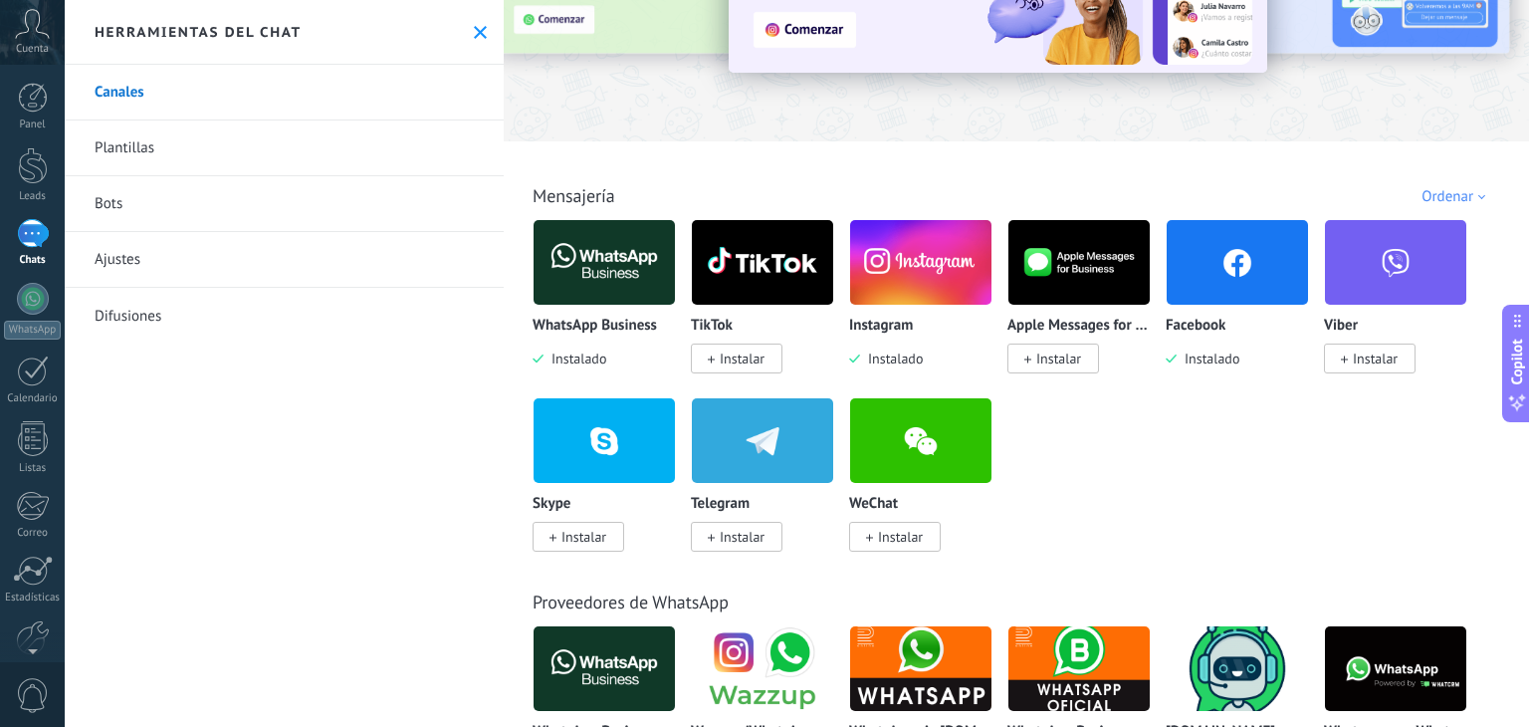
scroll to position [185, 0]
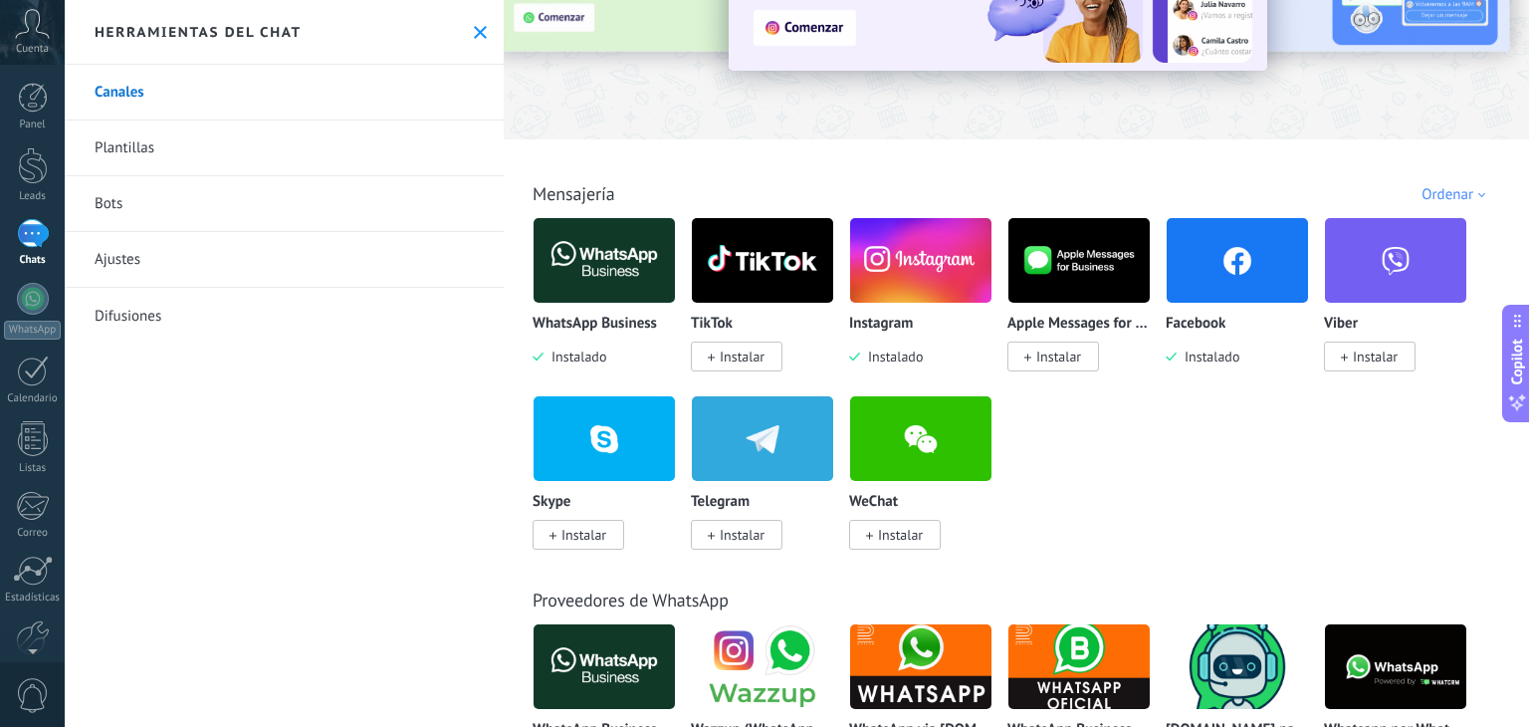
click at [1227, 270] on img at bounding box center [1237, 260] width 141 height 97
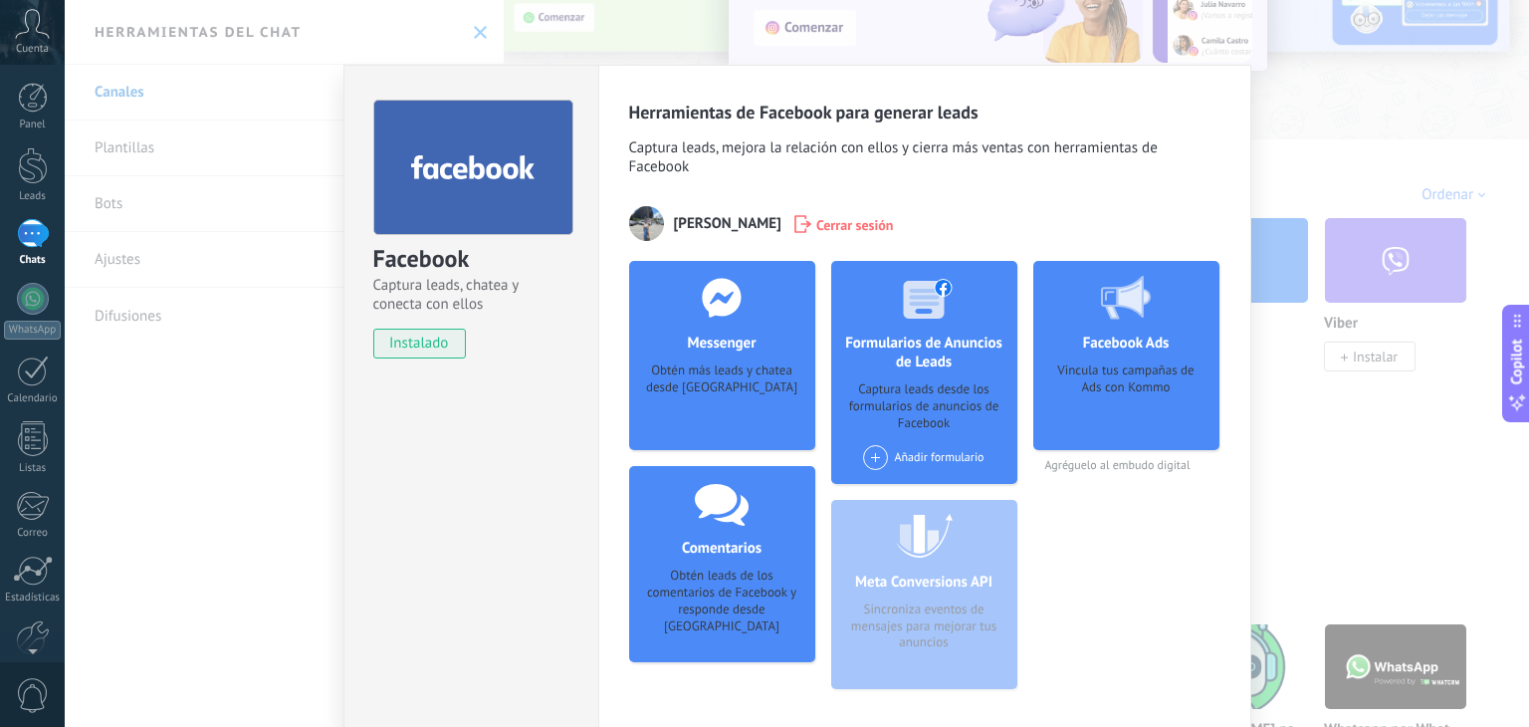
click at [725, 304] on use at bounding box center [721, 297] width 39 height 39
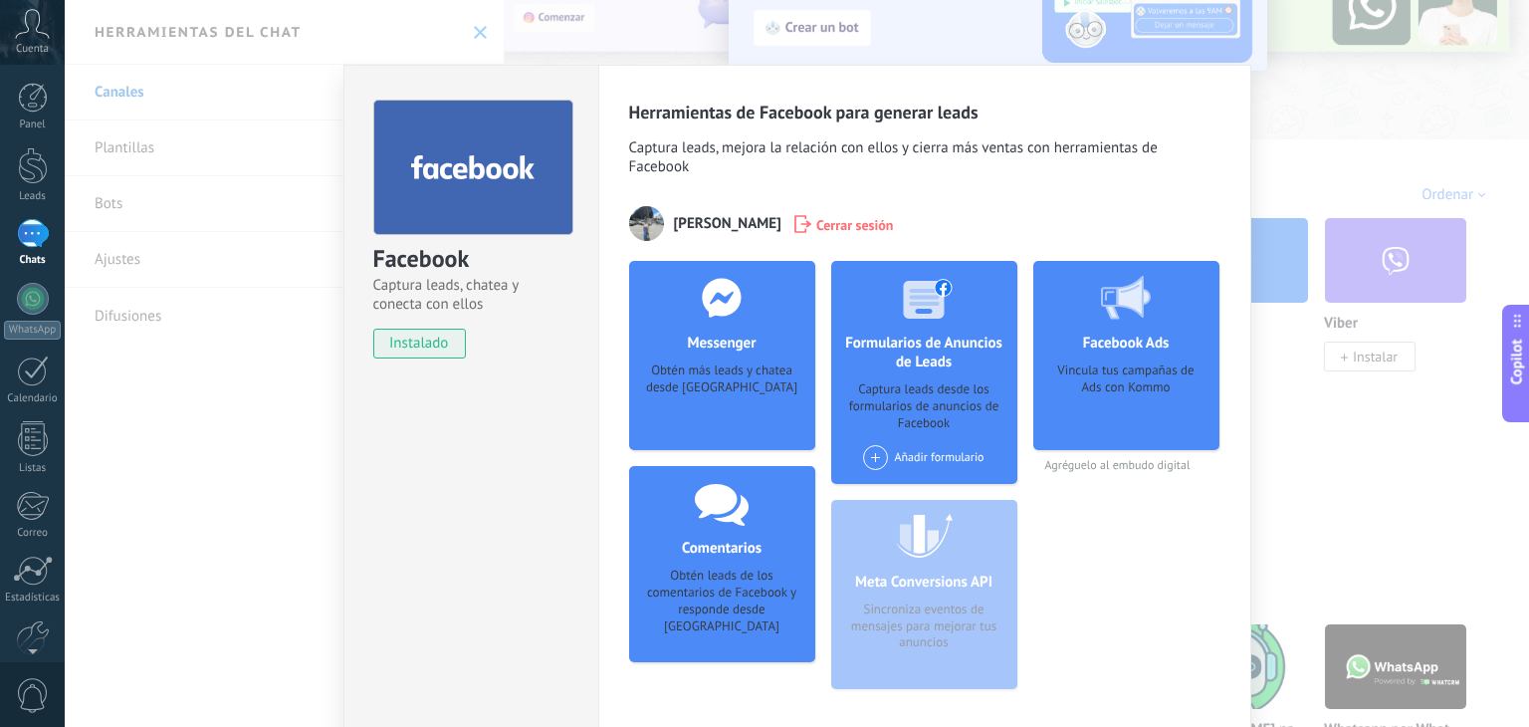
click at [725, 304] on use at bounding box center [721, 297] width 39 height 39
click at [681, 300] on div at bounding box center [721, 297] width 197 height 73
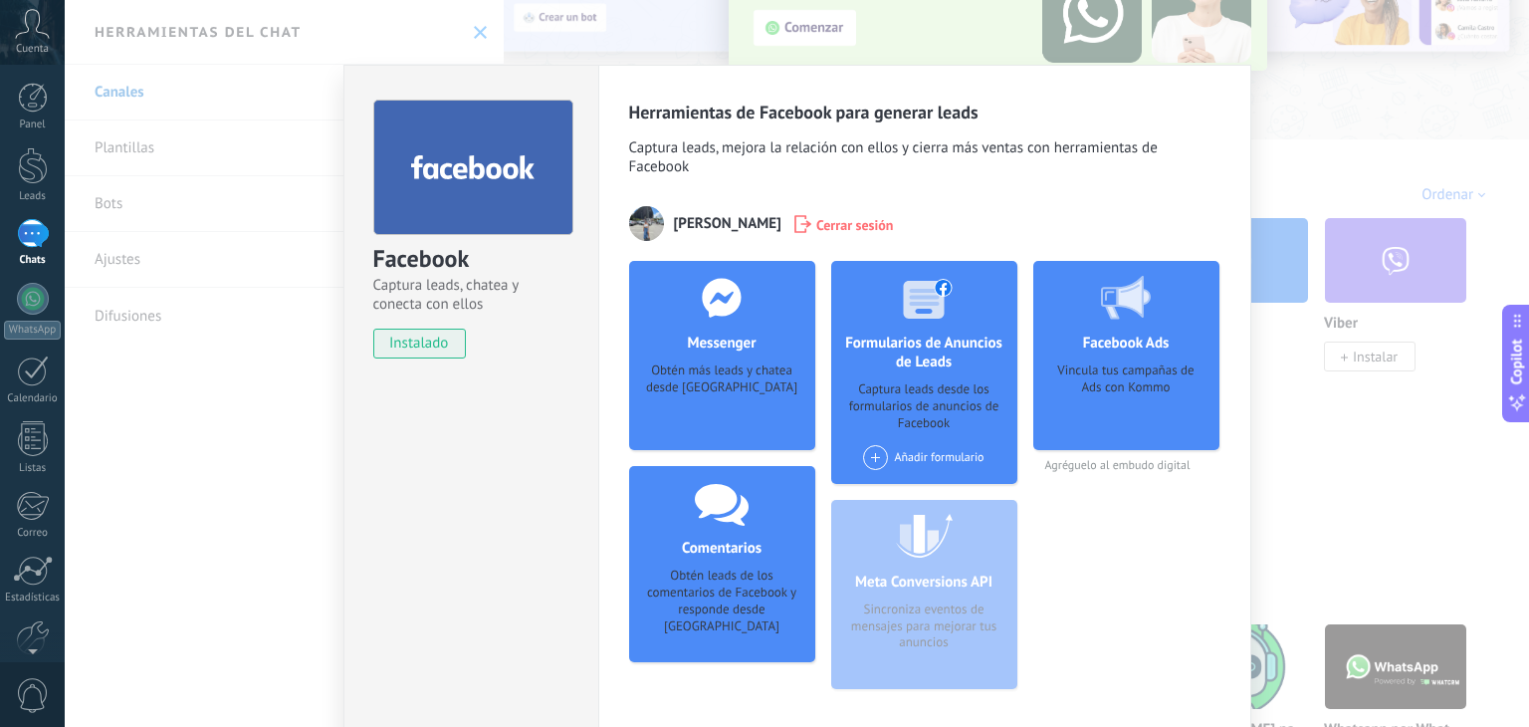
click at [681, 300] on div at bounding box center [721, 297] width 197 height 73
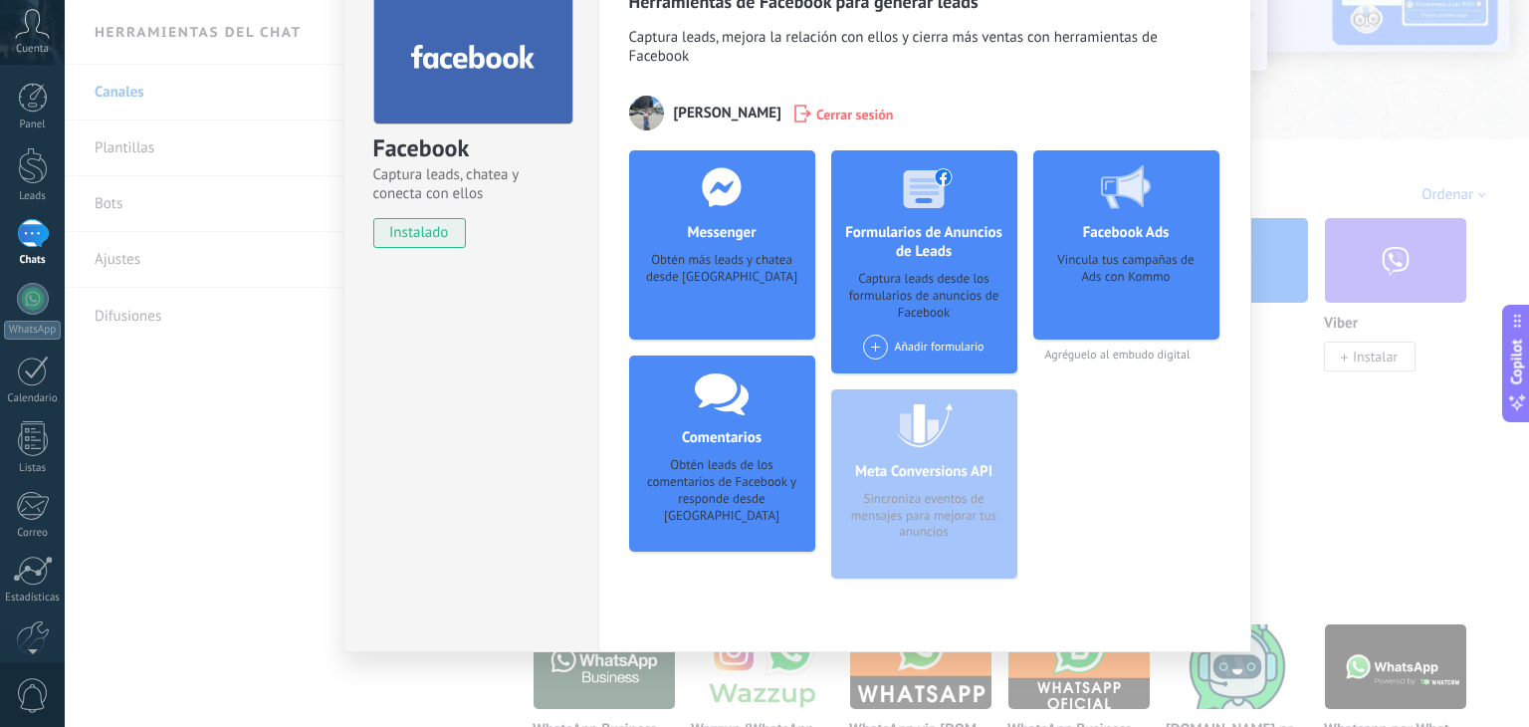
click at [753, 278] on div "Obtén más leads y chatea desde [GEOGRAPHIC_DATA]" at bounding box center [722, 282] width 154 height 61
click at [696, 180] on icon at bounding box center [722, 187] width 52 height 40
click at [948, 224] on h4 "Formularios de Anuncios de Leads" at bounding box center [924, 242] width 186 height 38
click at [1123, 230] on h4 "Facebook Ads" at bounding box center [1126, 232] width 97 height 19
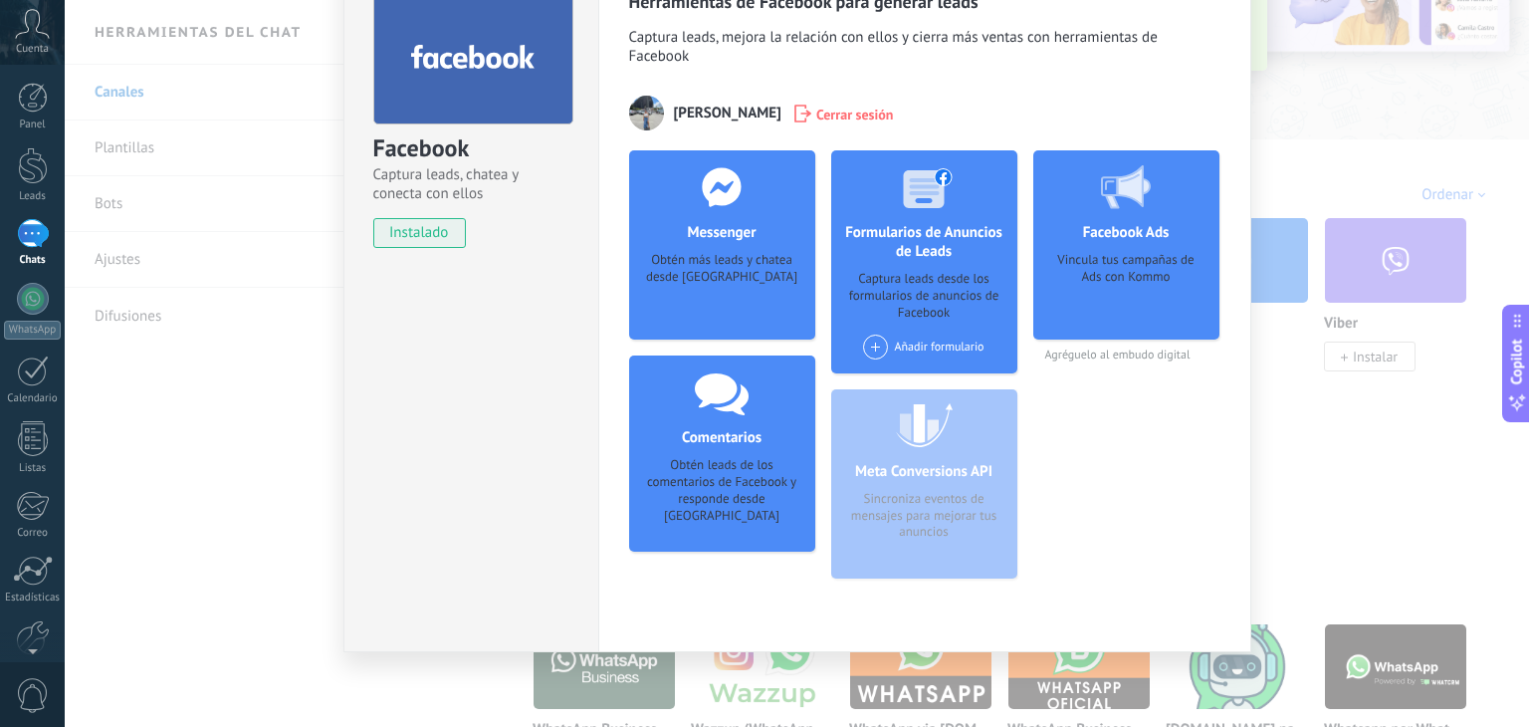
click at [734, 472] on div "Obtén leads de los comentarios de Facebook y responde desde [GEOGRAPHIC_DATA]" at bounding box center [722, 491] width 154 height 68
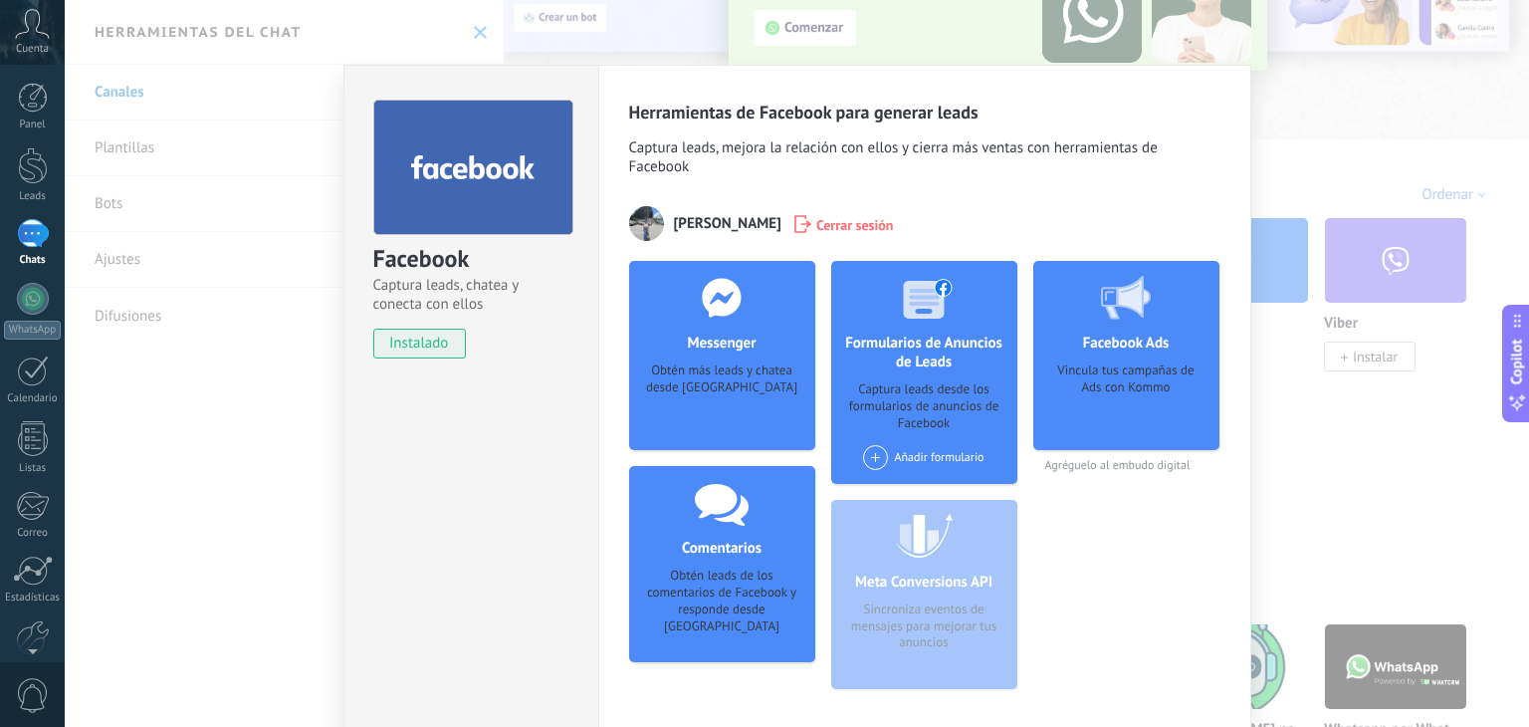
click at [509, 203] on div at bounding box center [473, 167] width 200 height 135
click at [1350, 128] on div "Facebook Captura leads, chatea y conecta con ellos instalado Desinstalar Herram…" at bounding box center [797, 363] width 1464 height 727
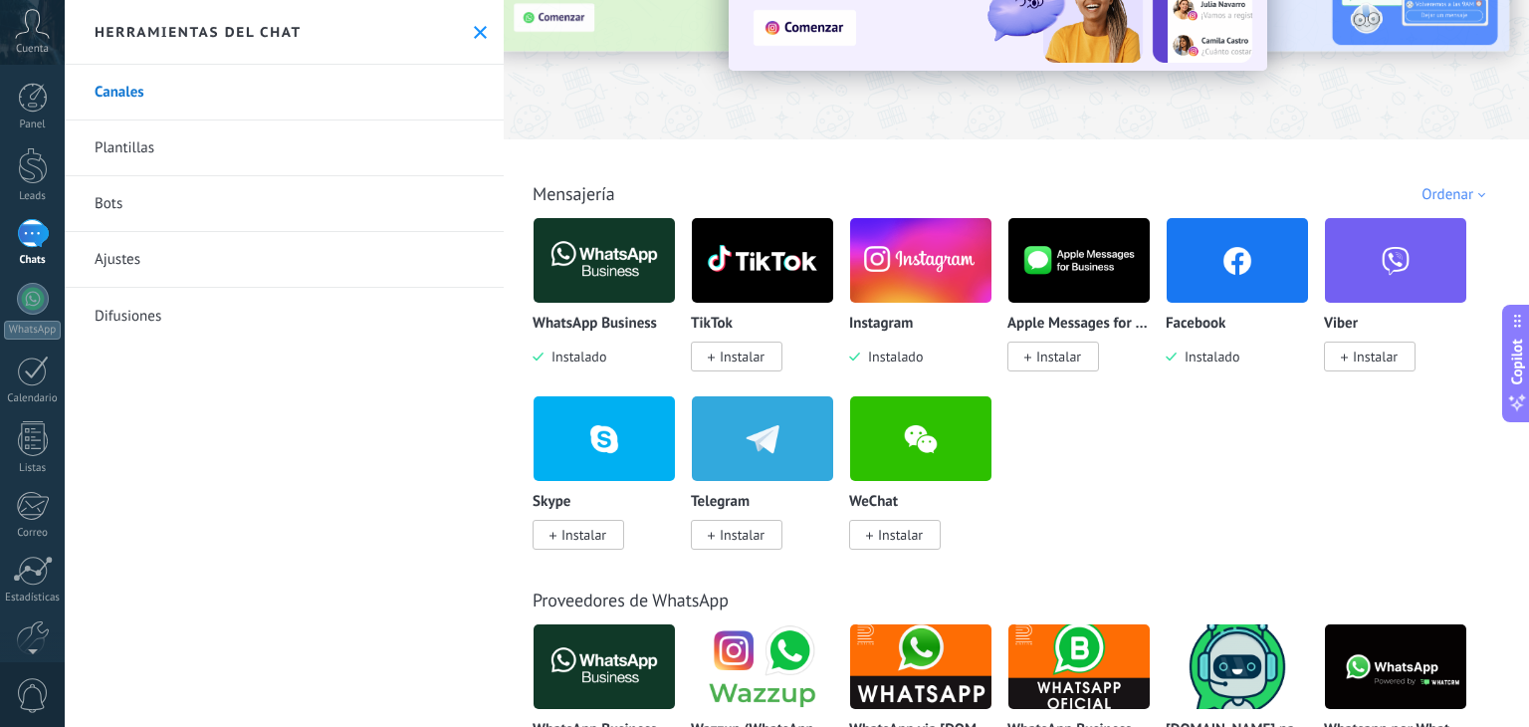
click at [474, 36] on icon at bounding box center [480, 32] width 13 height 13
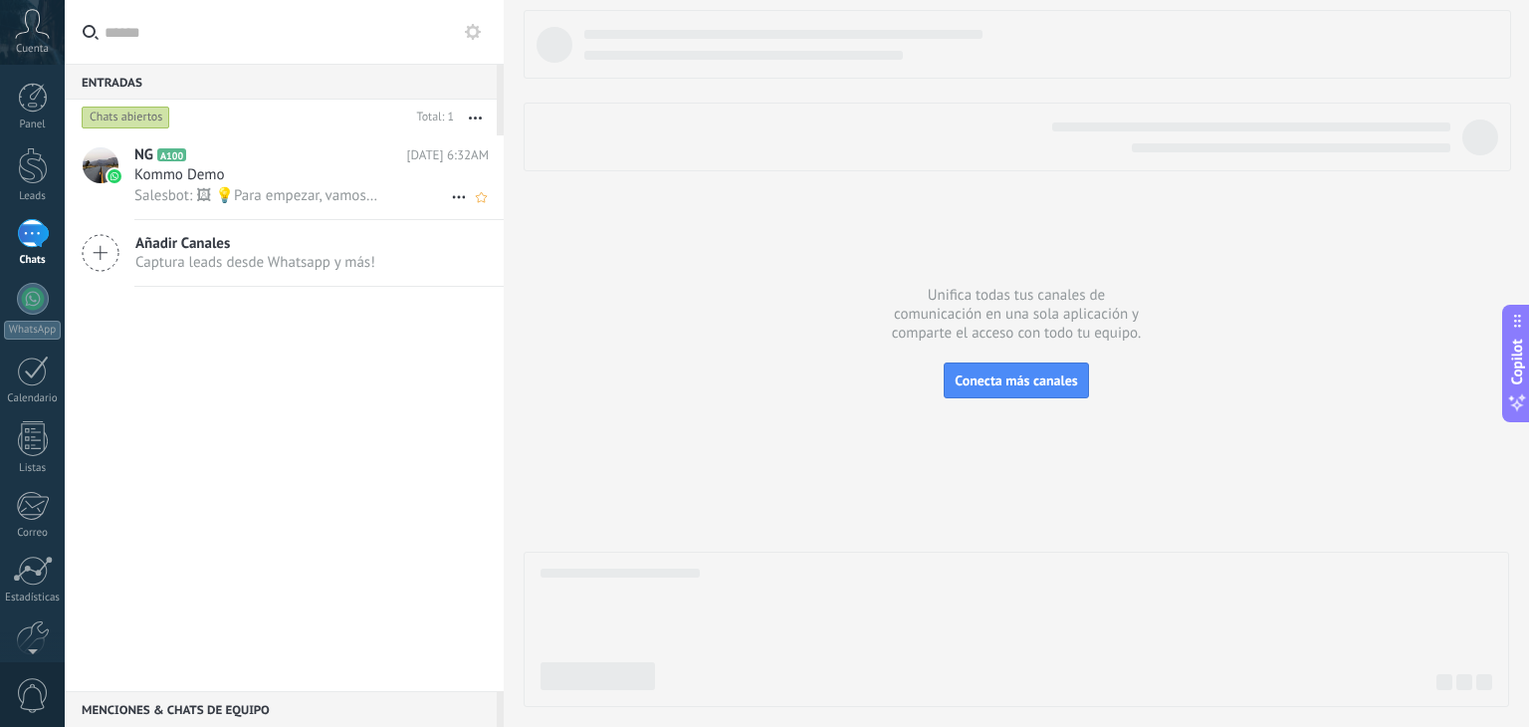
click at [175, 178] on span "Kommo Demo" at bounding box center [179, 175] width 91 height 20
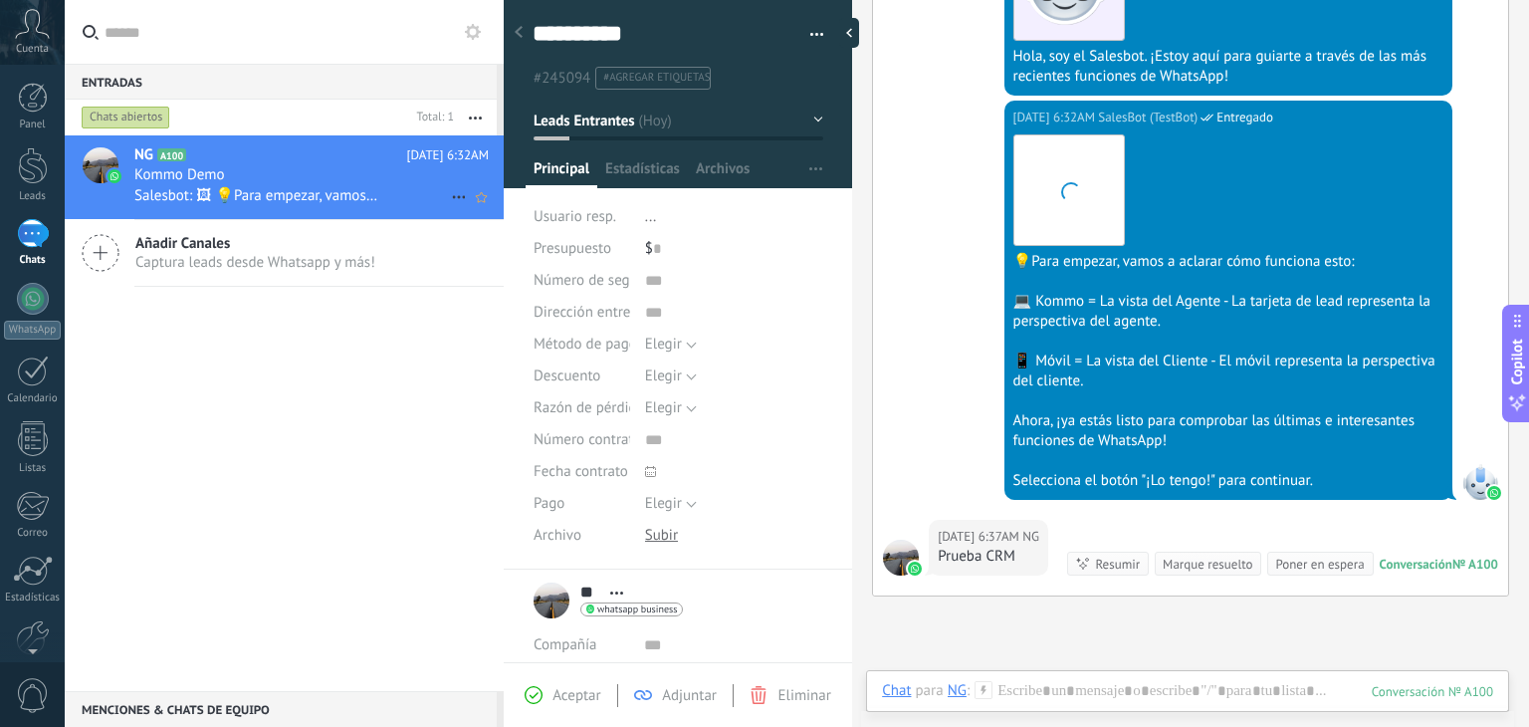
scroll to position [713, 0]
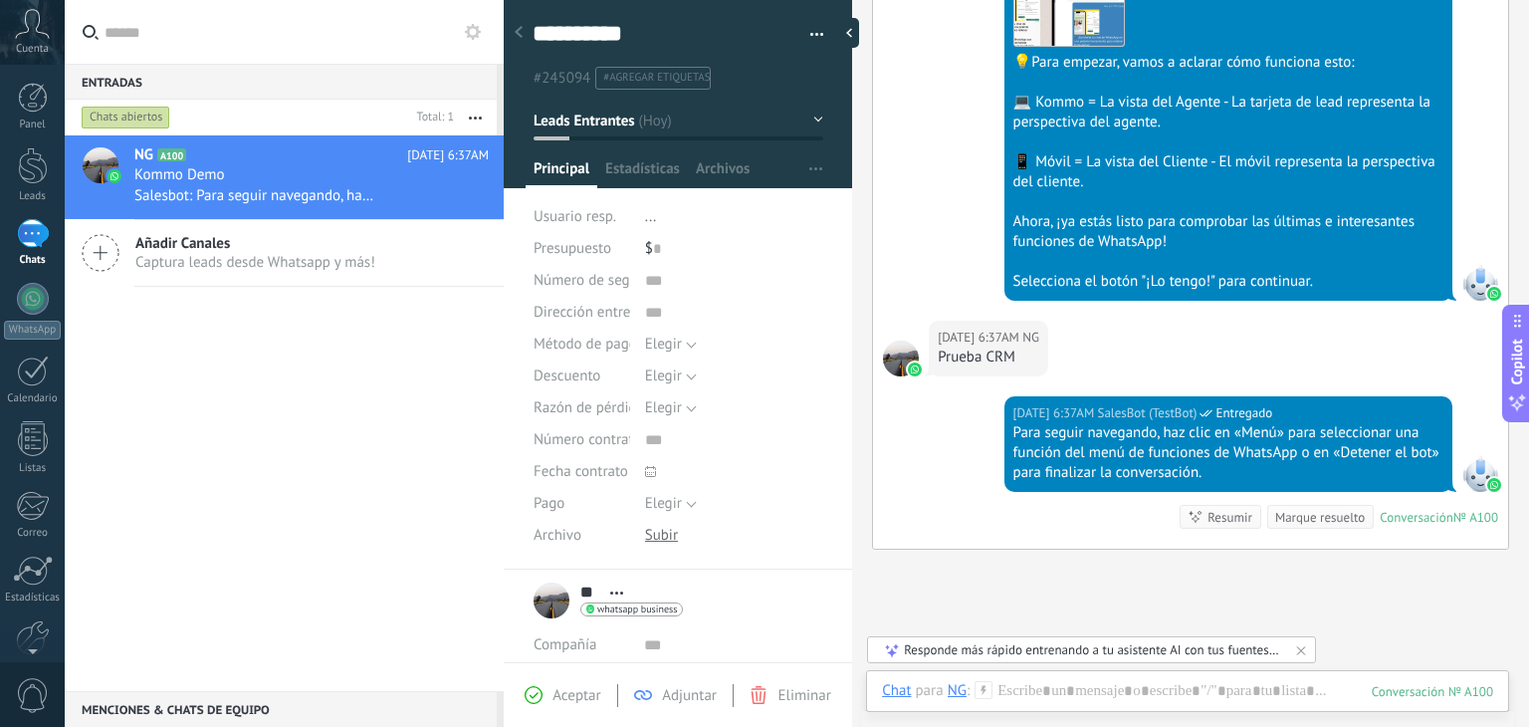
click at [523, 29] on div at bounding box center [519, 33] width 28 height 39
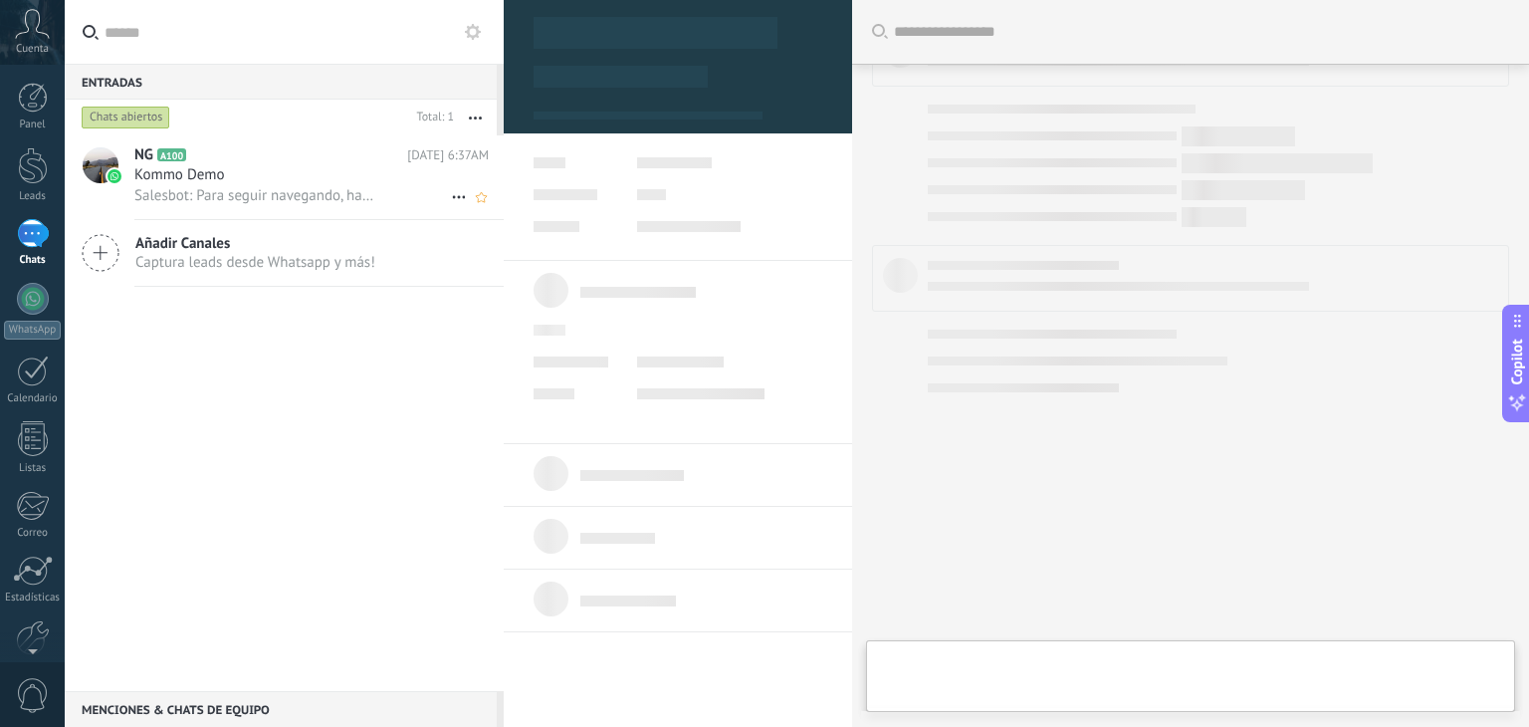
click at [180, 185] on span "Kommo Demo" at bounding box center [179, 175] width 91 height 20
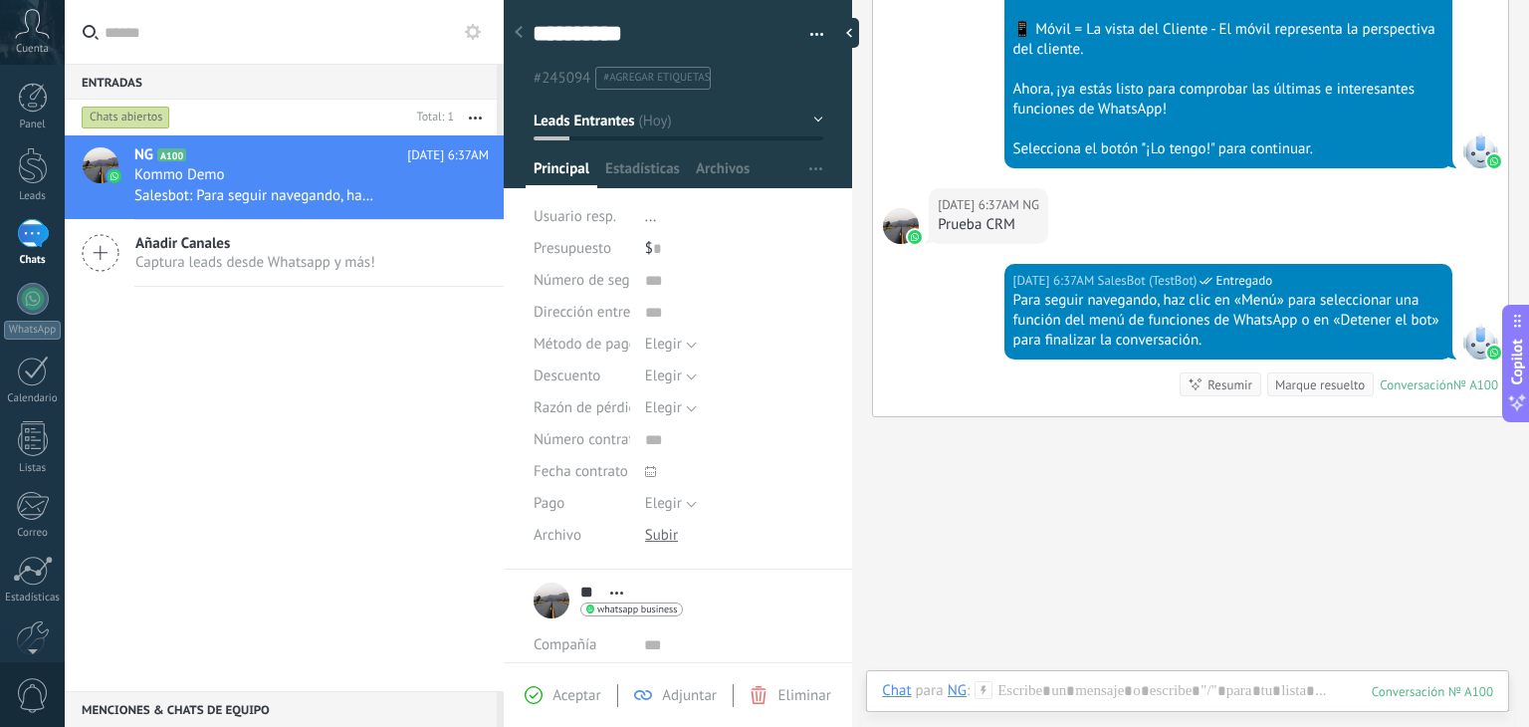
scroll to position [844, 0]
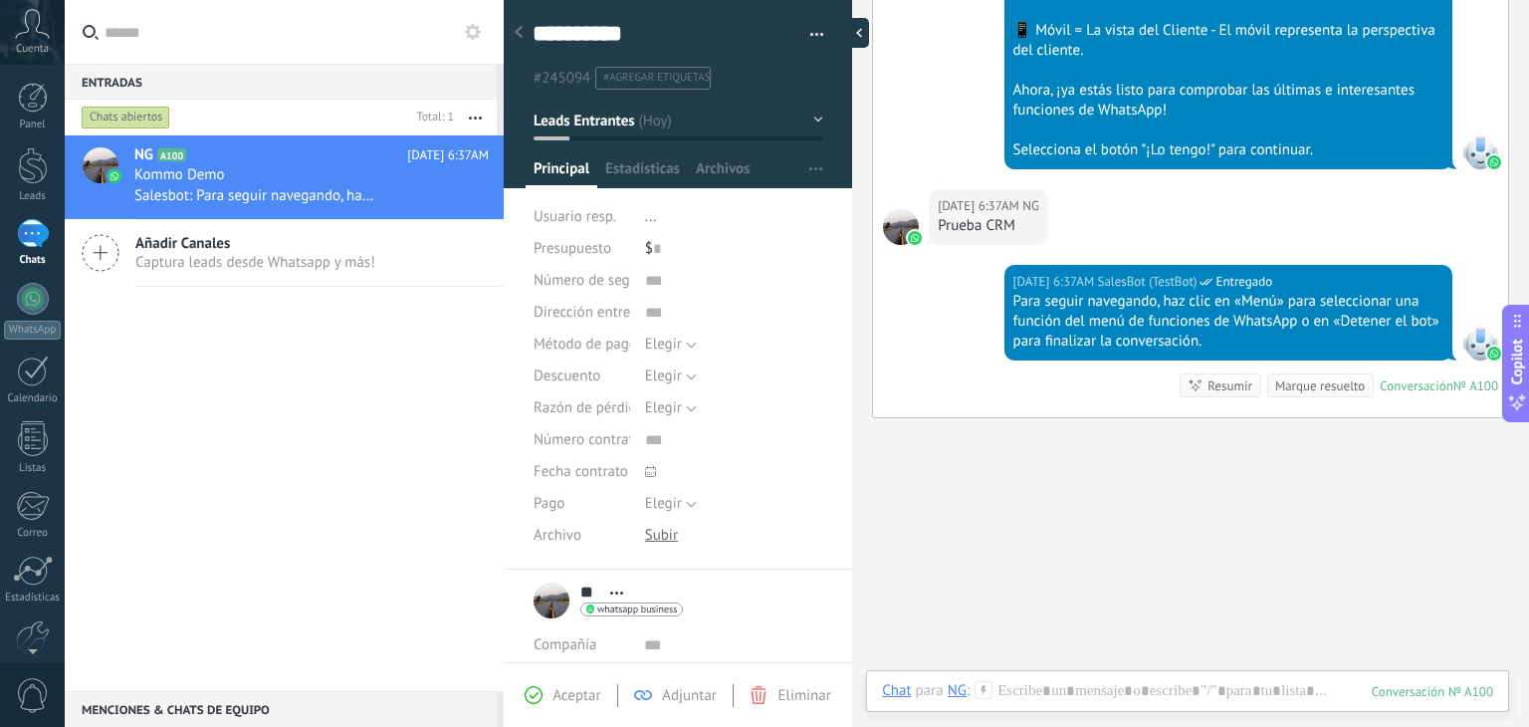
click at [854, 38] on div at bounding box center [854, 33] width 30 height 30
type textarea "**********"
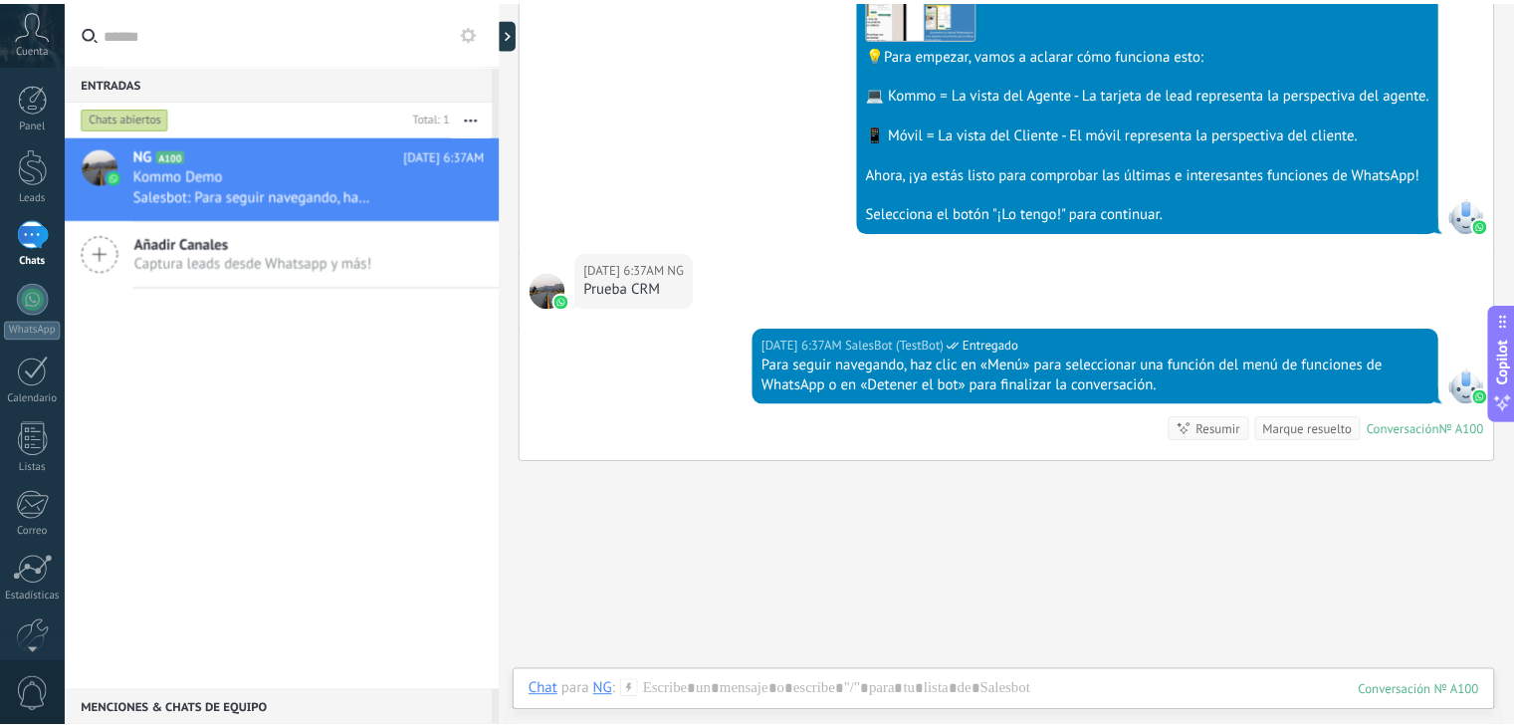
scroll to position [761, 0]
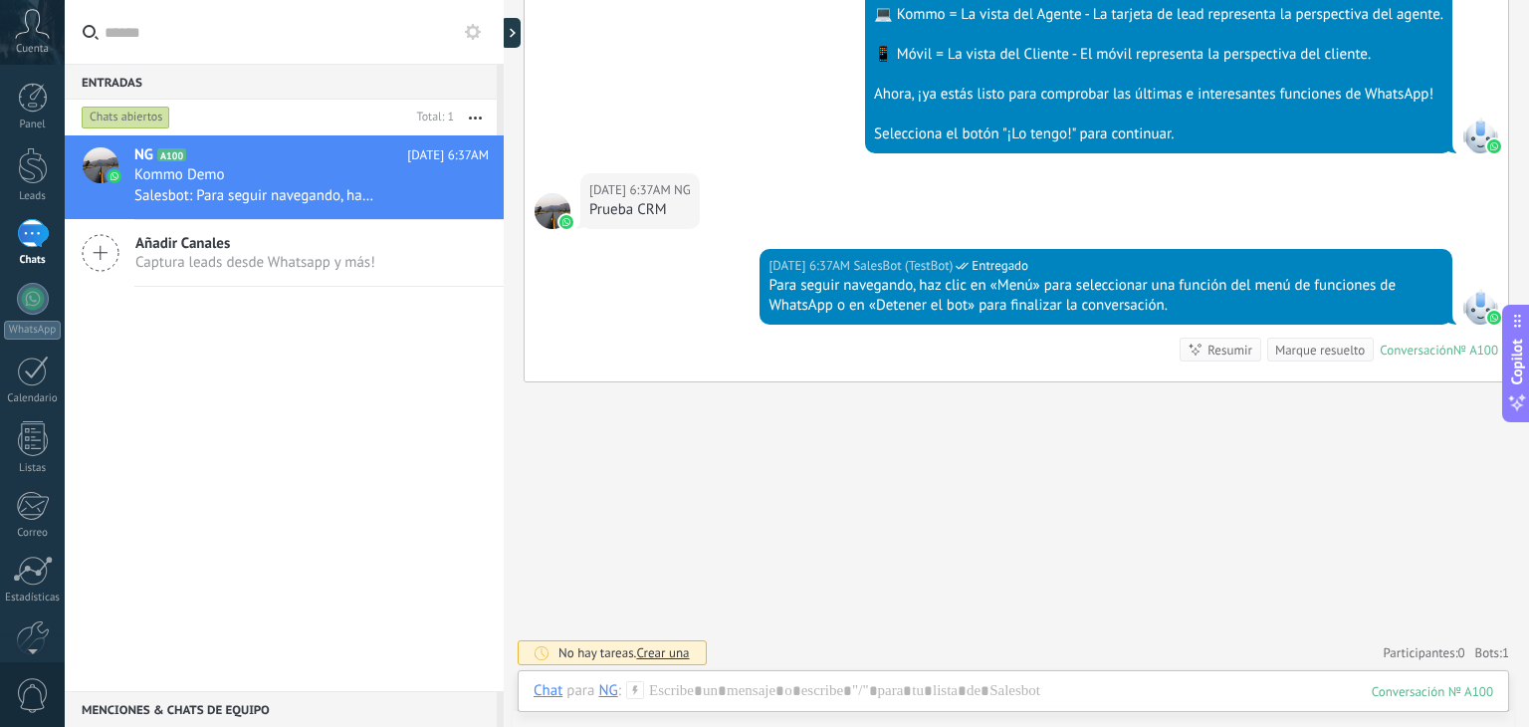
click at [101, 252] on icon at bounding box center [101, 253] width 38 height 38
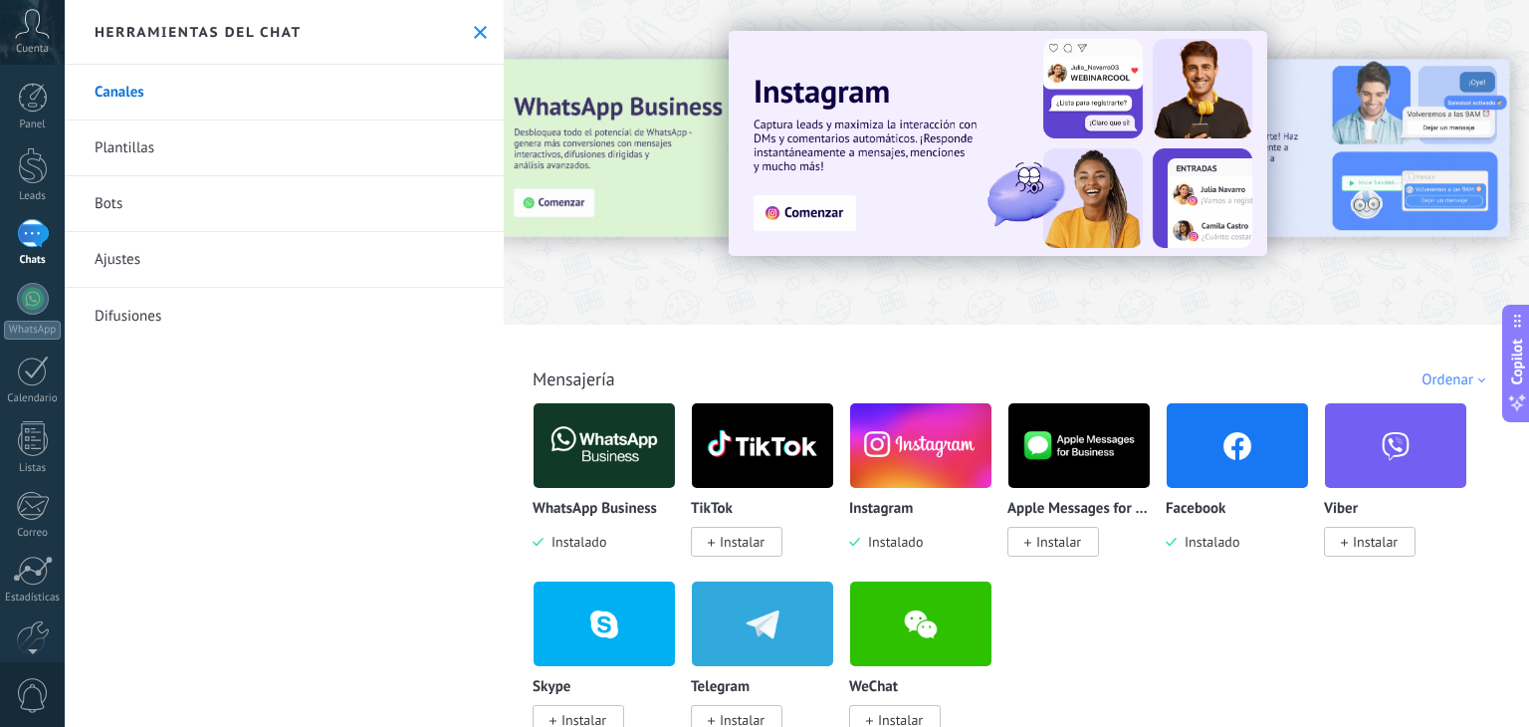
click at [913, 447] on img at bounding box center [920, 445] width 141 height 97
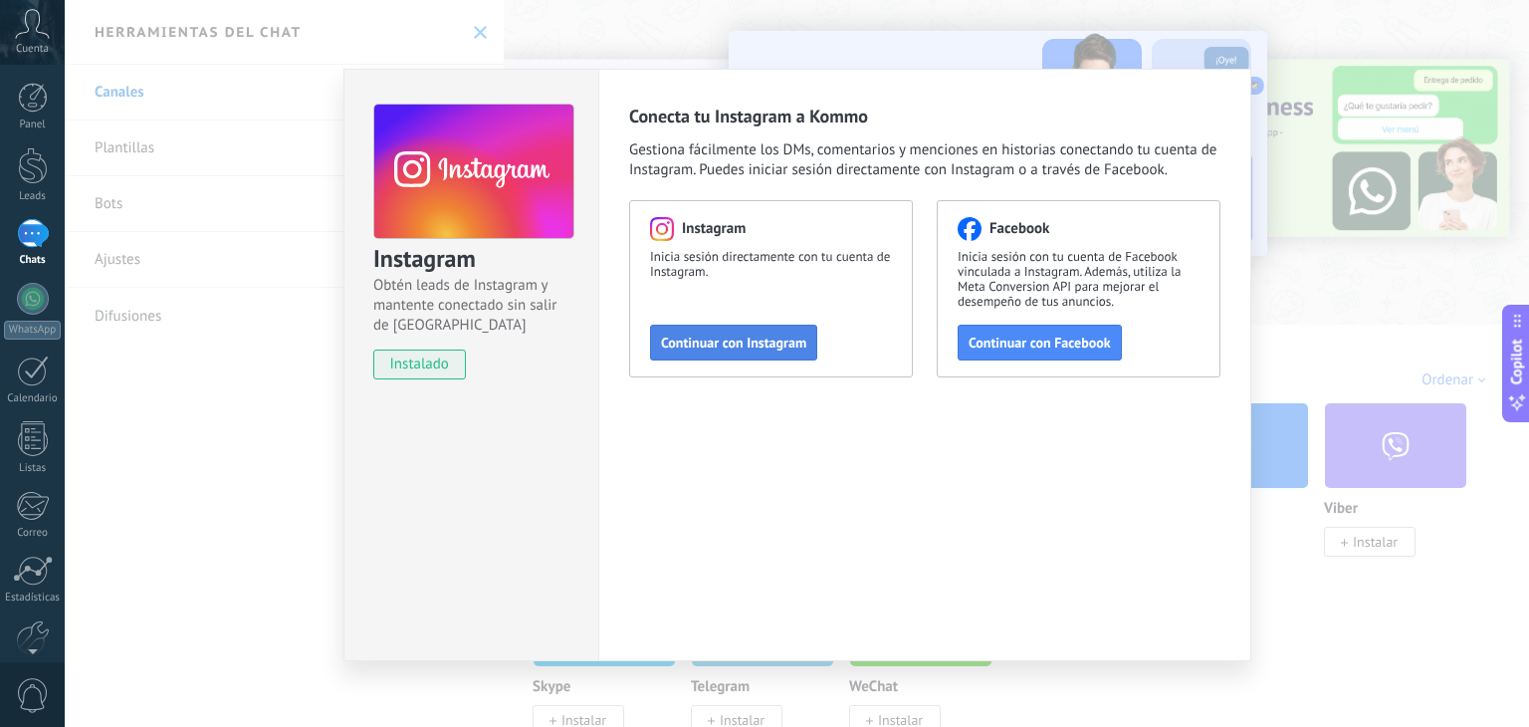
click at [737, 337] on span "Continuar con Instagram" at bounding box center [733, 342] width 145 height 14
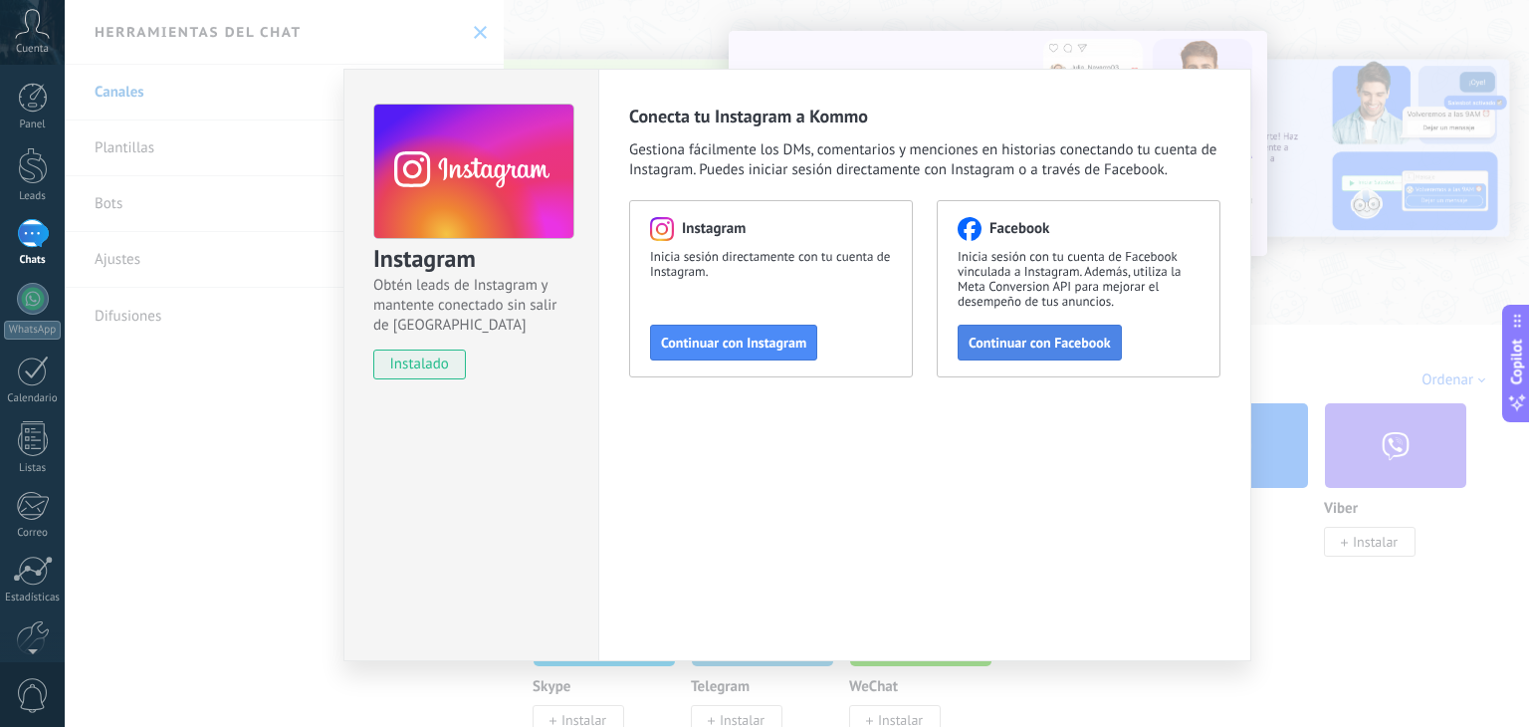
click at [999, 331] on button "Continuar con Facebook" at bounding box center [1040, 343] width 164 height 36
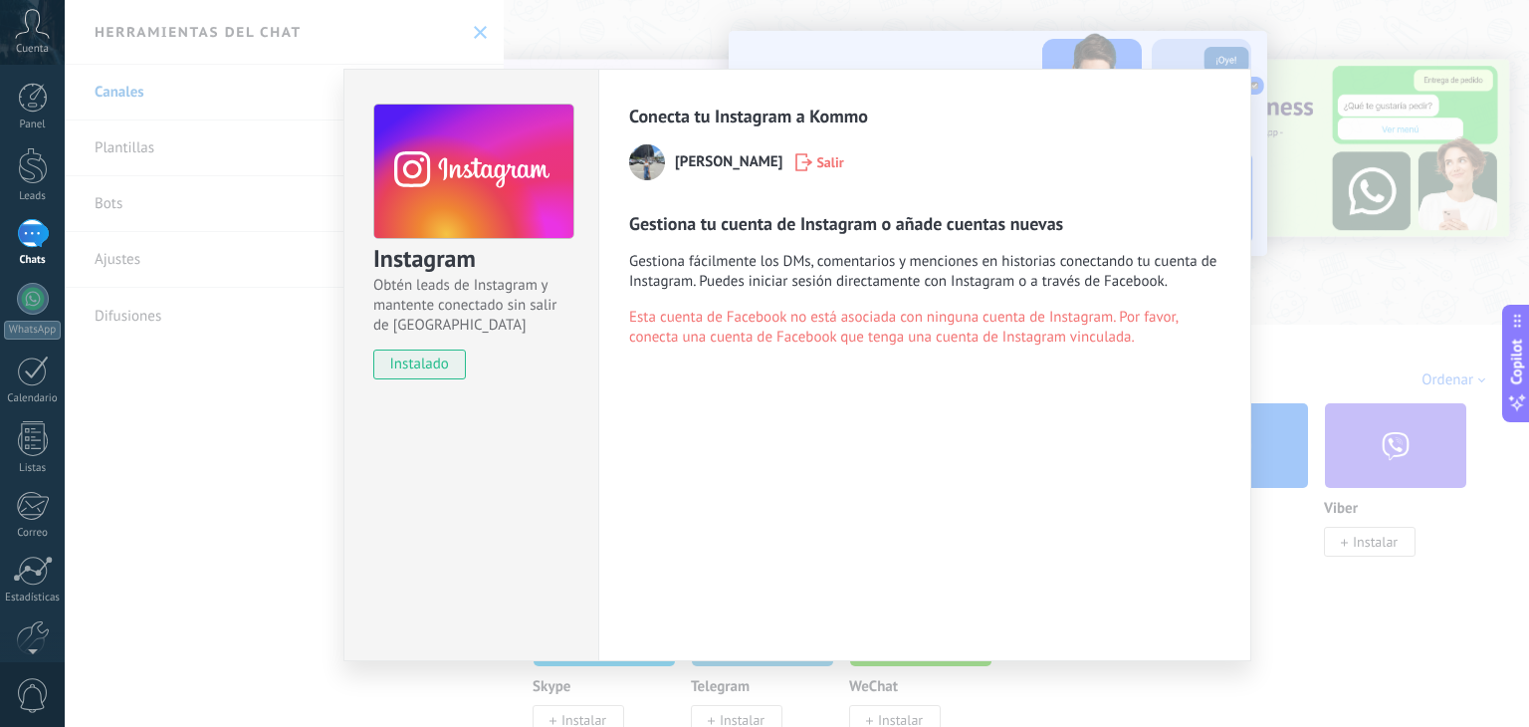
click at [635, 192] on div "Conecta tu Instagram a Kommo [PERSON_NAME] [PERSON_NAME] tu cuenta de Instagram…" at bounding box center [924, 226] width 591 height 243
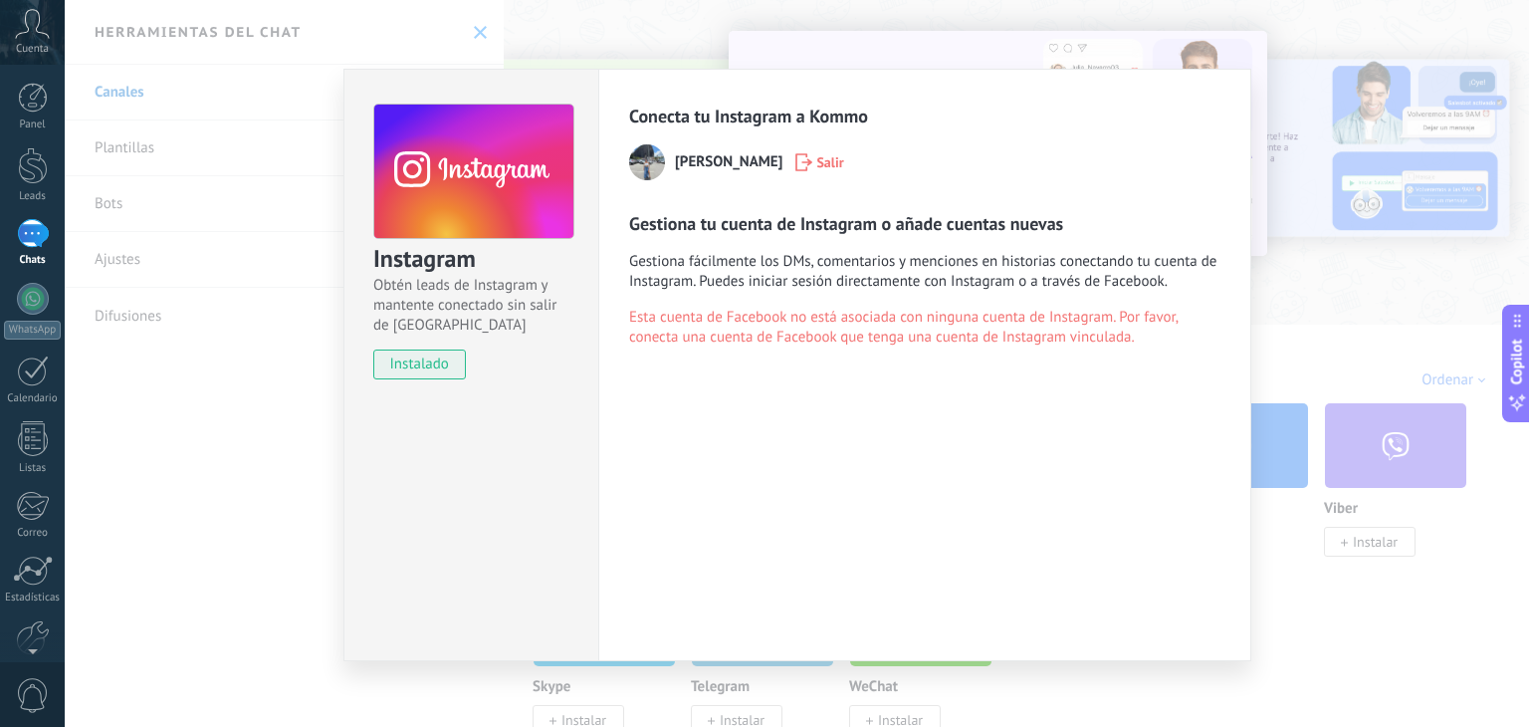
click at [251, 523] on div "Instagram Obtén leads de Instagram y mantente conectado sin salir de Kommo inst…" at bounding box center [797, 363] width 1464 height 727
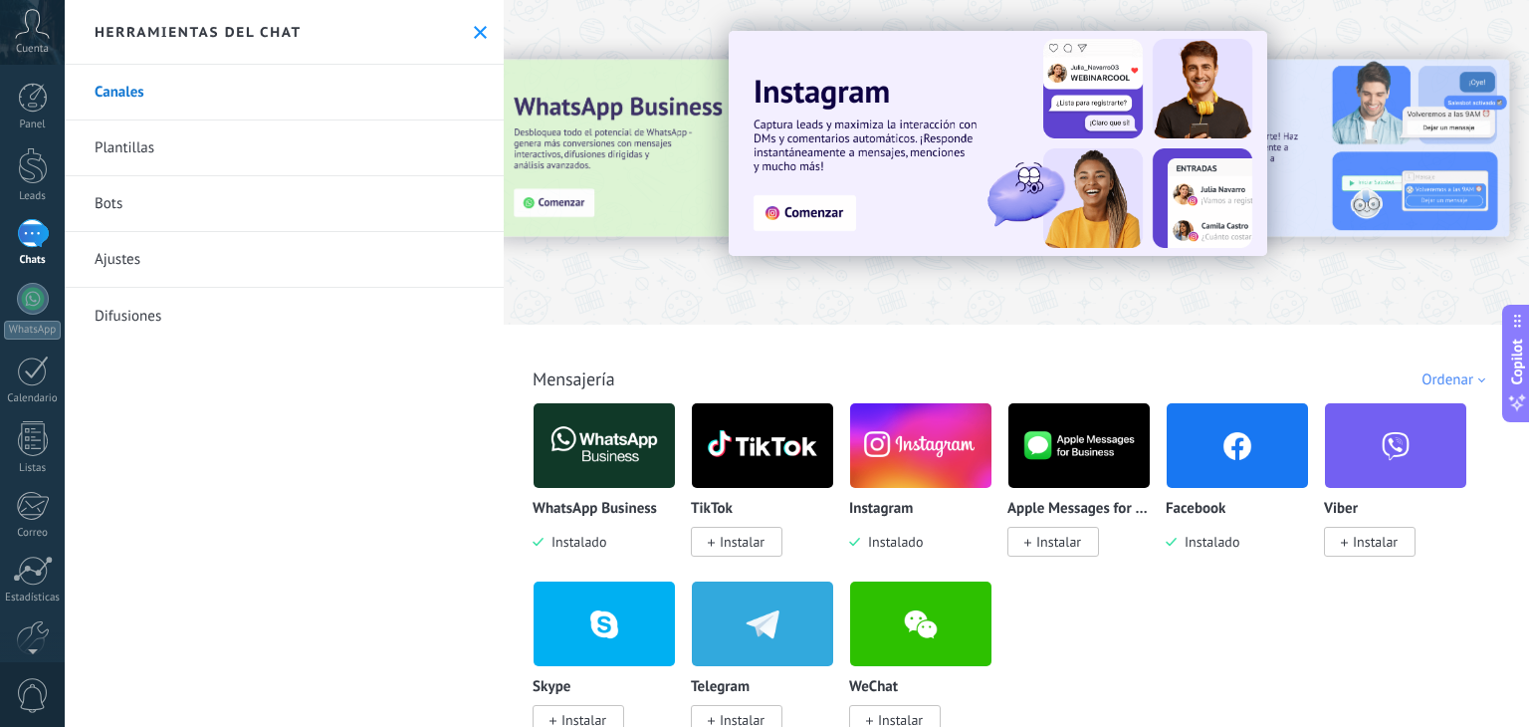
click at [251, 523] on div at bounding box center [797, 363] width 1464 height 727
click at [920, 426] on img at bounding box center [920, 445] width 141 height 97
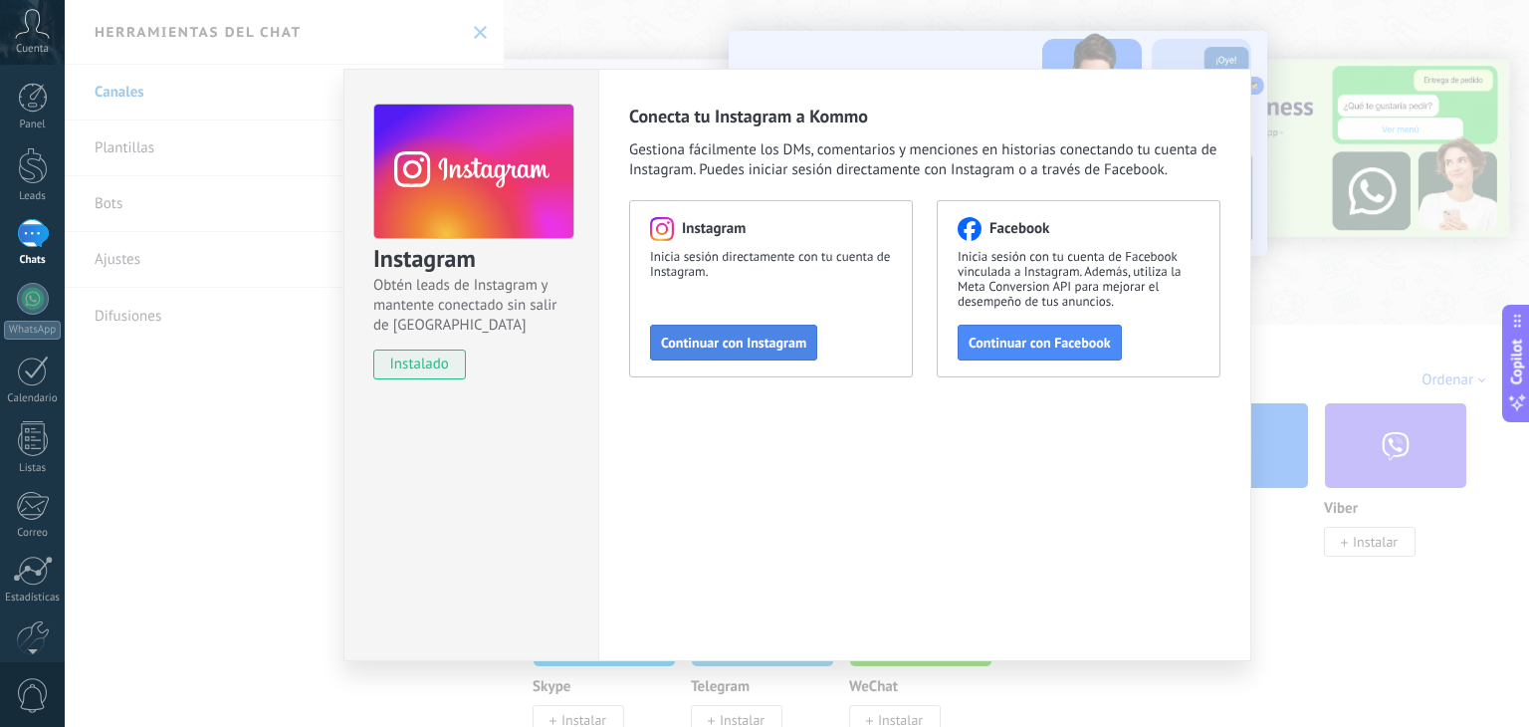
click at [742, 348] on span "Continuar con Instagram" at bounding box center [733, 342] width 145 height 14
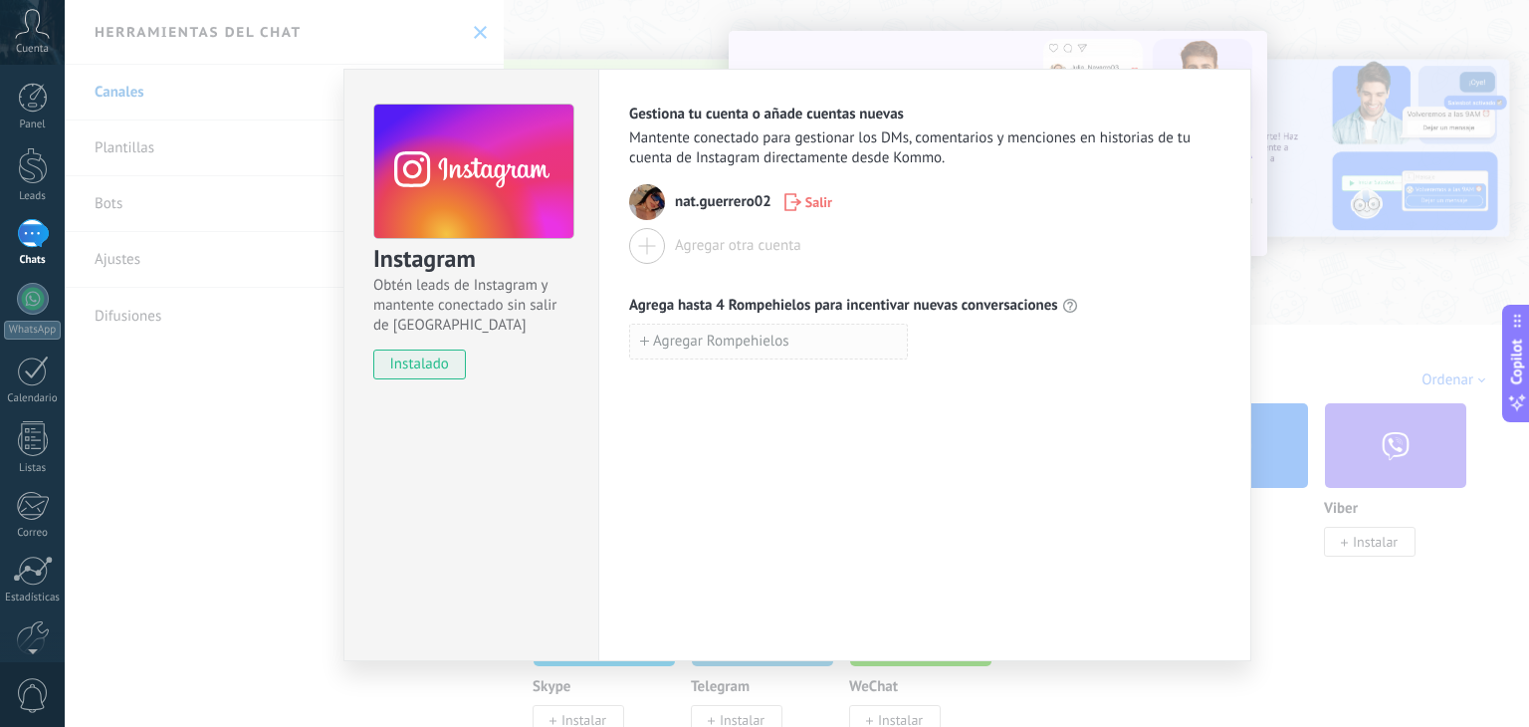
click at [661, 339] on span "Agregar Rompehielos" at bounding box center [721, 341] width 136 height 14
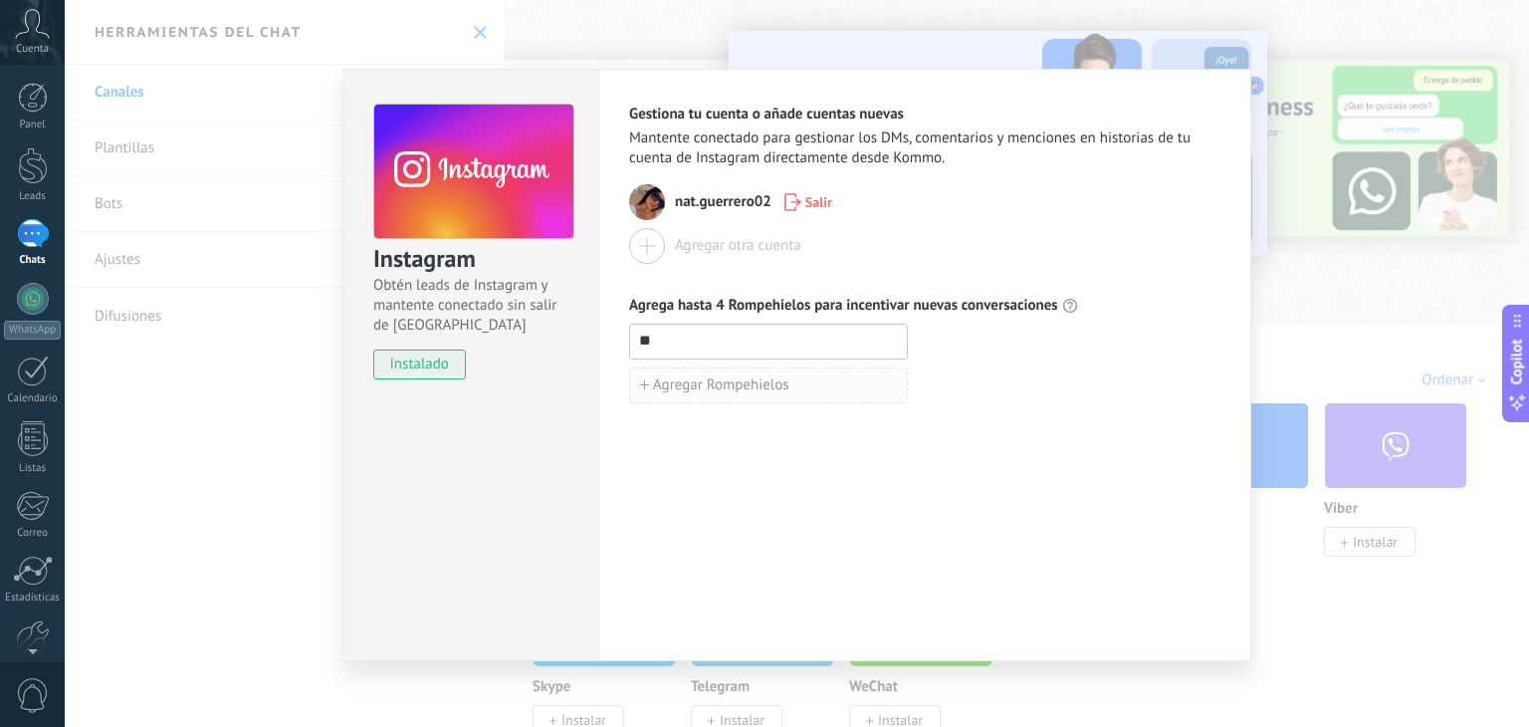
type input "*"
click at [661, 378] on span "Agregar Rompehielos" at bounding box center [721, 385] width 136 height 14
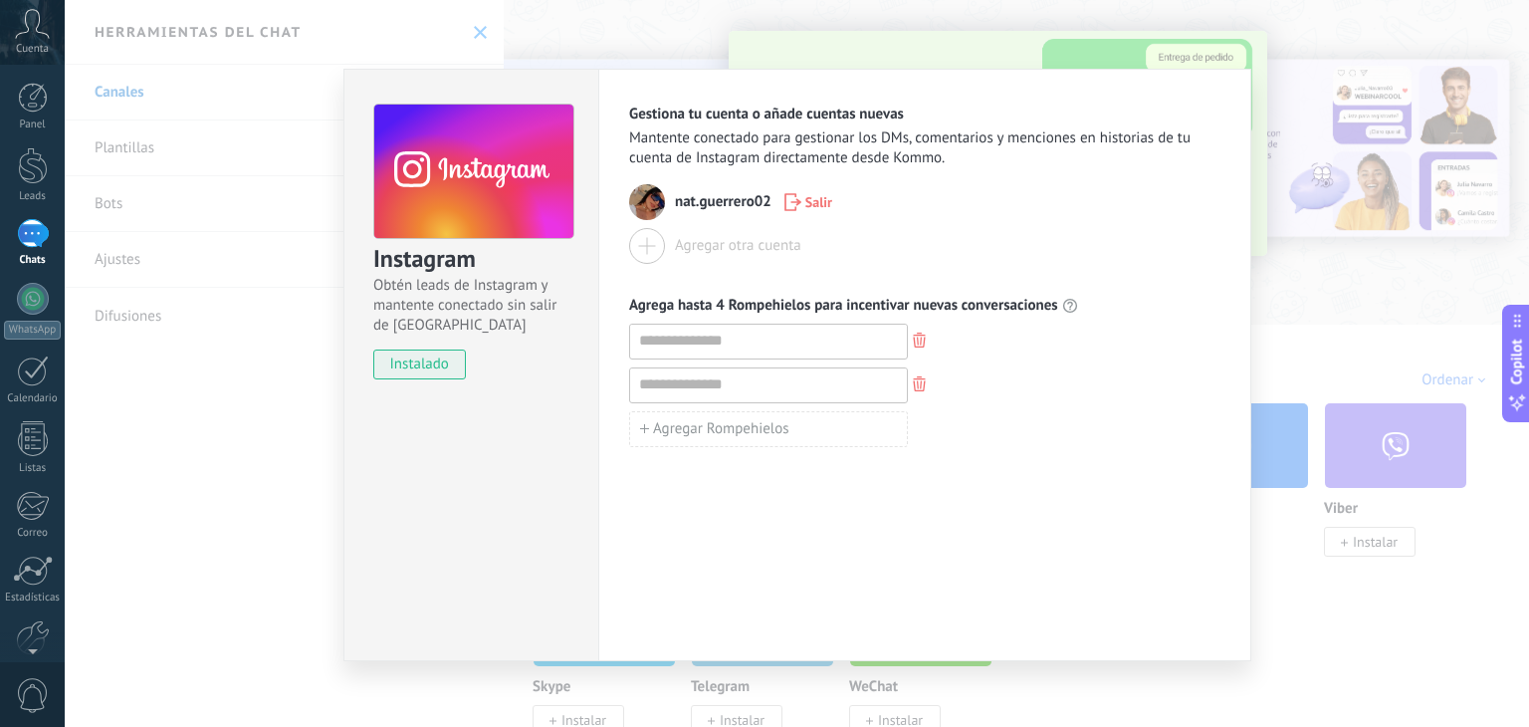
click at [924, 339] on use "button" at bounding box center [919, 339] width 13 height 15
click at [1299, 238] on div "Instagram Obtén leads de Instagram y mantente conectado sin salir de Kommo inst…" at bounding box center [797, 363] width 1464 height 727
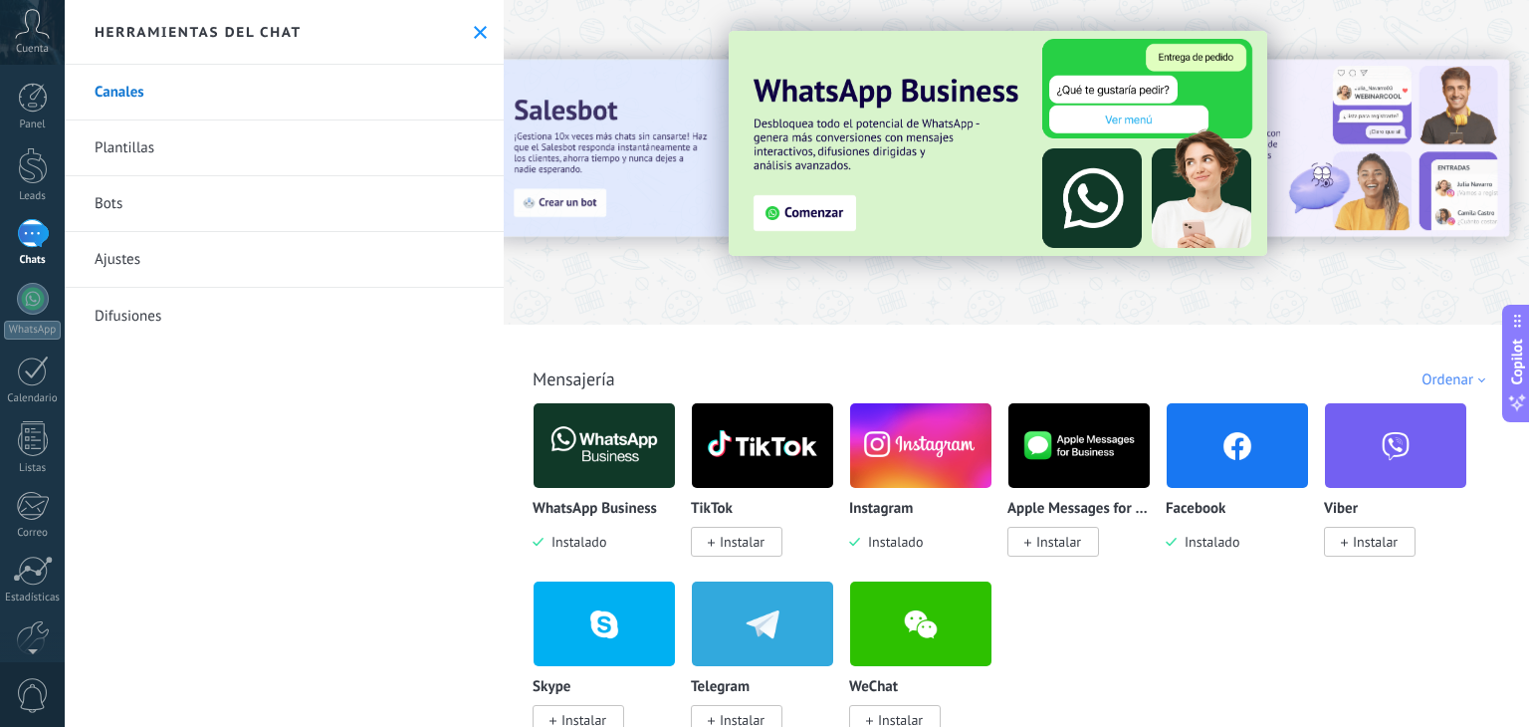
click at [474, 33] on icon at bounding box center [480, 32] width 13 height 13
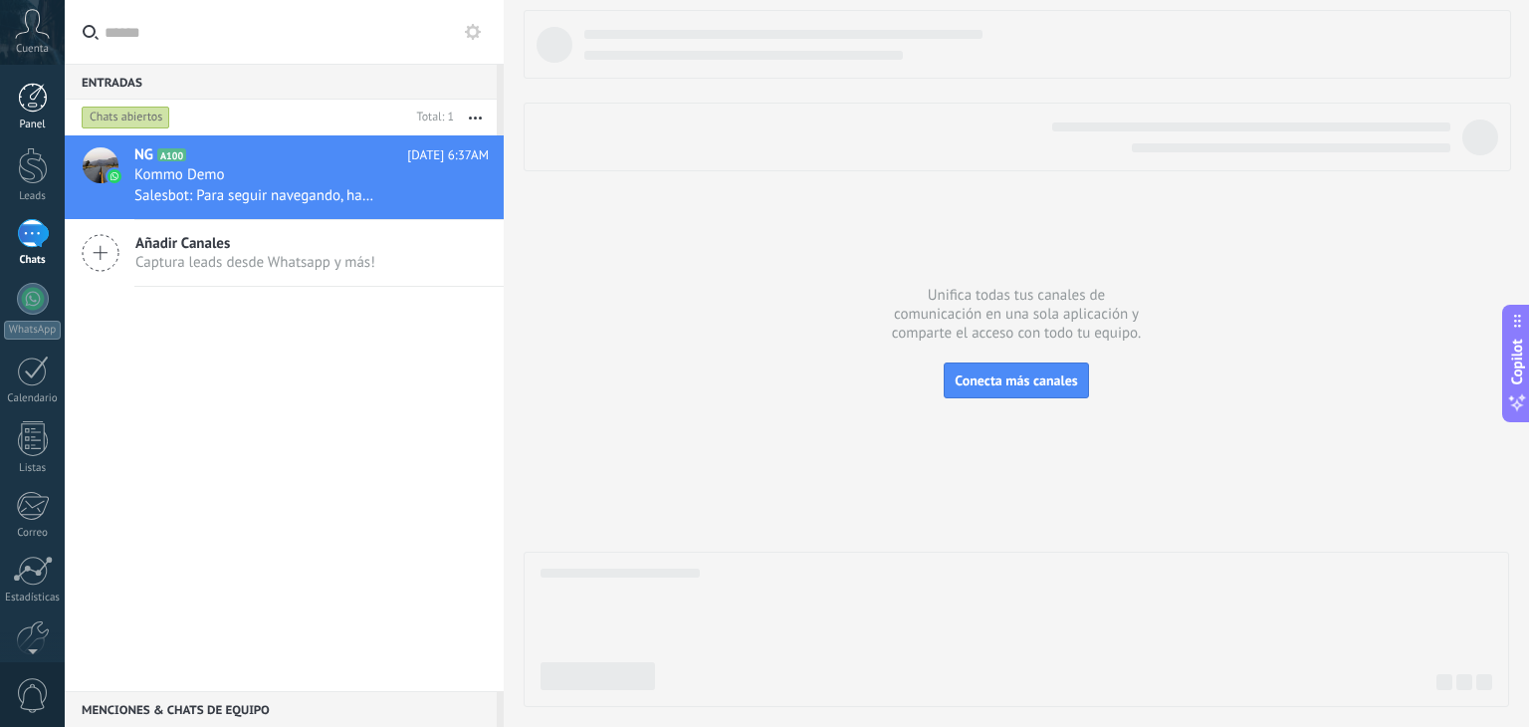
click at [22, 97] on div at bounding box center [33, 98] width 30 height 30
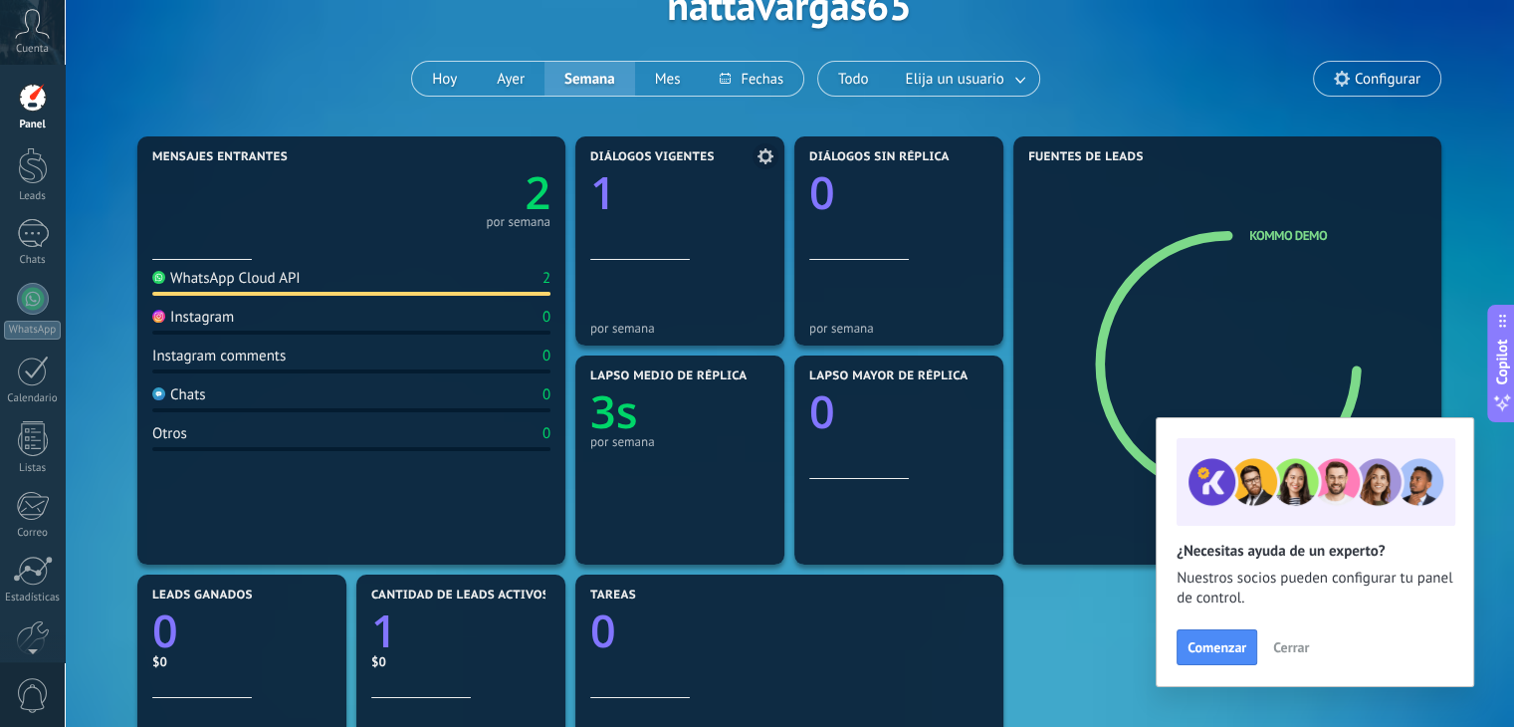
scroll to position [222, 0]
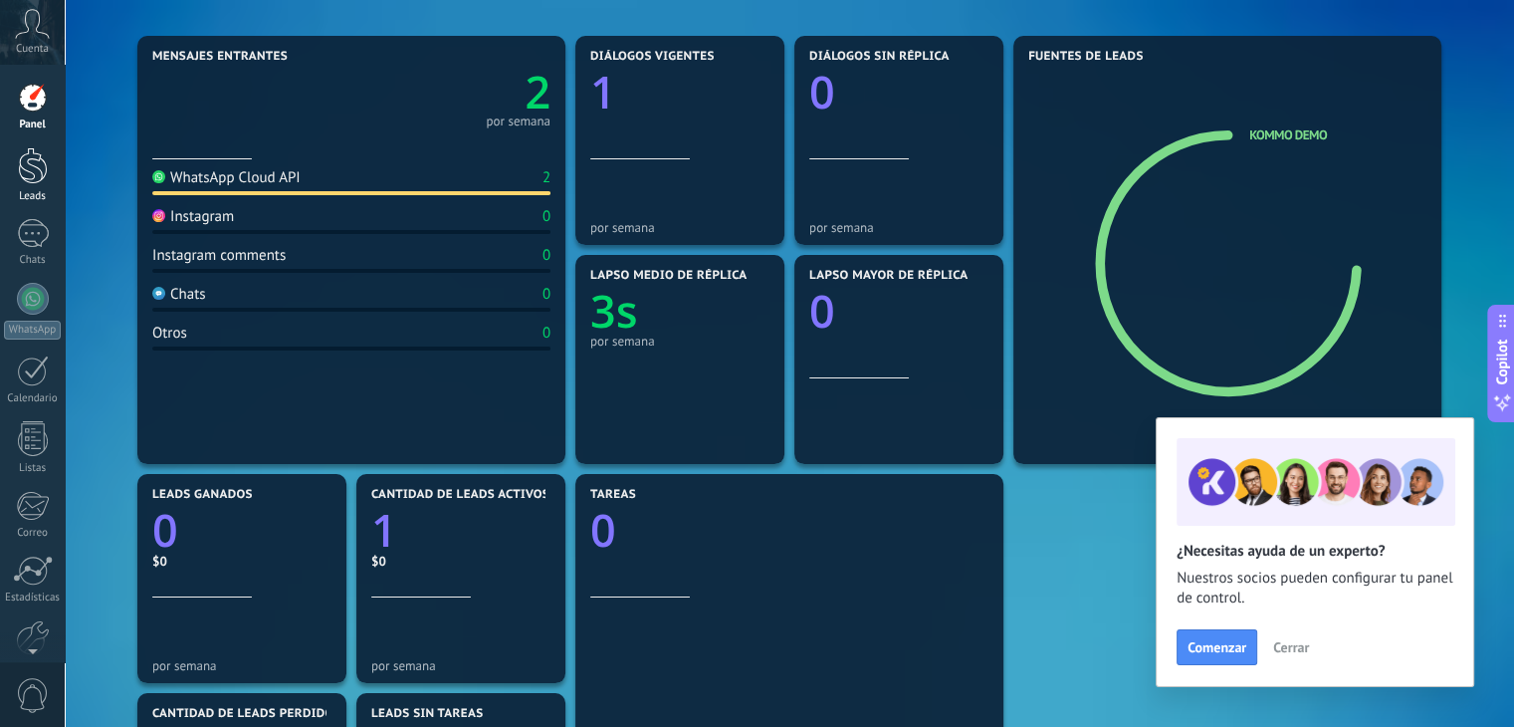
click at [16, 172] on link "Leads" at bounding box center [32, 175] width 65 height 56
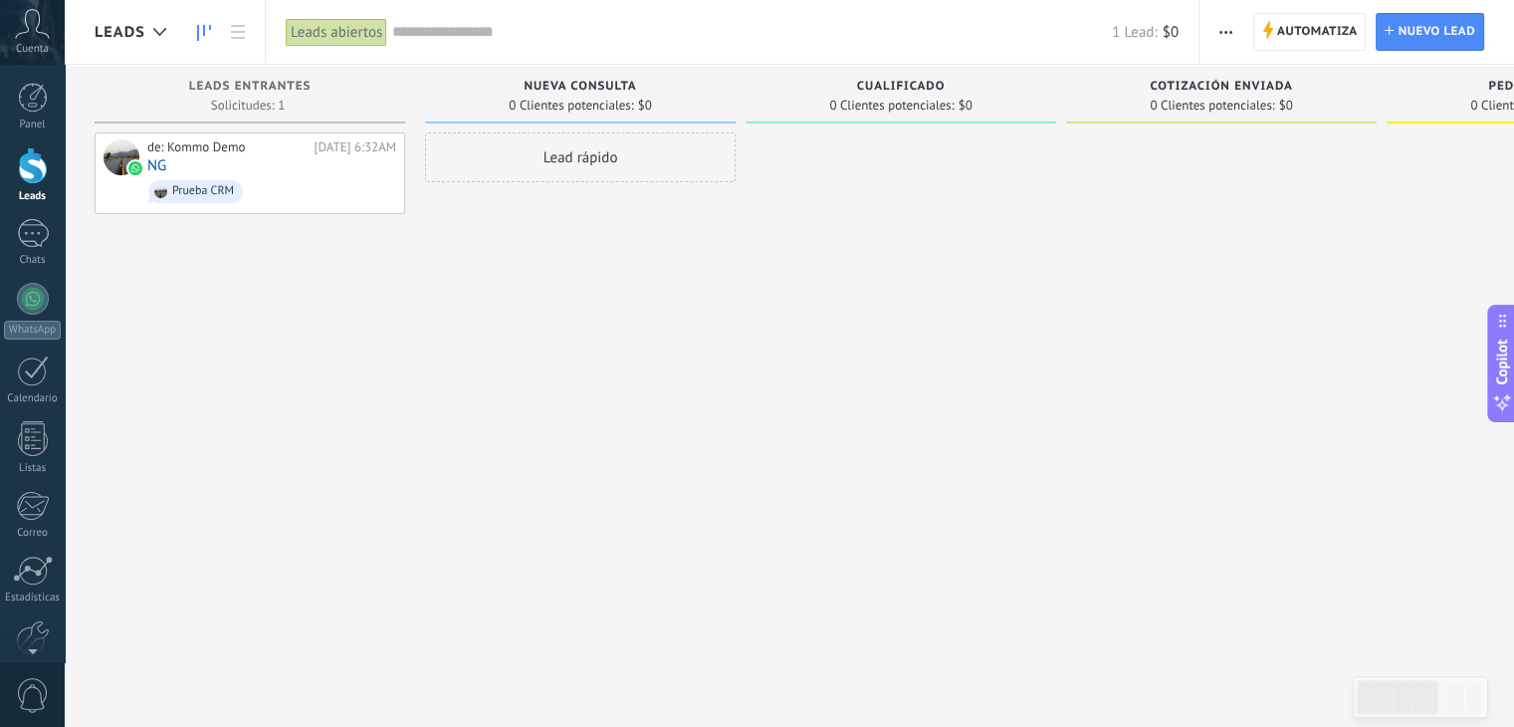
click at [141, 27] on span "Leads" at bounding box center [120, 32] width 51 height 19
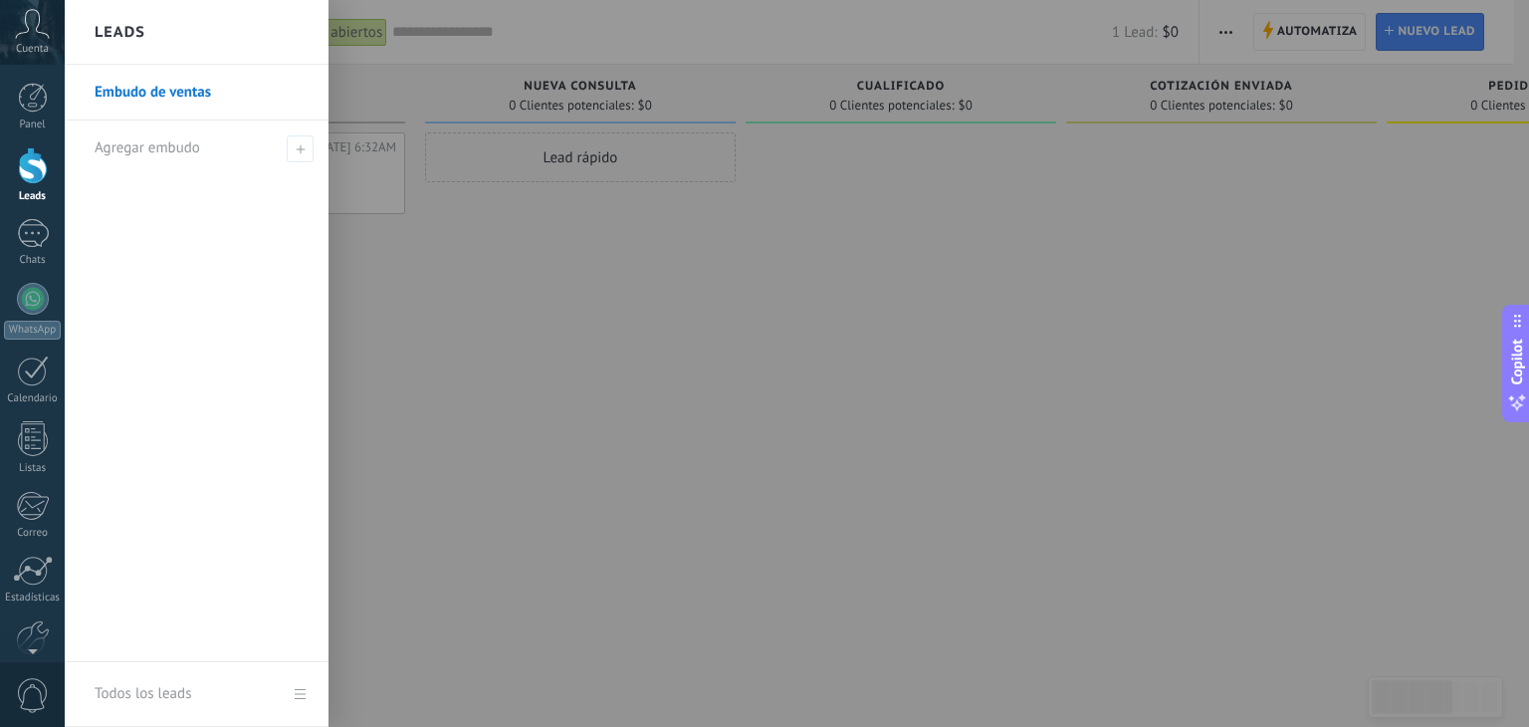
click at [171, 100] on link "Embudo de ventas" at bounding box center [202, 93] width 214 height 56
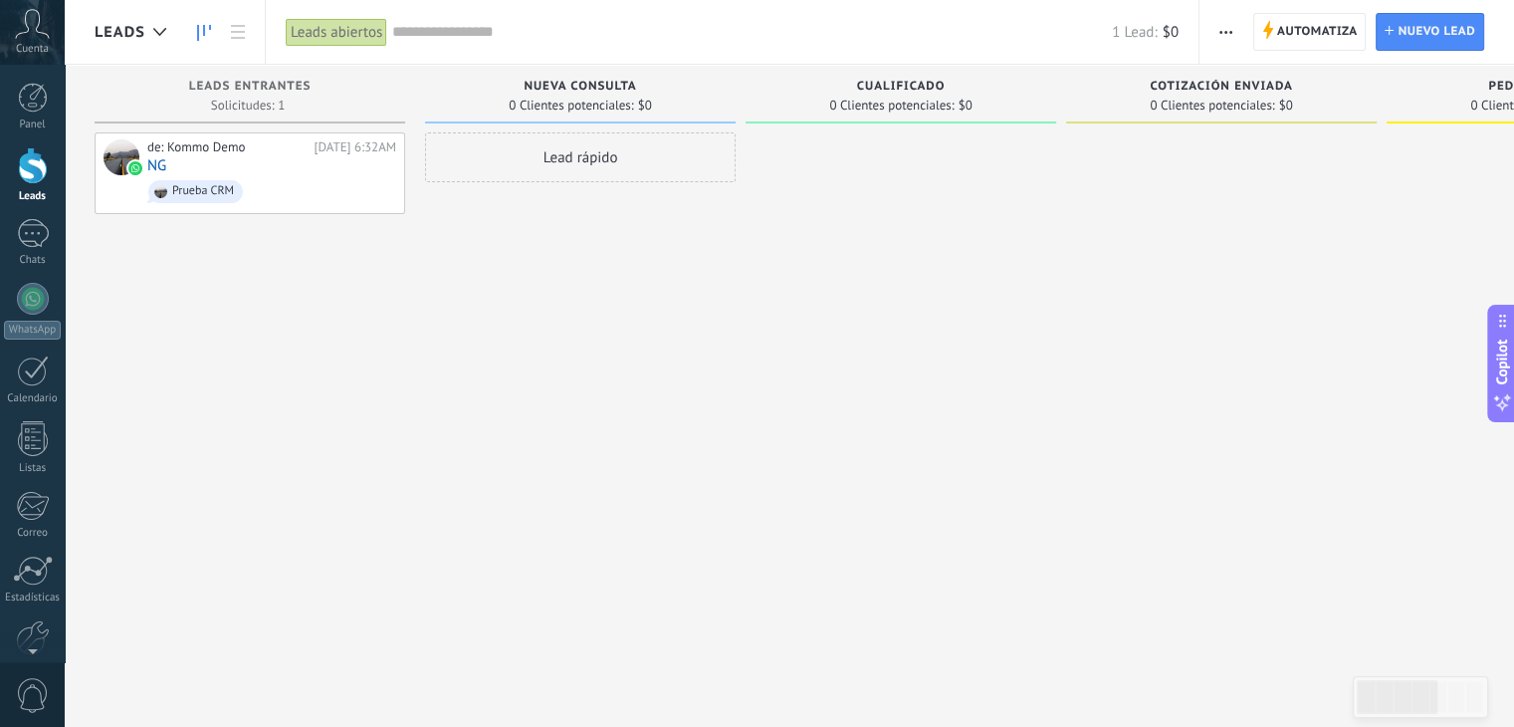
click at [607, 84] on span "Nueva consulta" at bounding box center [580, 87] width 112 height 14
click at [872, 94] on div "Cualificado" at bounding box center [901, 88] width 291 height 17
click at [32, 243] on div "1" at bounding box center [33, 233] width 32 height 29
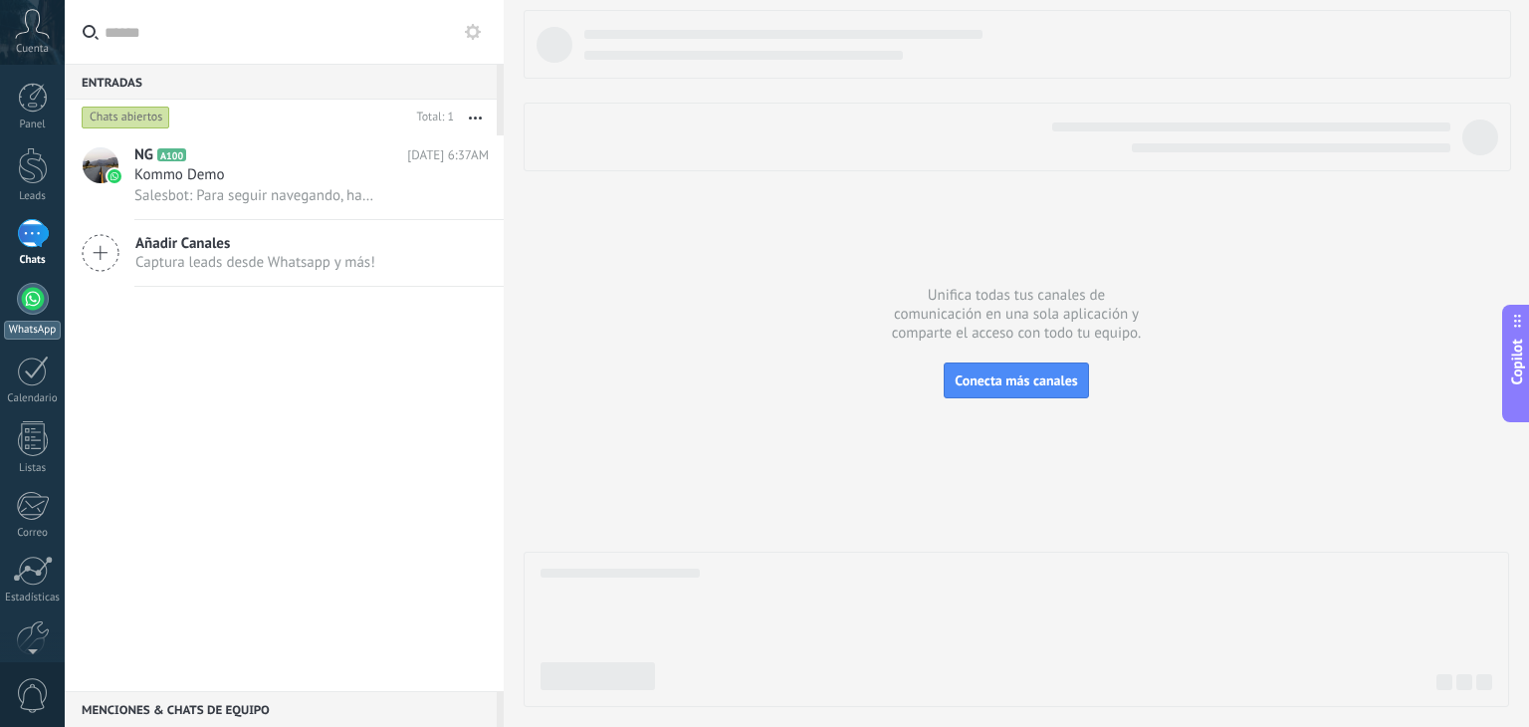
click at [28, 295] on div at bounding box center [33, 299] width 32 height 32
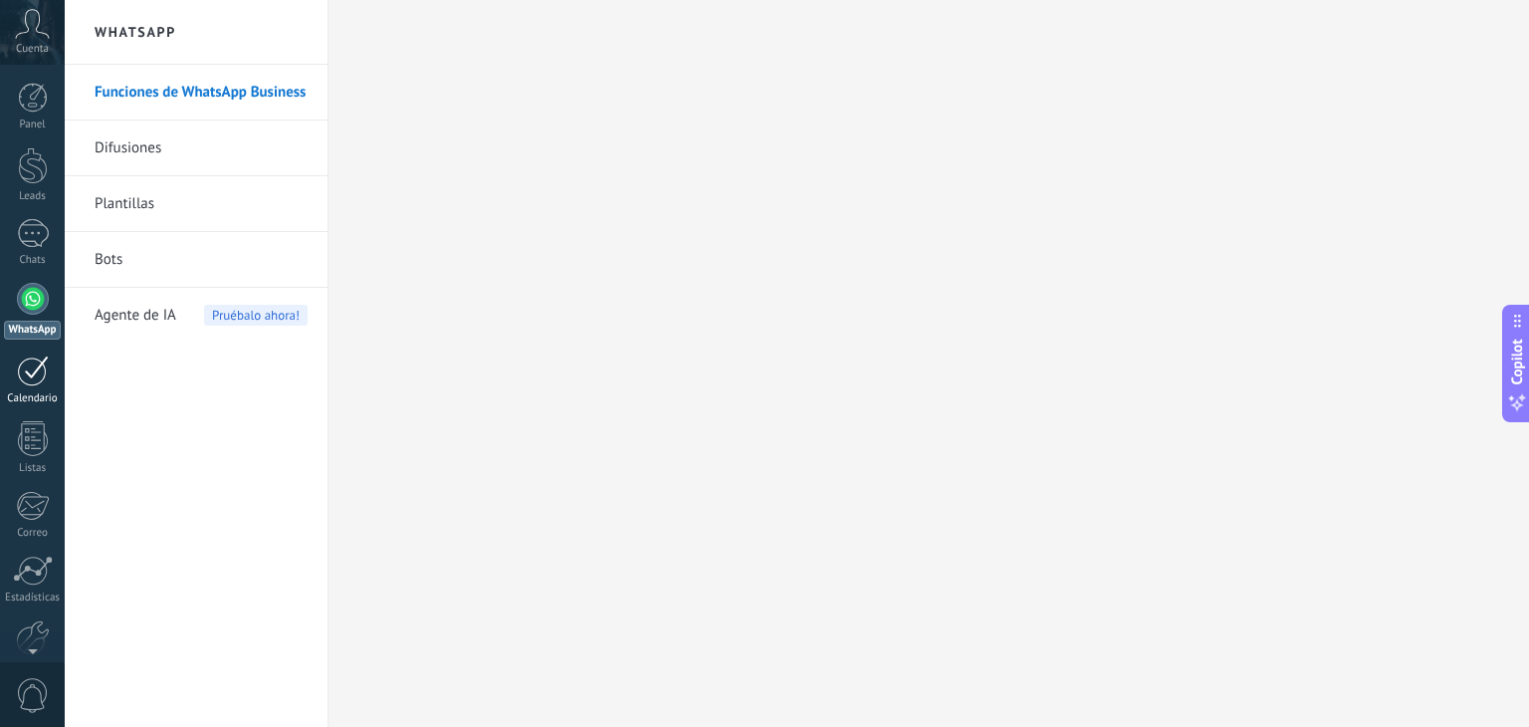
click at [25, 366] on div at bounding box center [33, 370] width 32 height 31
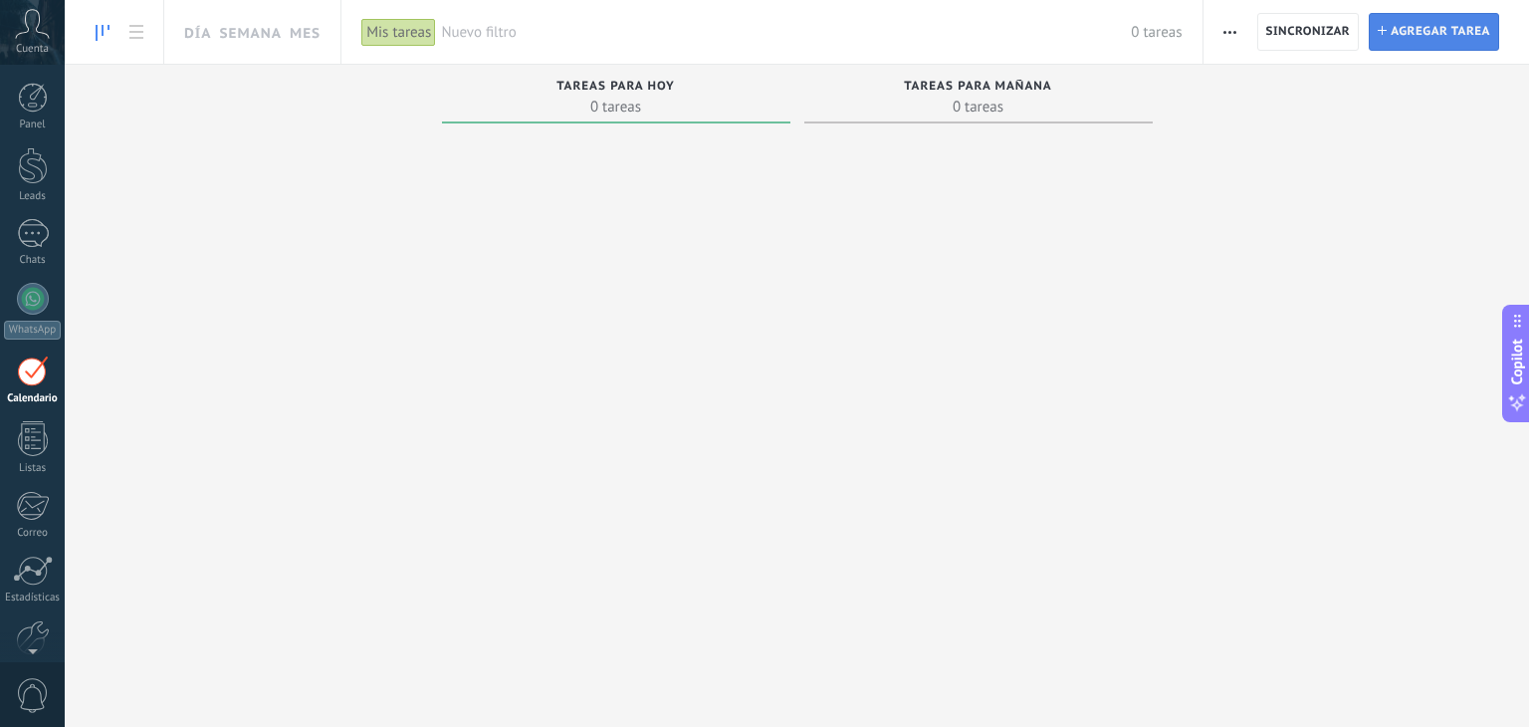
click at [1430, 29] on span "Agregar tarea" at bounding box center [1441, 32] width 100 height 36
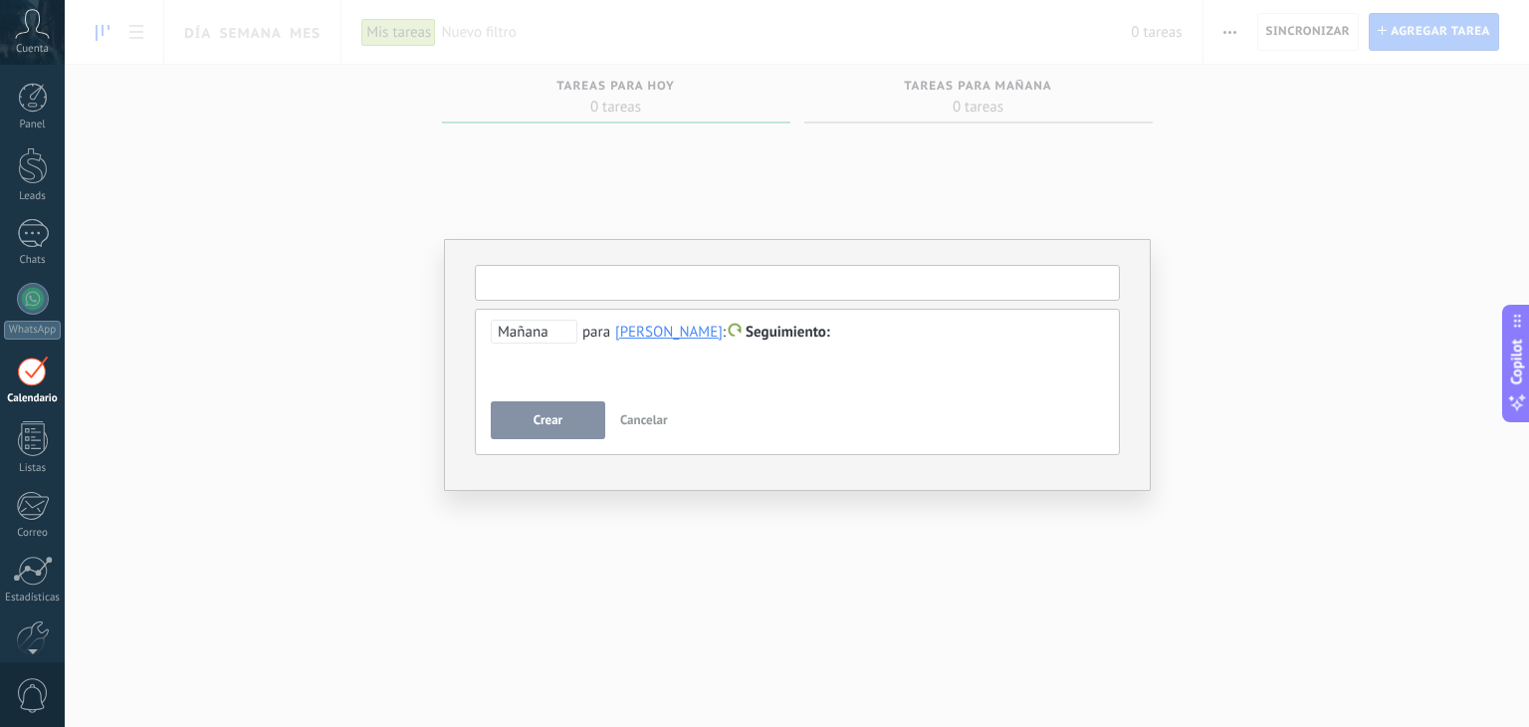
click at [523, 283] on input "text" at bounding box center [797, 283] width 645 height 36
type input "*"
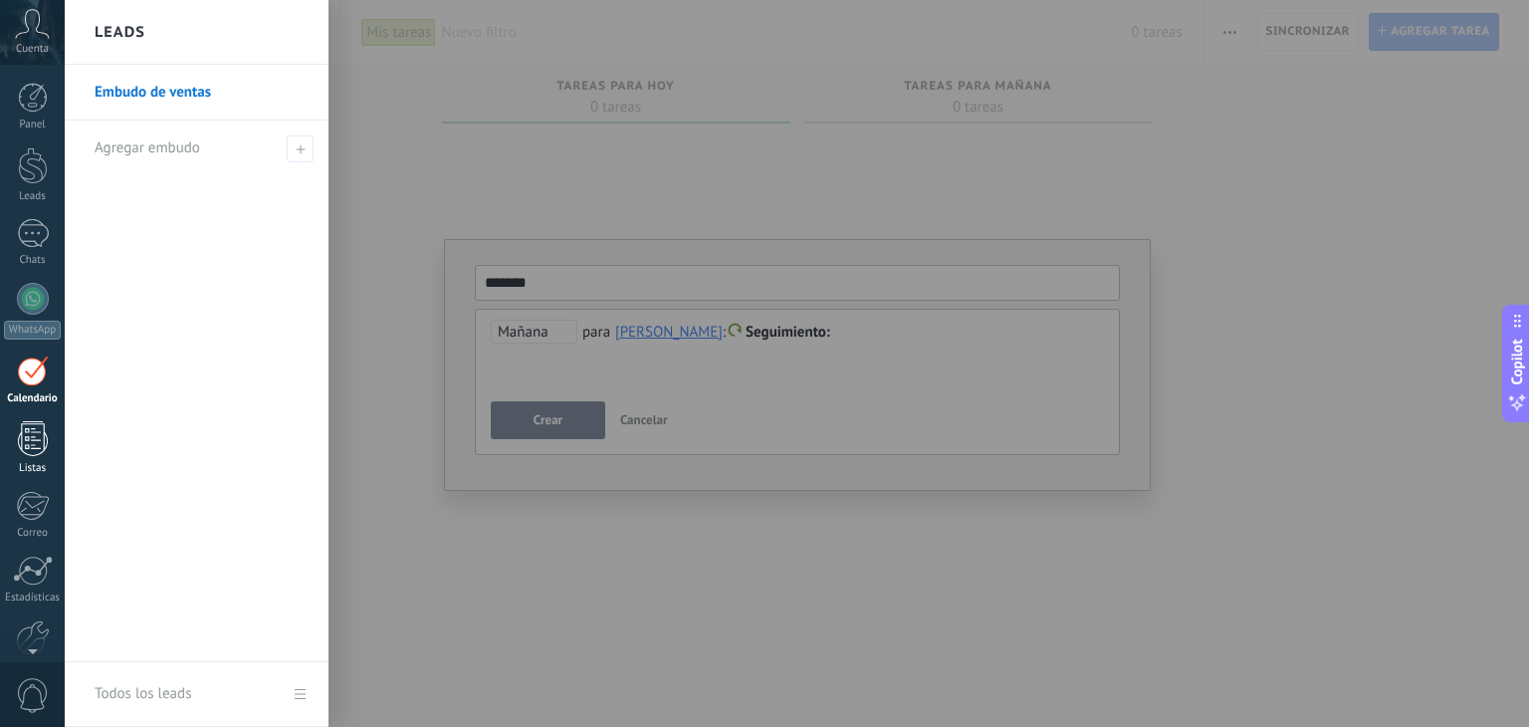
type input "*******"
click at [24, 436] on div at bounding box center [33, 438] width 30 height 35
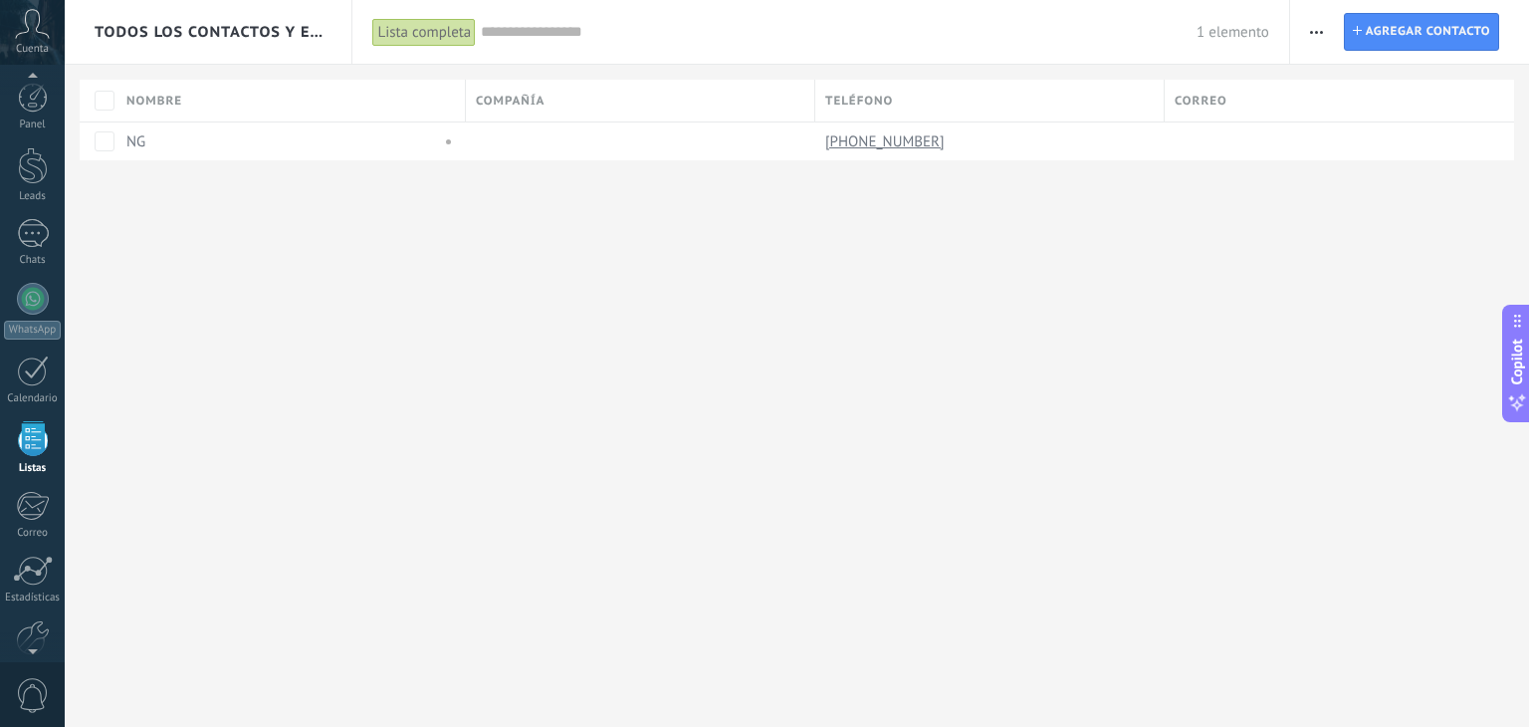
scroll to position [51, 0]
click at [40, 35] on icon at bounding box center [32, 24] width 35 height 30
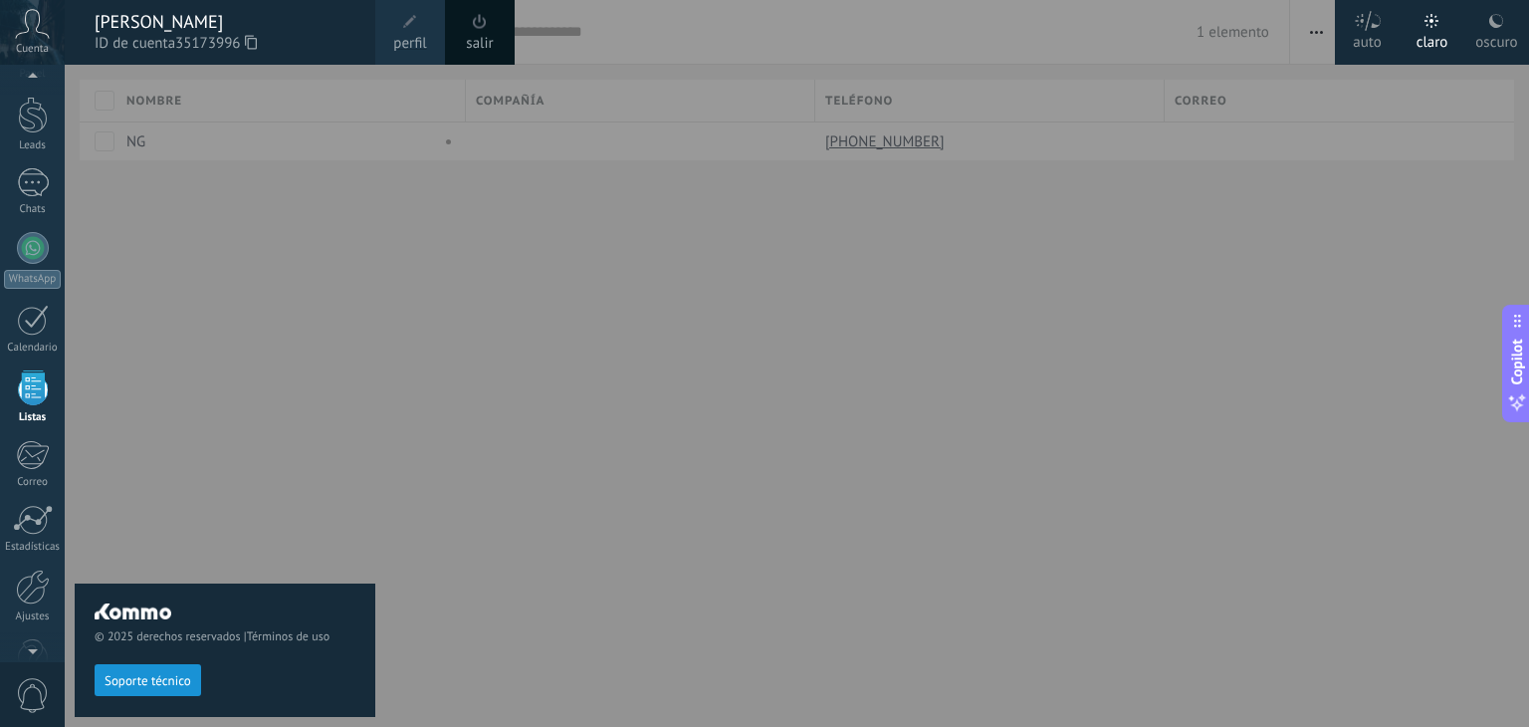
click at [391, 26] on link "perfil" at bounding box center [410, 32] width 70 height 65
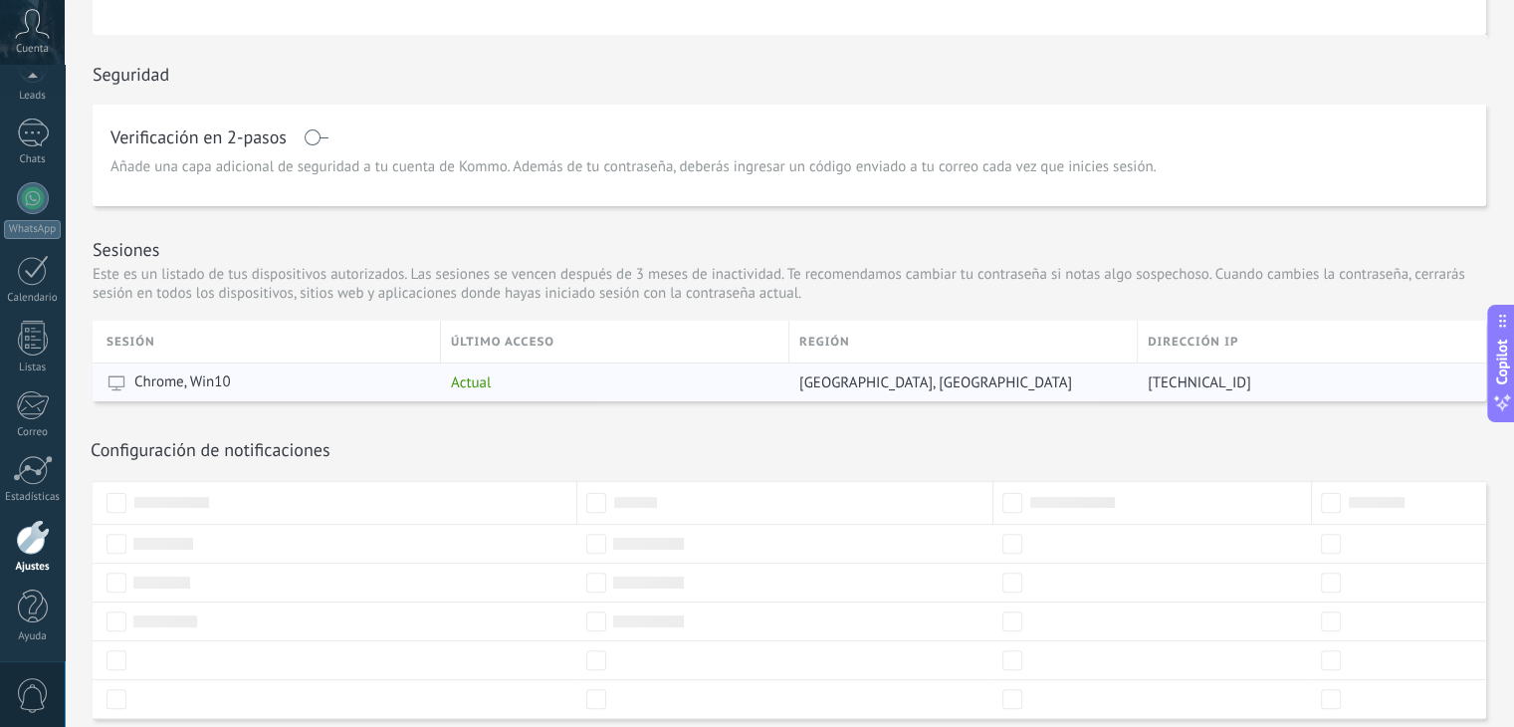
scroll to position [508, 0]
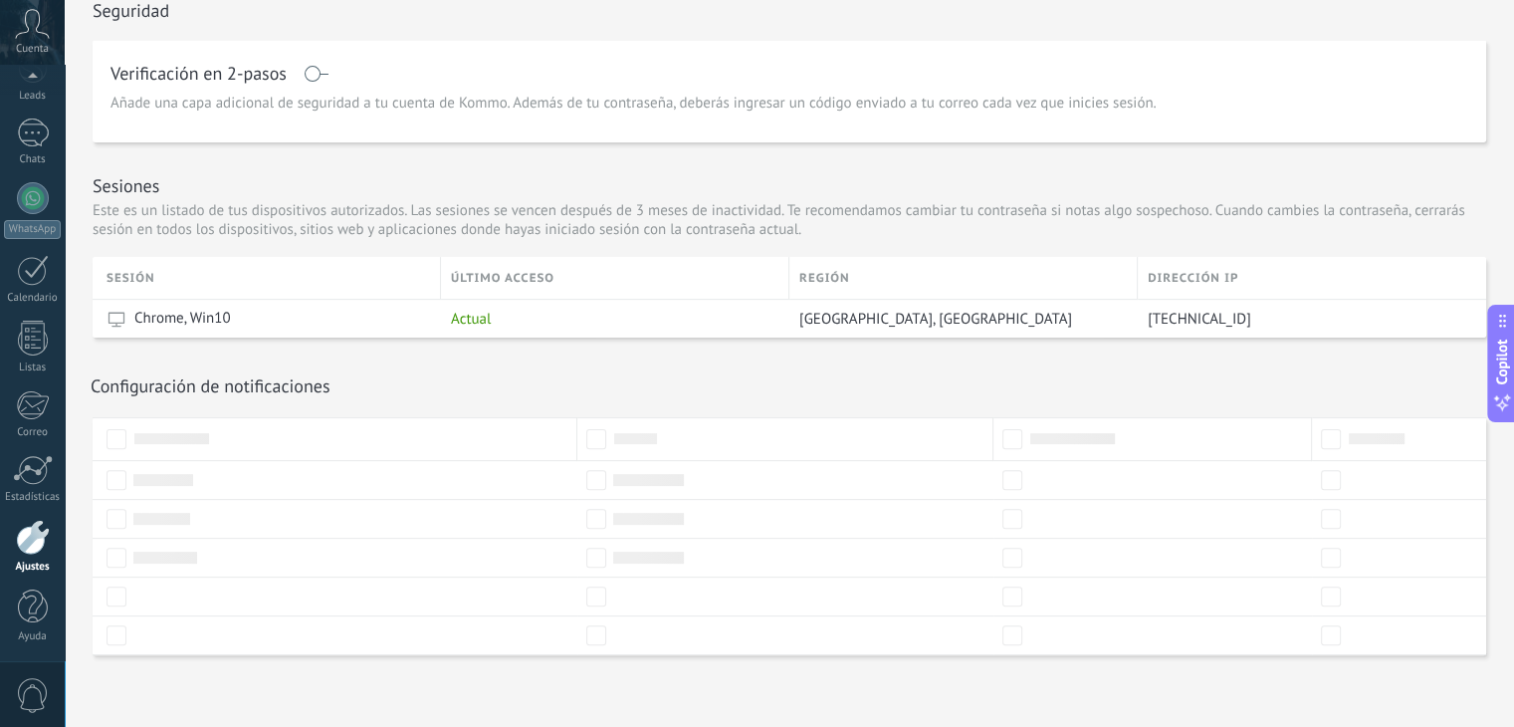
click at [24, 560] on div "Ajustes" at bounding box center [33, 566] width 58 height 13
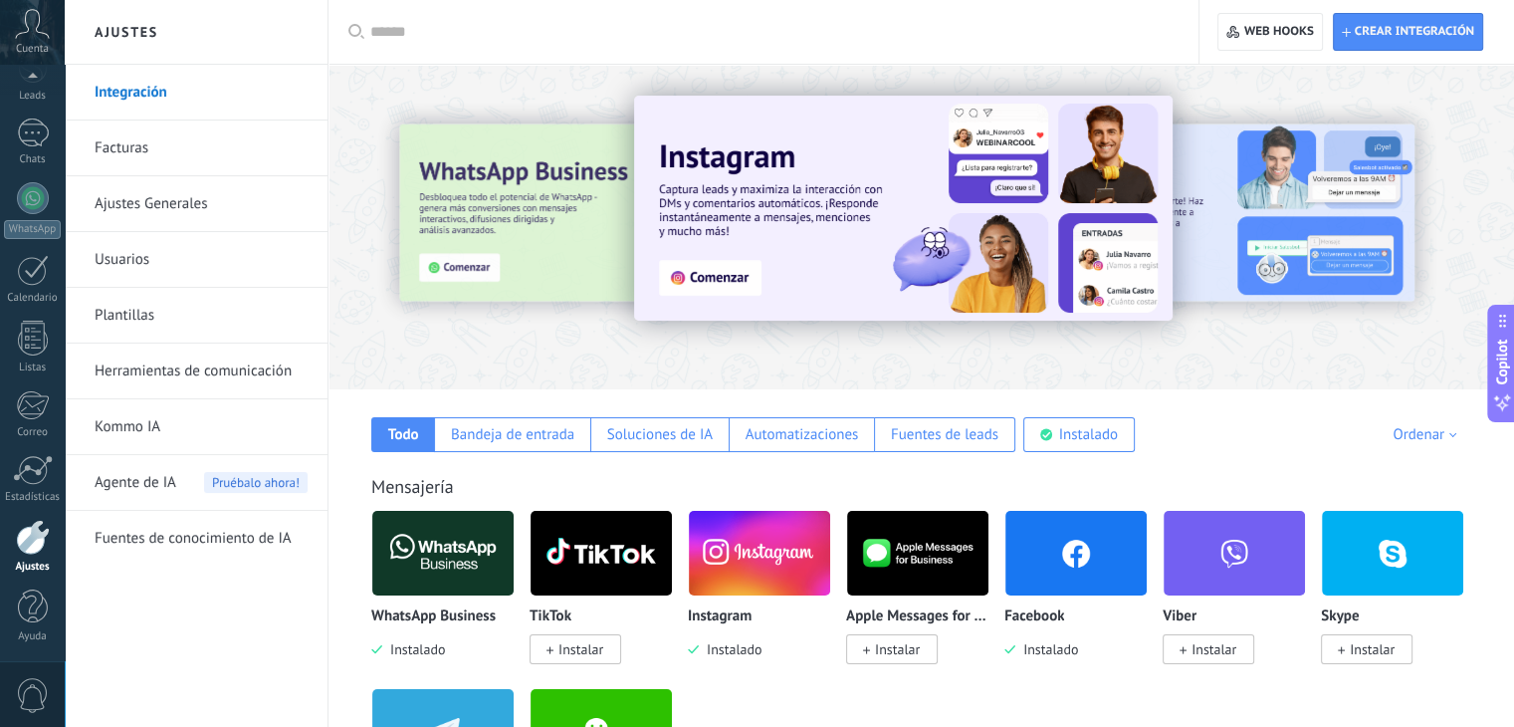
click at [135, 252] on link "Usuarios" at bounding box center [201, 260] width 213 height 56
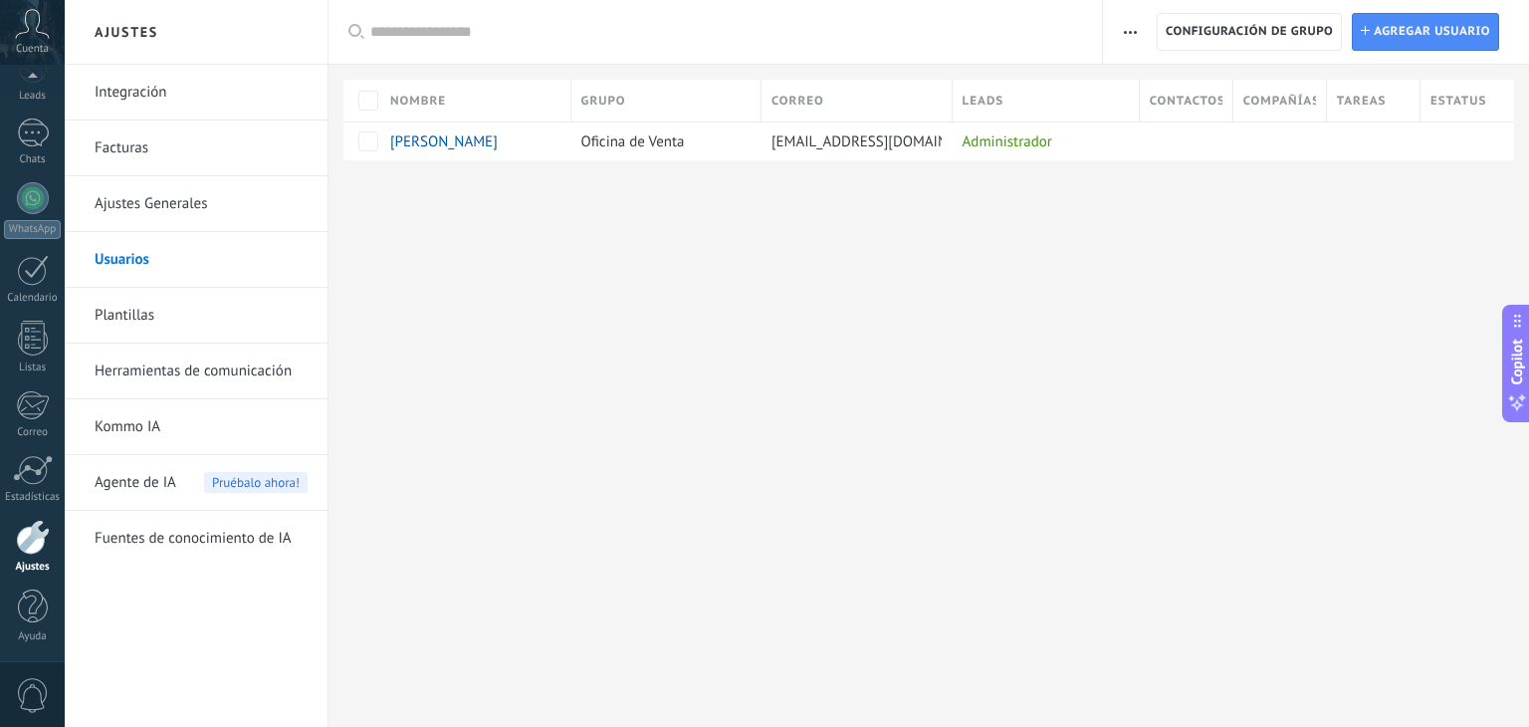
scroll to position [101, 0]
click at [22, 140] on div "1" at bounding box center [33, 132] width 32 height 29
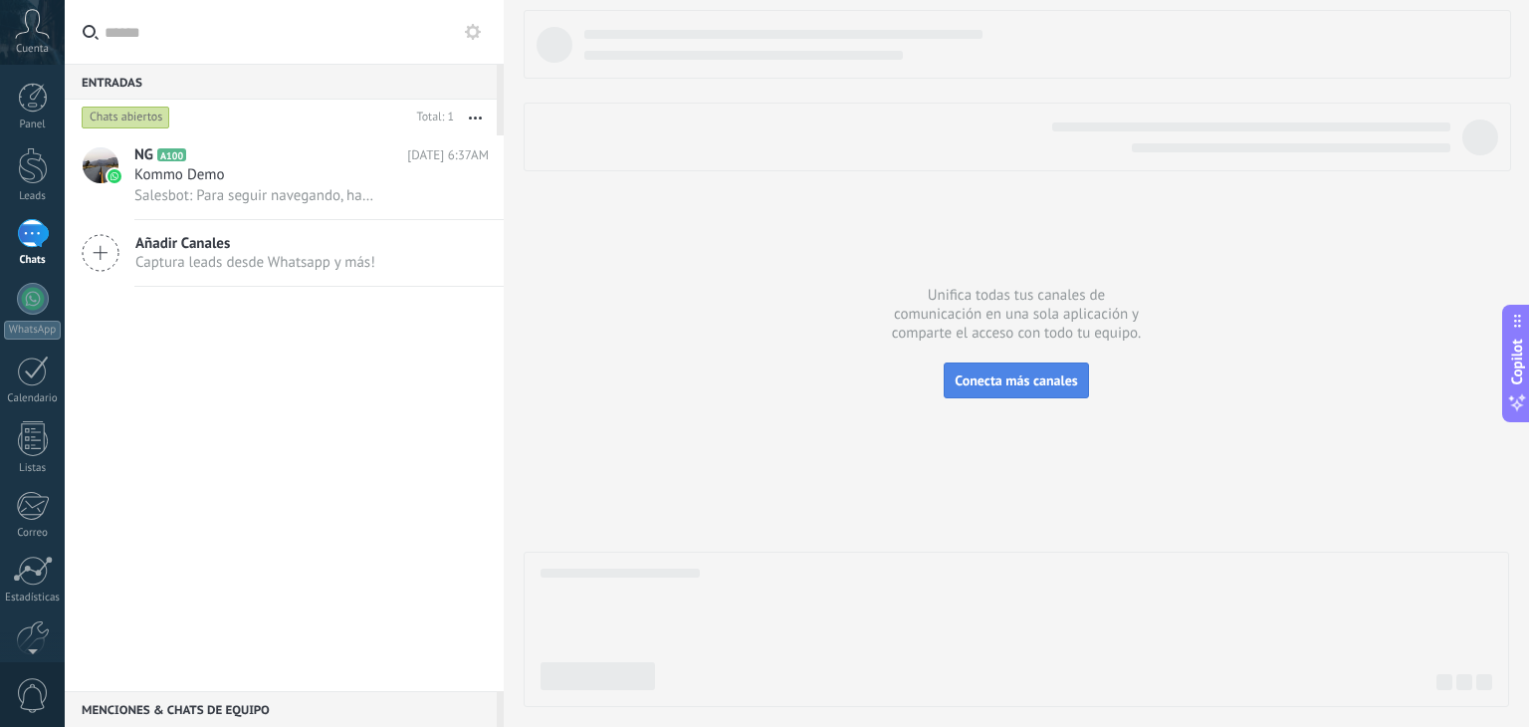
click at [1002, 388] on button "Conecta más canales" at bounding box center [1016, 380] width 144 height 36
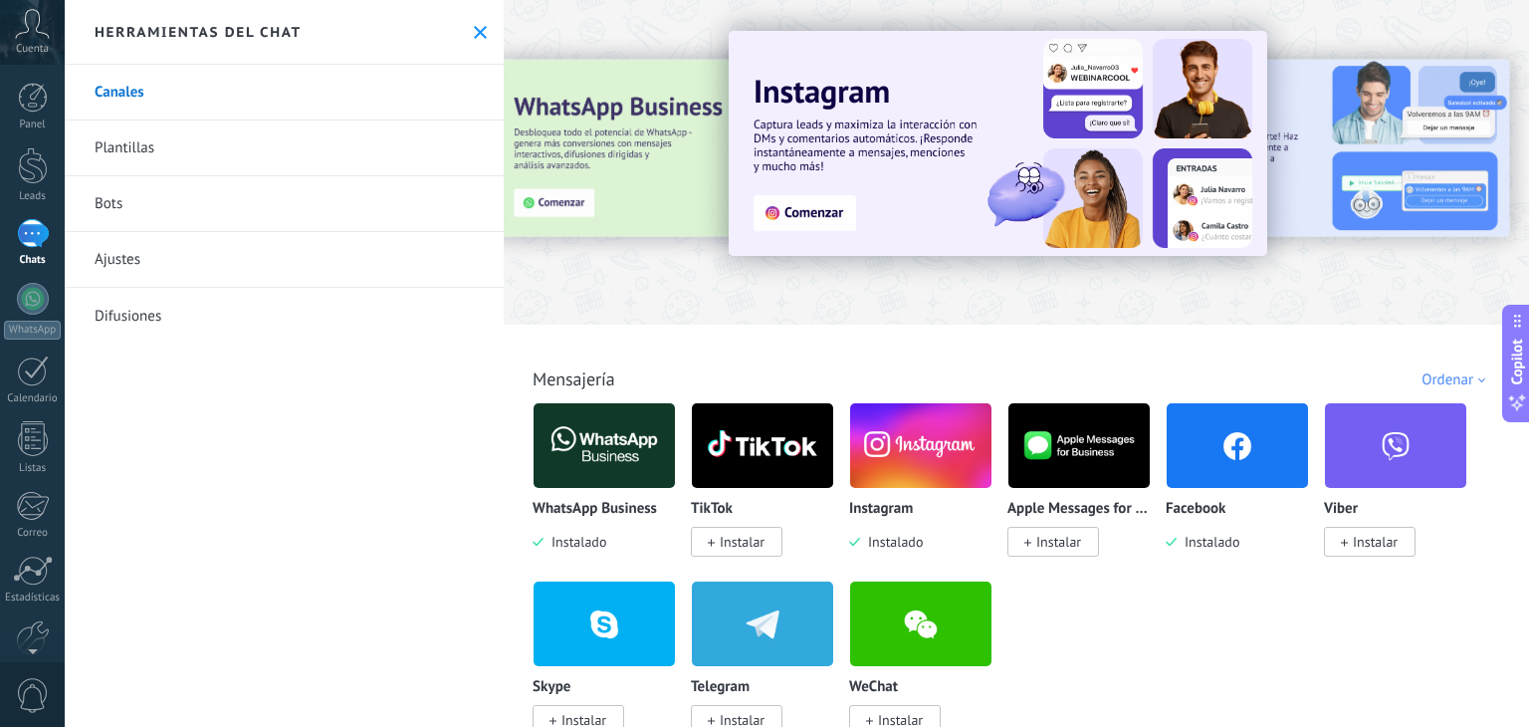
click at [908, 451] on img at bounding box center [920, 445] width 141 height 97
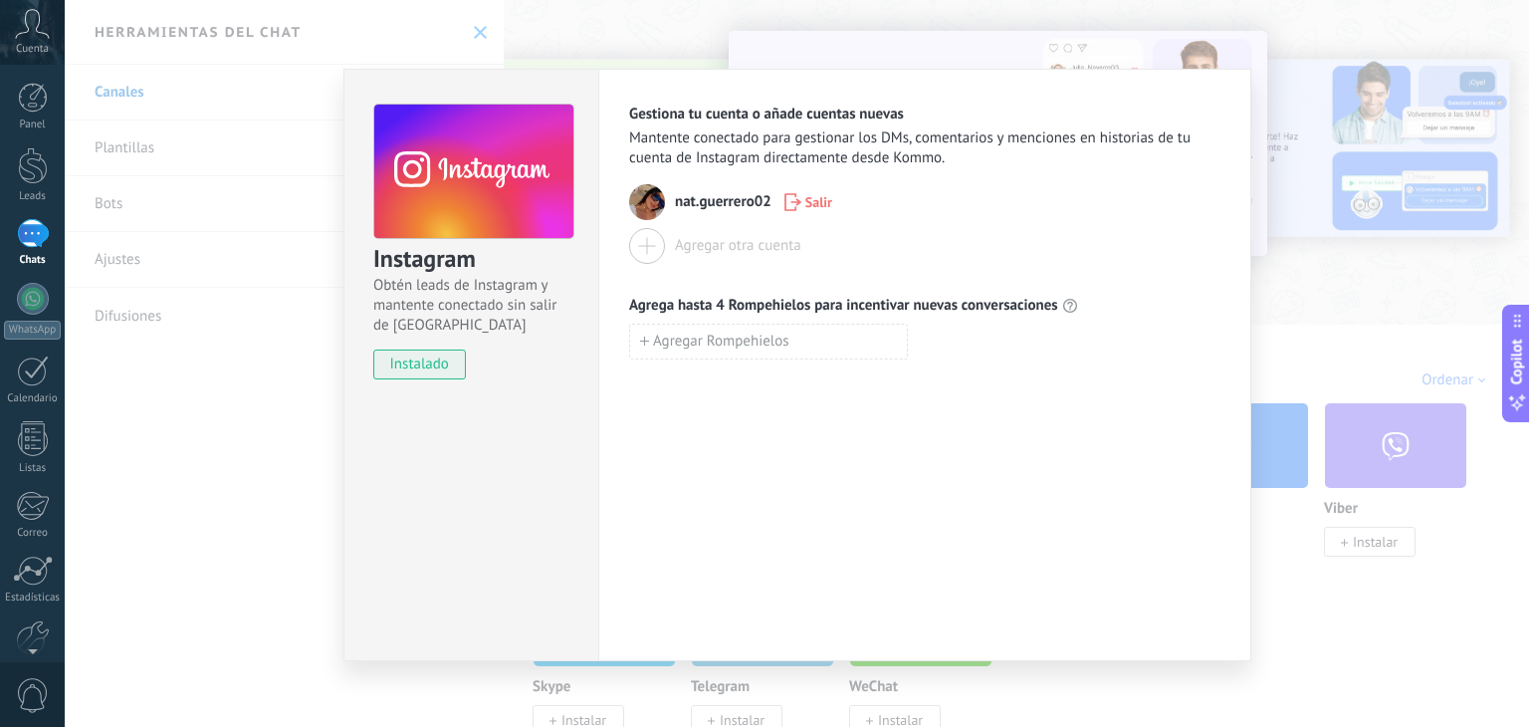
click at [1300, 290] on div "Instagram Obtén leads de Instagram y mantente conectado sin salir de Kommo inst…" at bounding box center [797, 363] width 1464 height 727
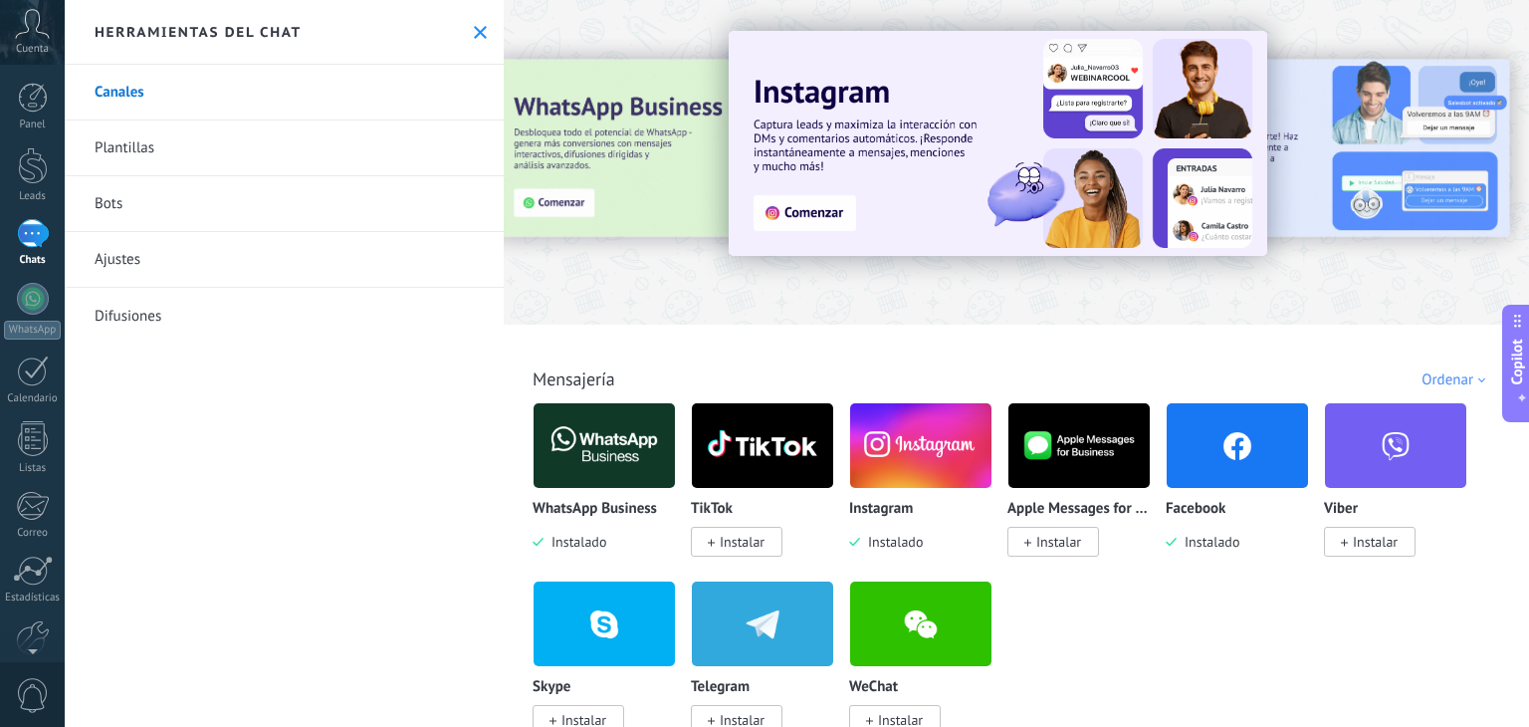
click at [1238, 439] on img at bounding box center [1237, 445] width 141 height 97
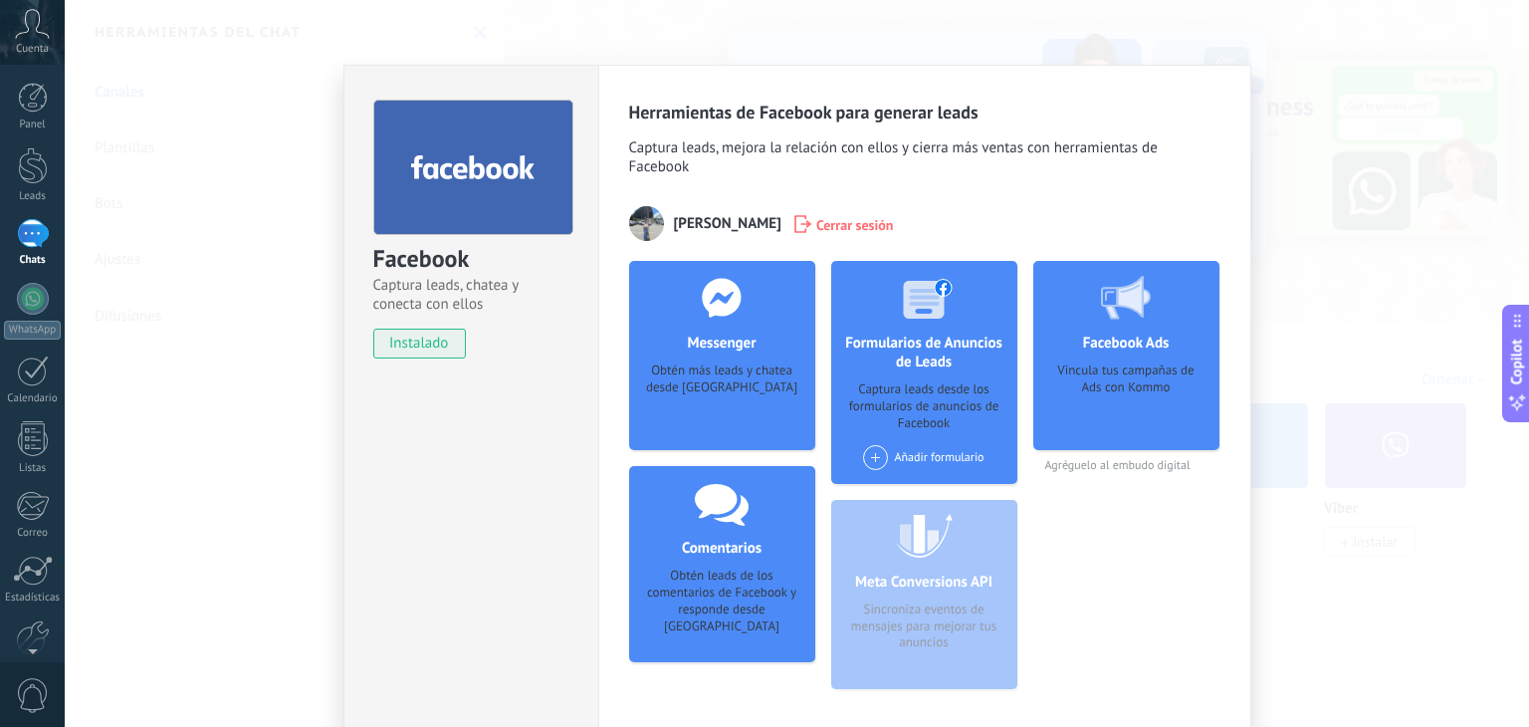
click at [1352, 336] on div "Facebook Captura leads, chatea y conecta con ellos instalado Desinstalar Herram…" at bounding box center [797, 363] width 1464 height 727
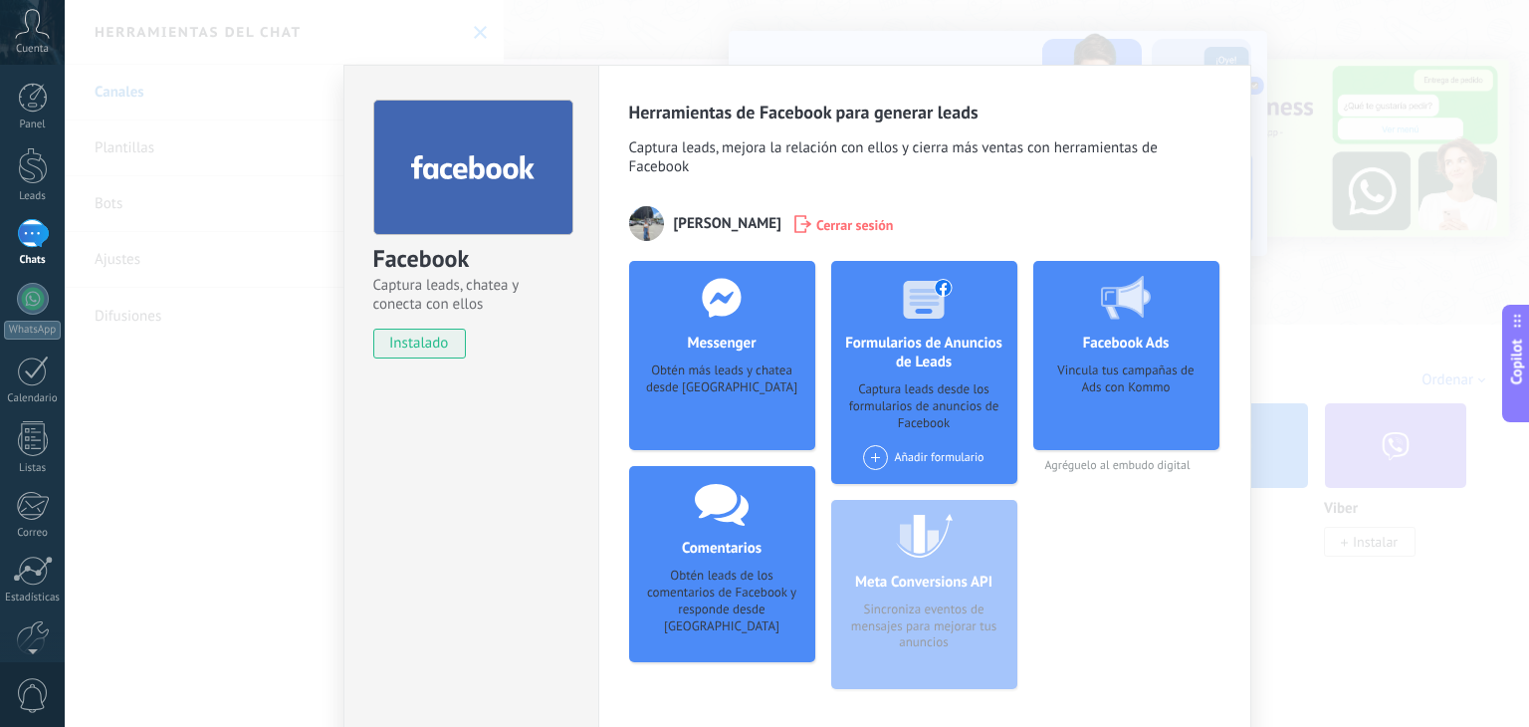
click at [1352, 336] on div "Facebook Captura leads, chatea y conecta con ellos instalado Desinstalar Herram…" at bounding box center [797, 363] width 1464 height 727
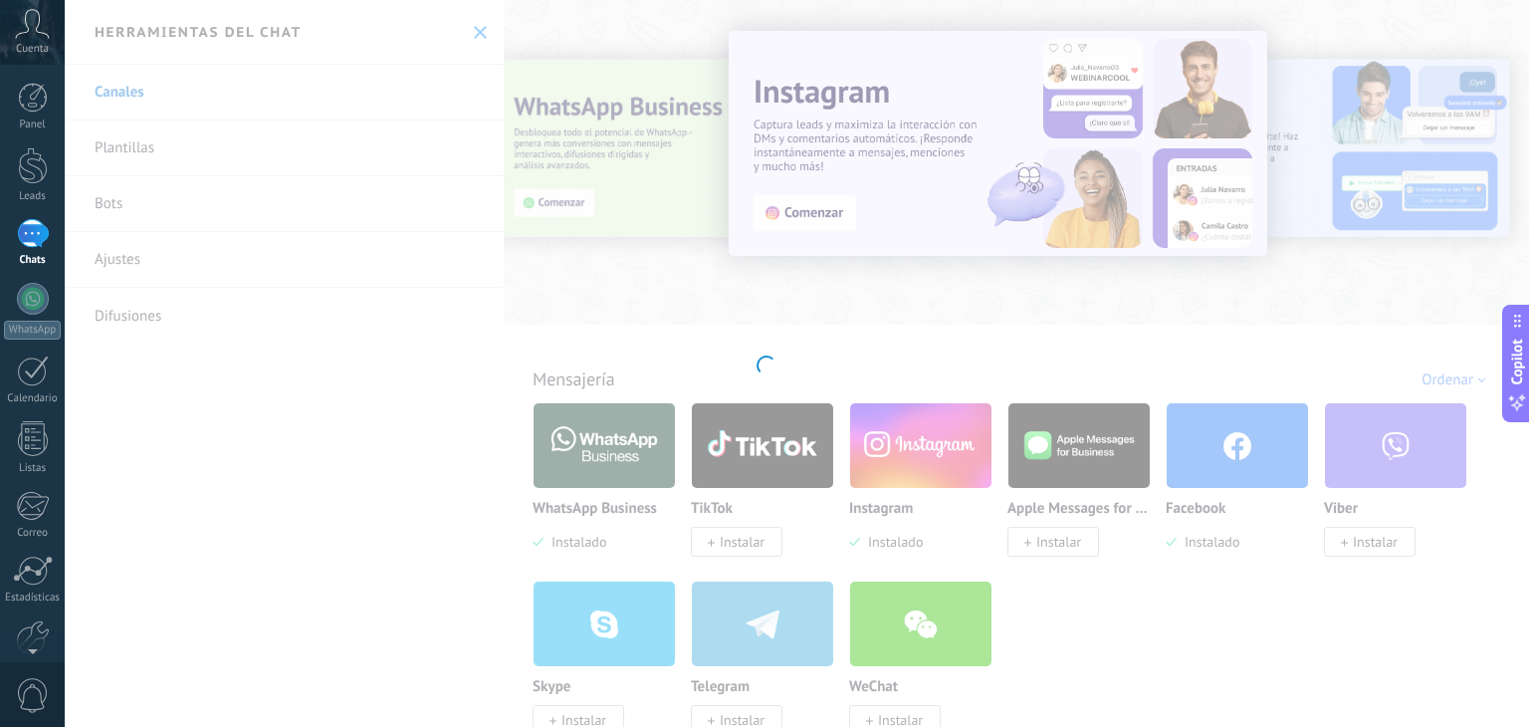
click at [469, 27] on div at bounding box center [764, 363] width 1529 height 727
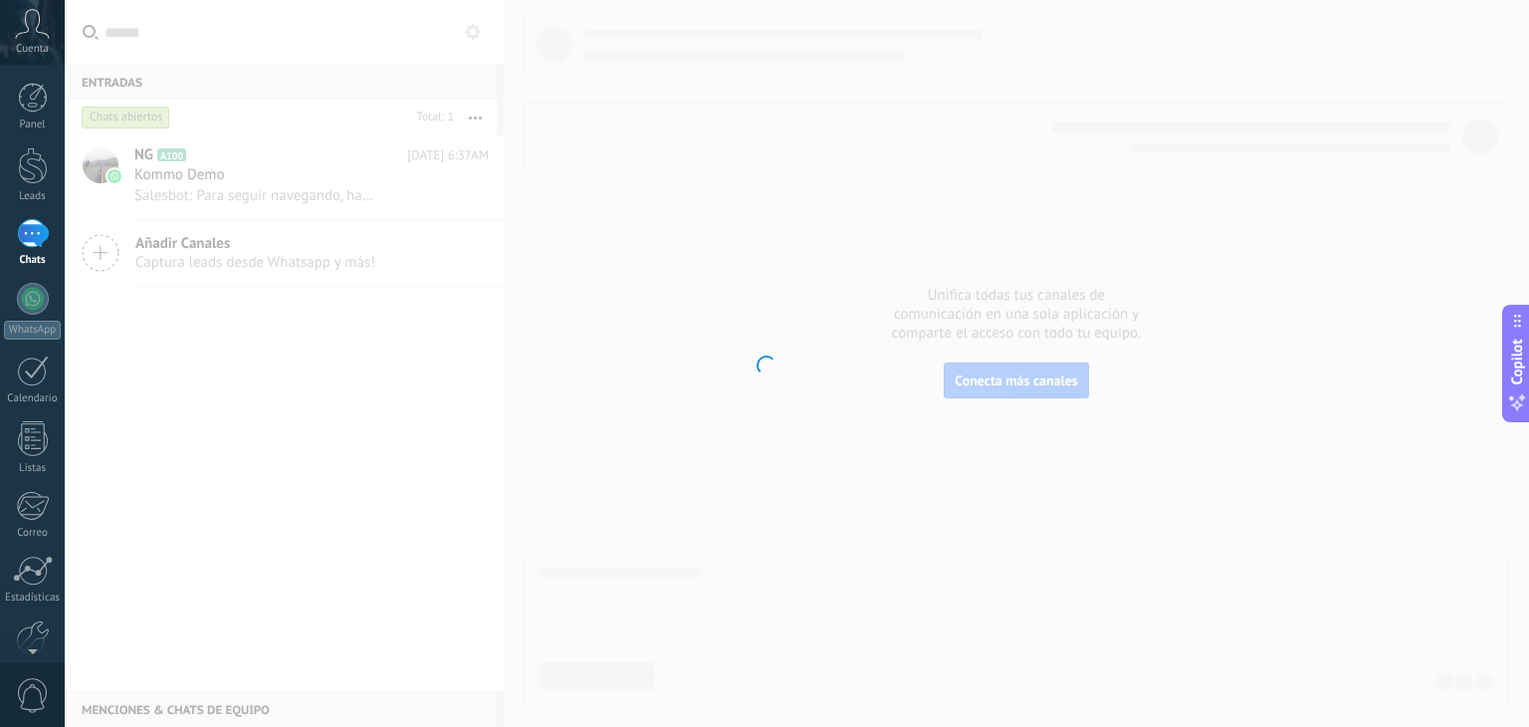
click at [178, 183] on div at bounding box center [764, 363] width 1529 height 727
